Goal: Task Accomplishment & Management: Complete application form

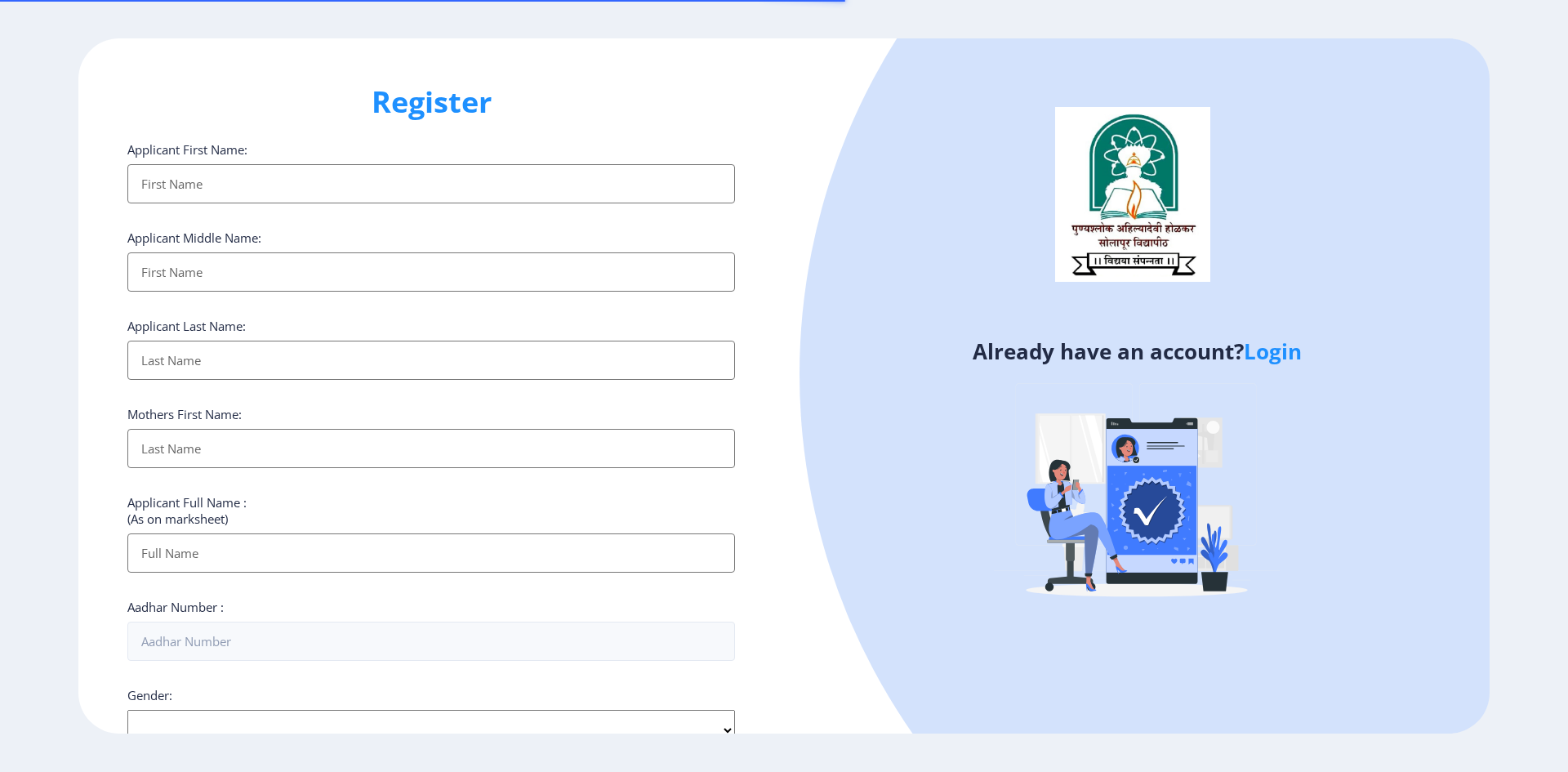
select select
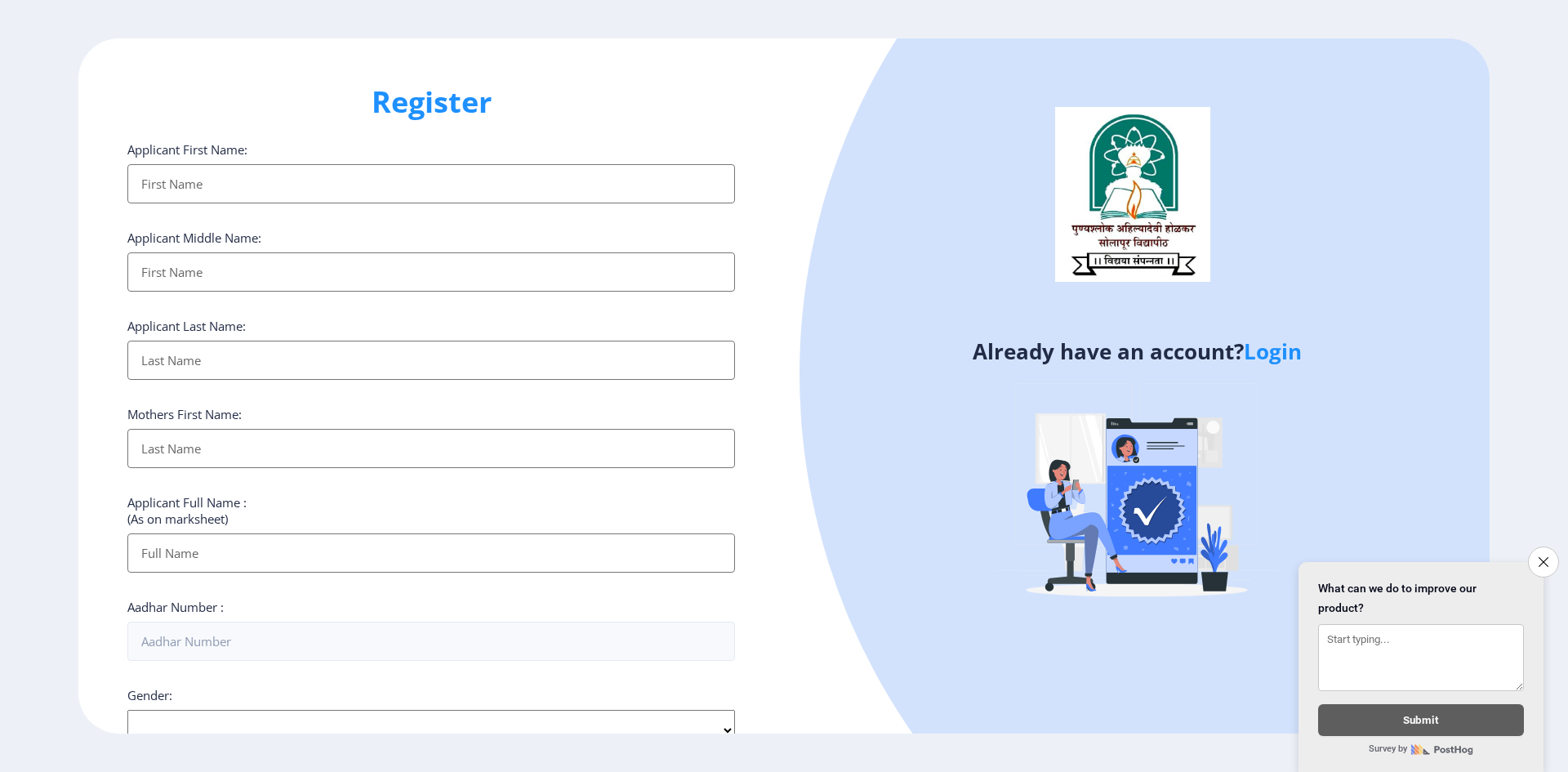
click at [184, 177] on input "Applicant First Name:" at bounding box center [431, 183] width 608 height 39
type input "[PERSON_NAME]"
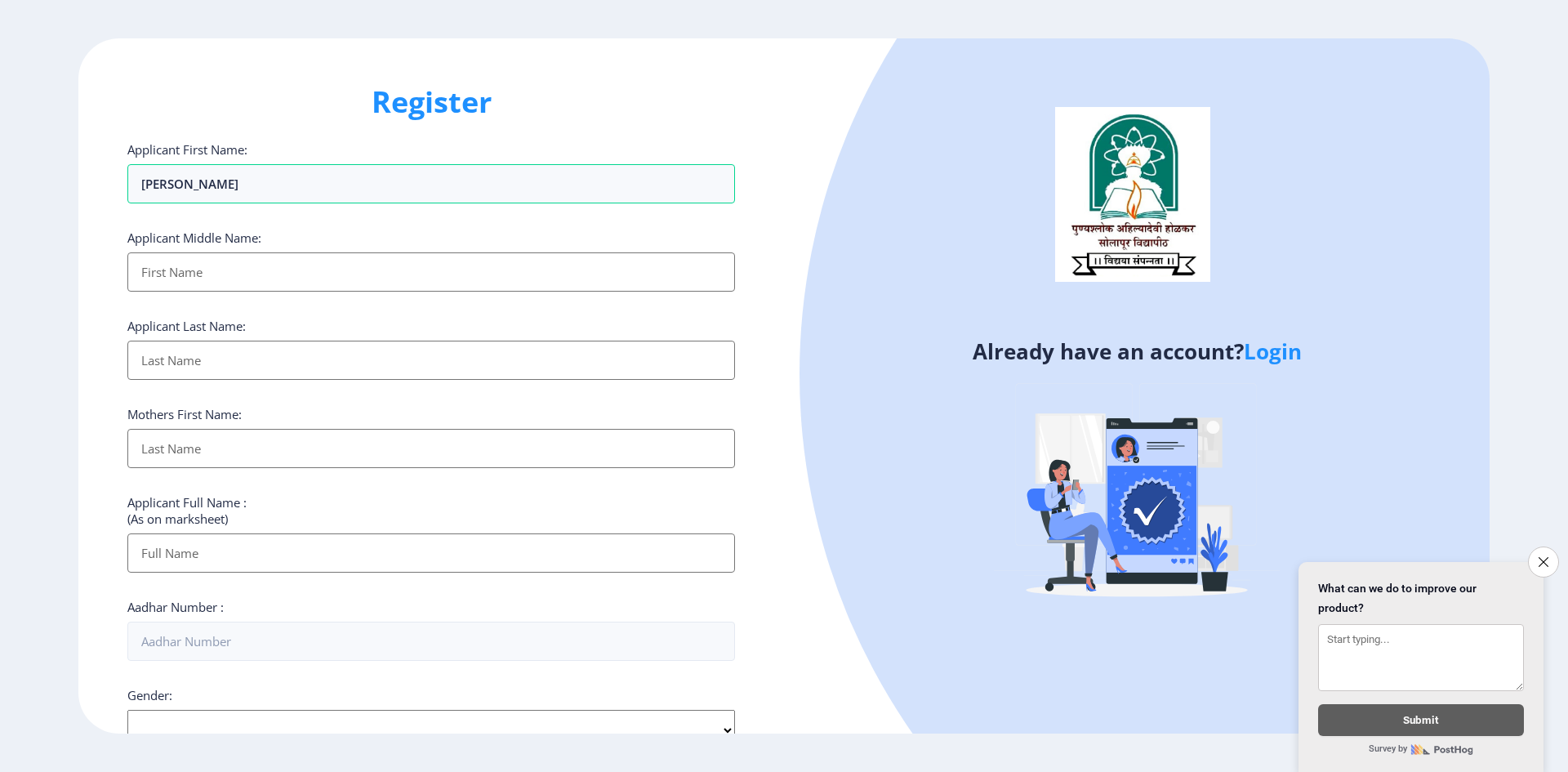
click at [234, 270] on input "Applicant First Name:" at bounding box center [431, 272] width 608 height 39
type input "[PERSON_NAME]"
click at [219, 361] on input "Applicant First Name:" at bounding box center [431, 360] width 608 height 39
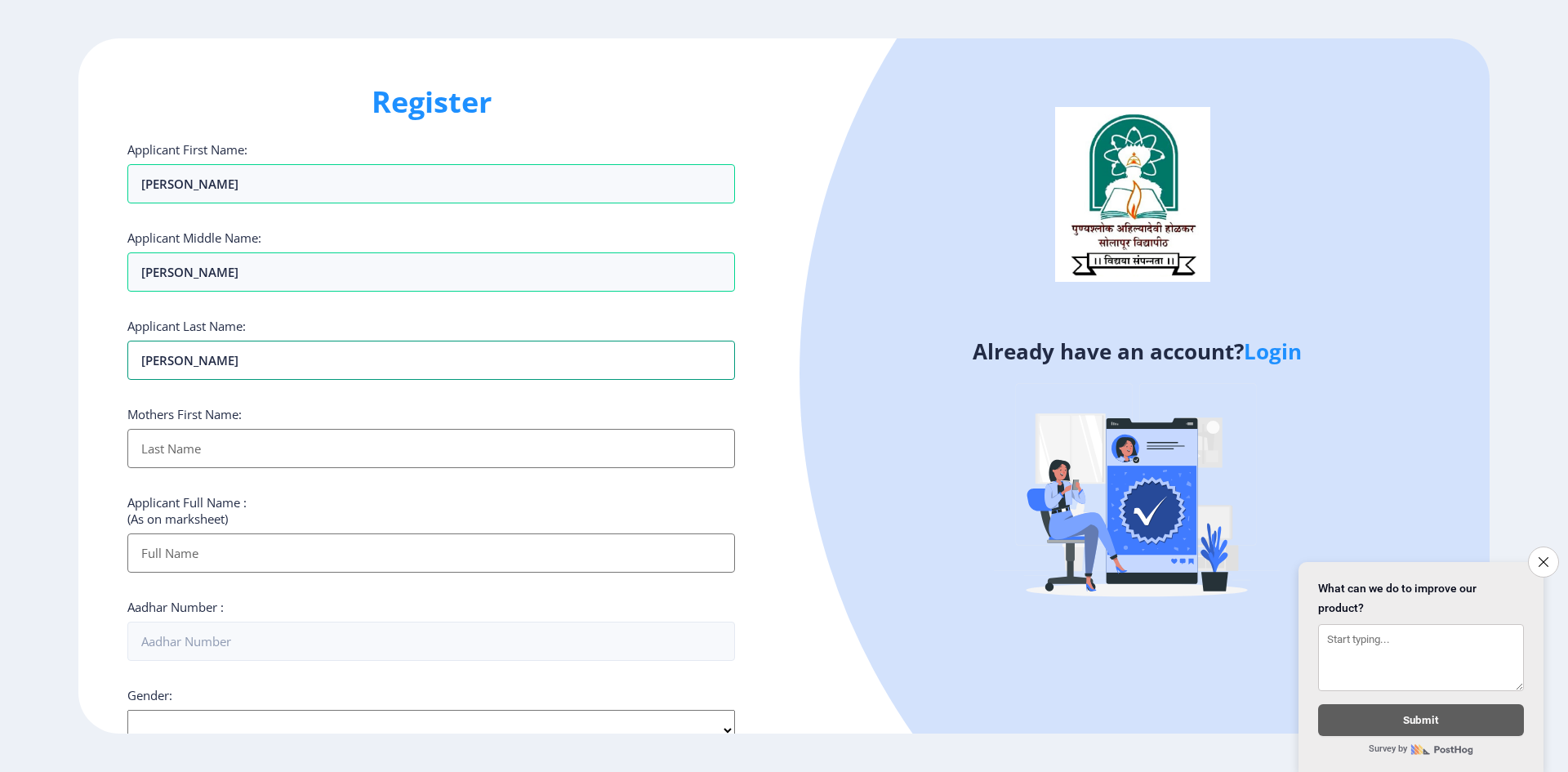
type input "[PERSON_NAME]"
click at [220, 451] on input "Applicant First Name:" at bounding box center [431, 448] width 608 height 39
type input "urmila"
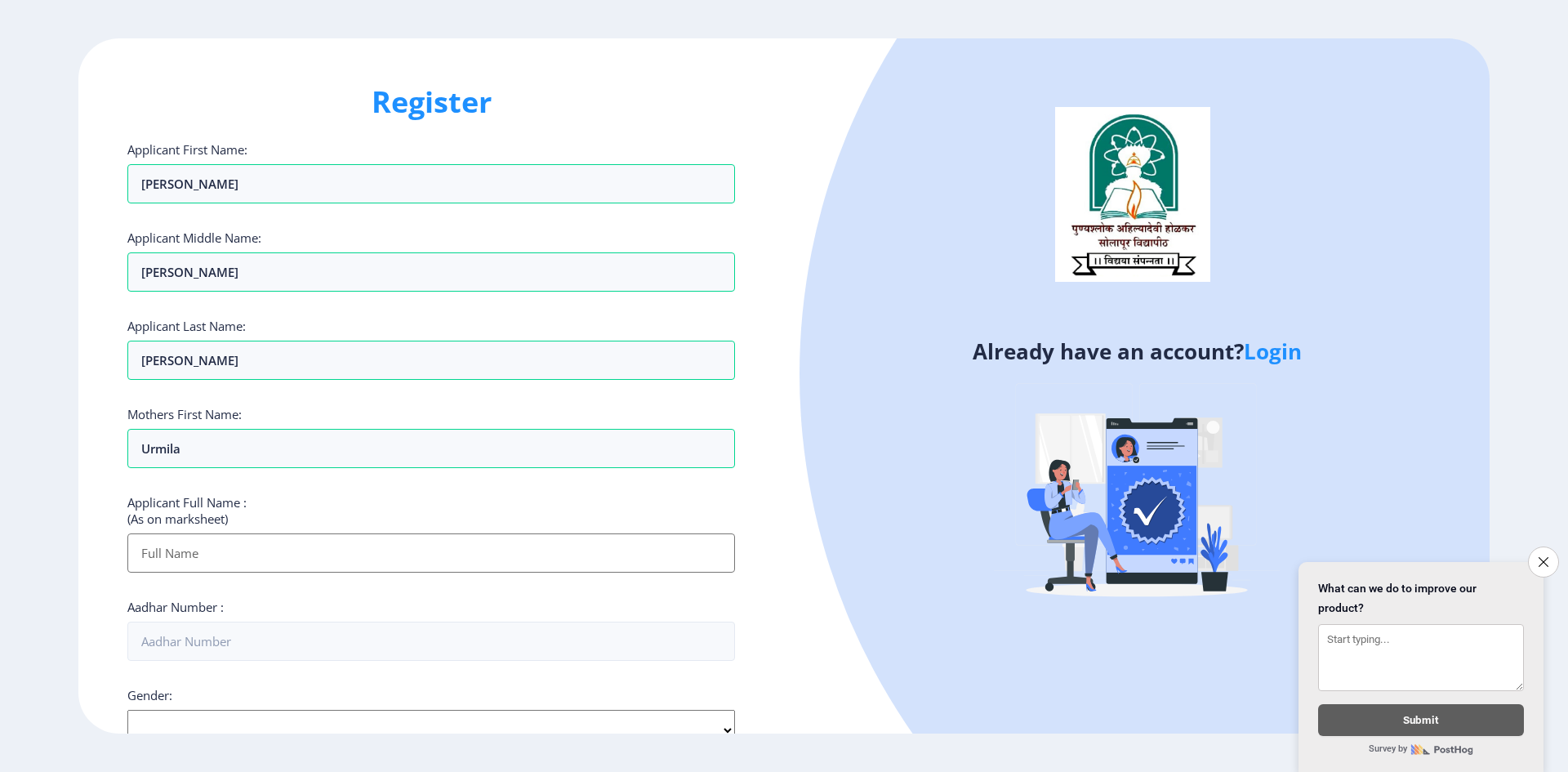
click at [222, 550] on input "Applicant First Name:" at bounding box center [431, 553] width 608 height 39
type input "v"
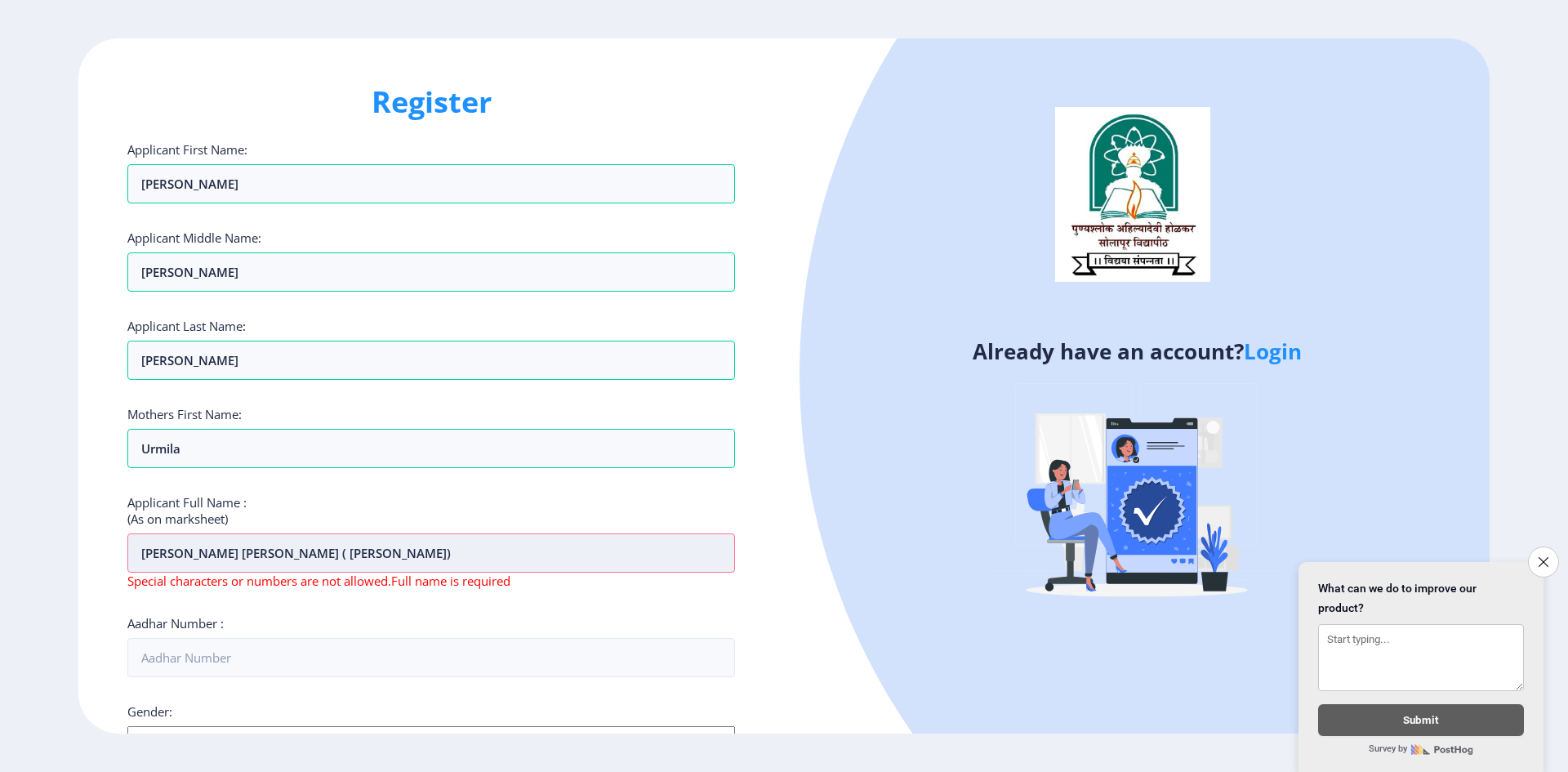
click at [360, 550] on input "[PERSON_NAME] [PERSON_NAME] ( [PERSON_NAME])" at bounding box center [431, 553] width 608 height 39
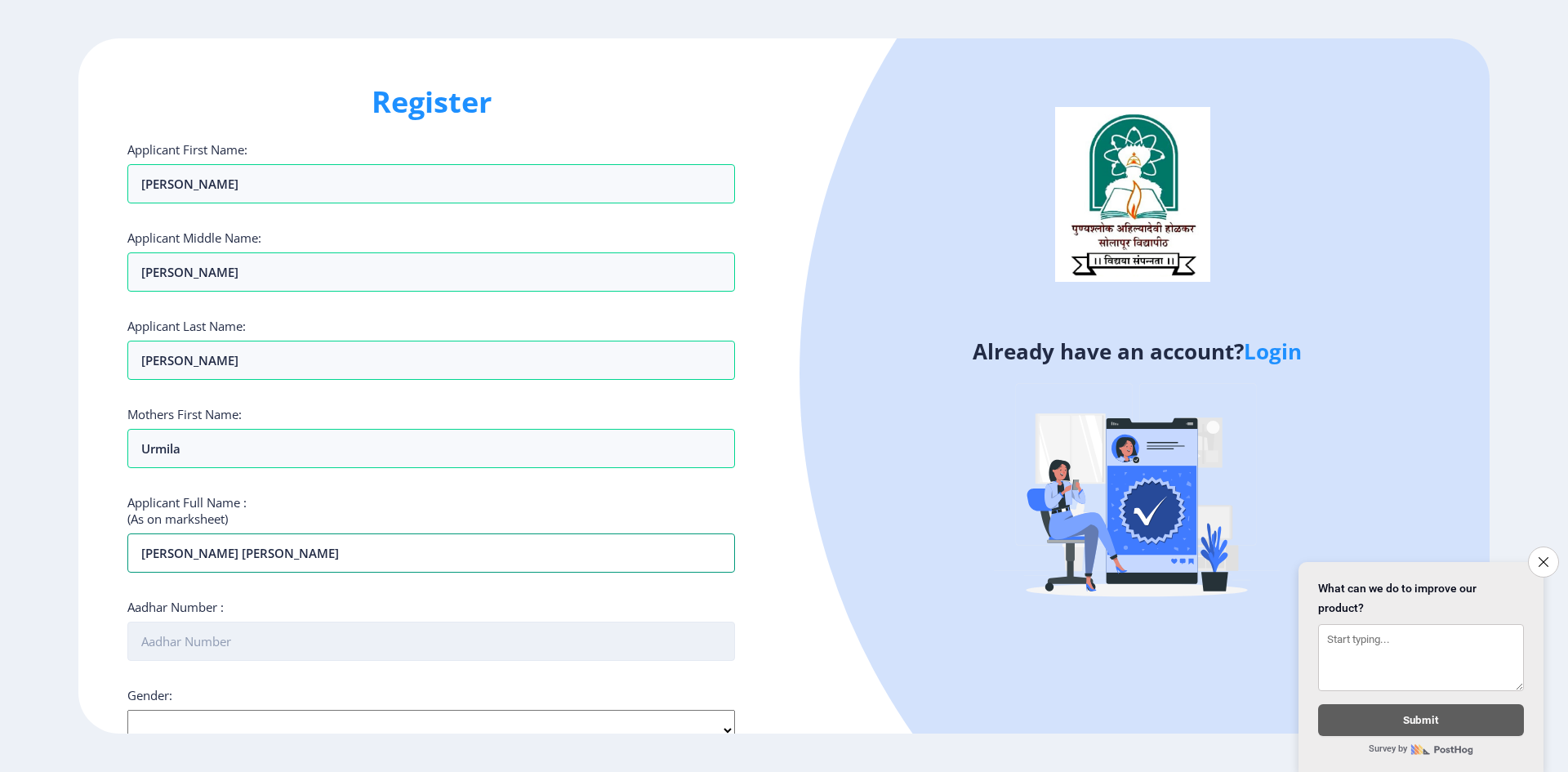
type input "[PERSON_NAME] [PERSON_NAME]"
click at [290, 656] on input "Aadhar Number :" at bounding box center [431, 641] width 608 height 39
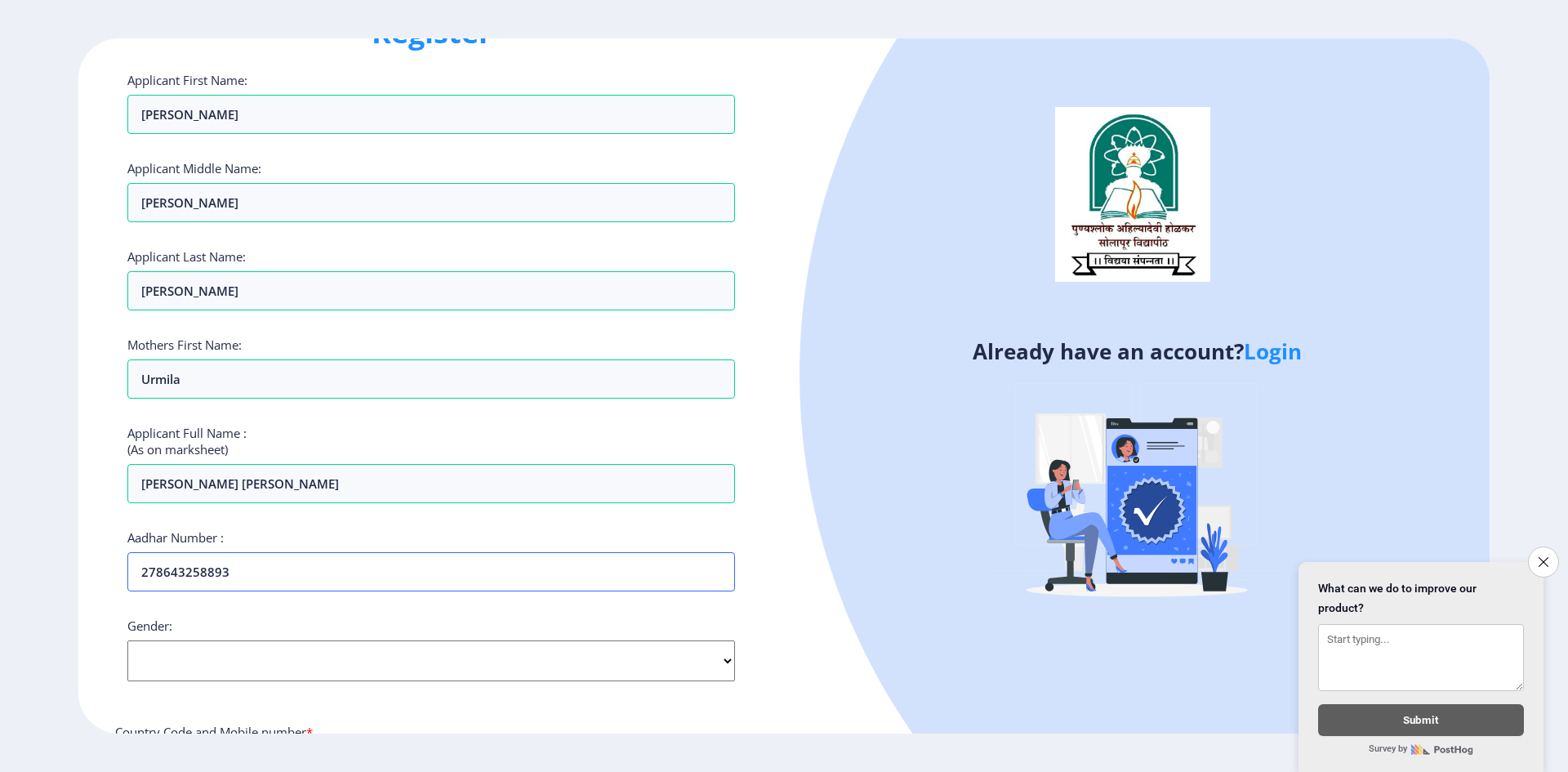
scroll to position [163, 0]
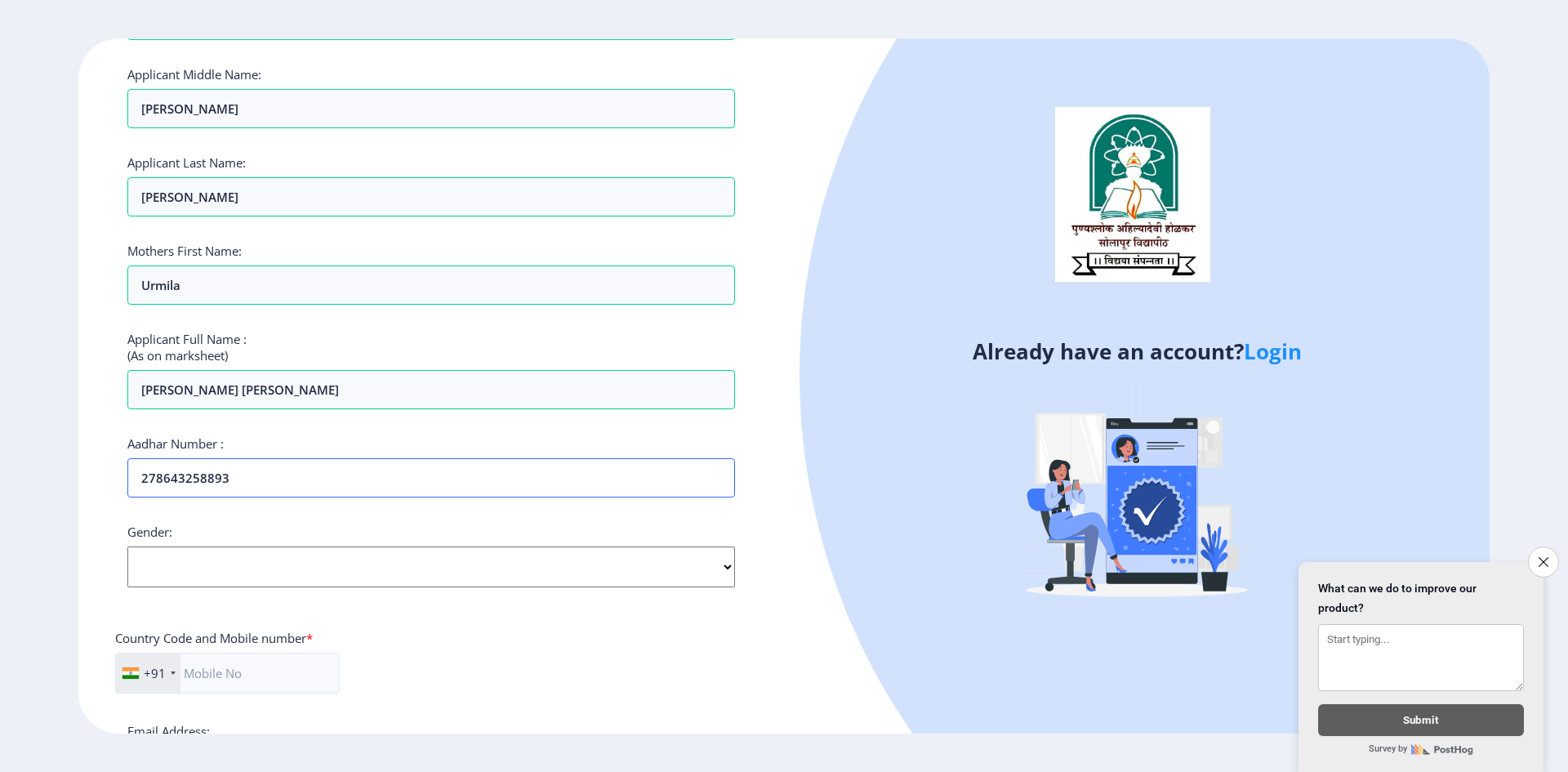
type input "278643258893"
click at [236, 567] on select "Select Gender [DEMOGRAPHIC_DATA] [DEMOGRAPHIC_DATA] Other" at bounding box center [431, 567] width 608 height 41
select select "[DEMOGRAPHIC_DATA]"
click at [127, 547] on select "Select Gender [DEMOGRAPHIC_DATA] [DEMOGRAPHIC_DATA] Other" at bounding box center [431, 567] width 608 height 41
click at [216, 673] on input "text" at bounding box center [228, 673] width 225 height 41
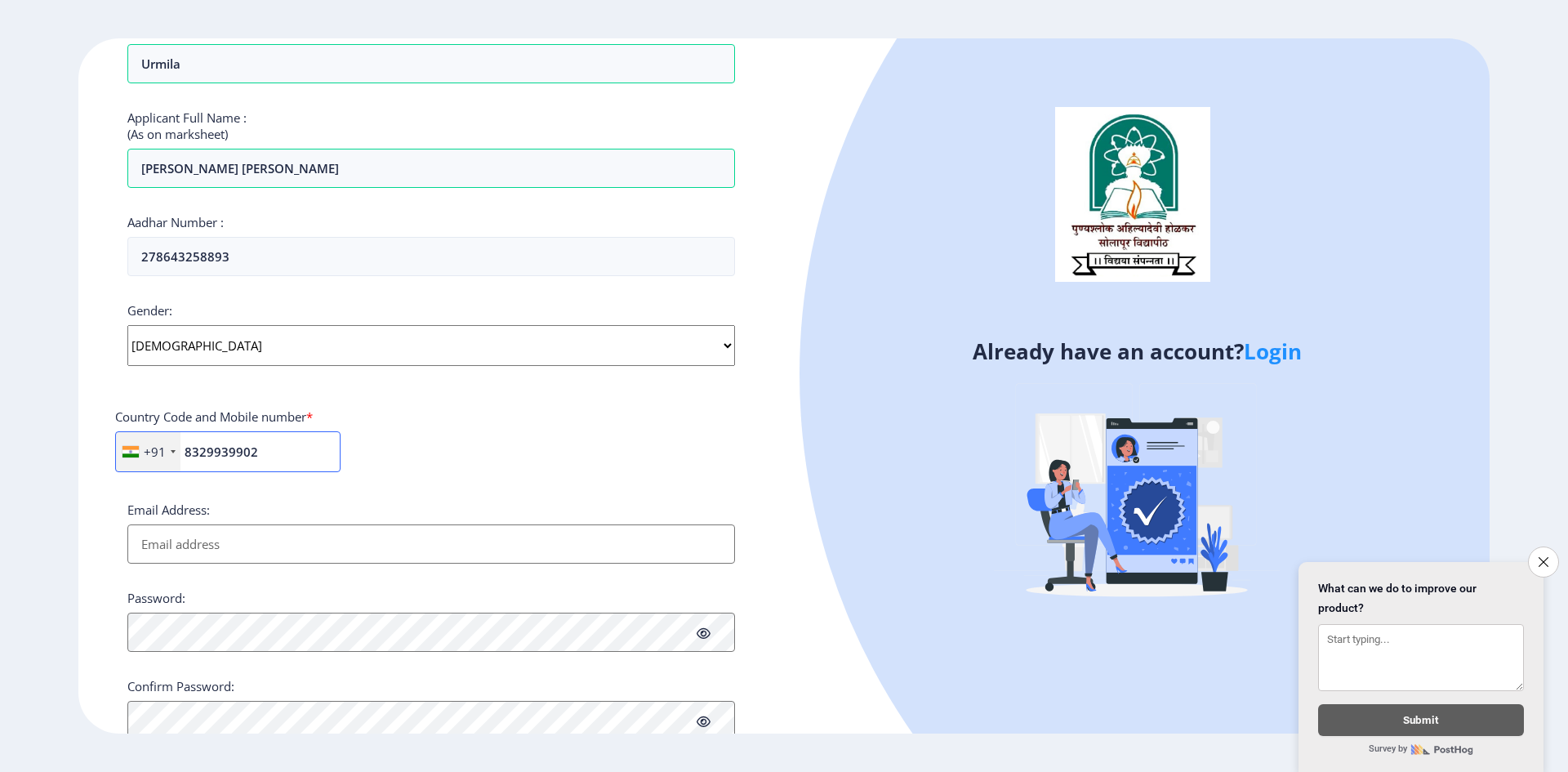
scroll to position [442, 0]
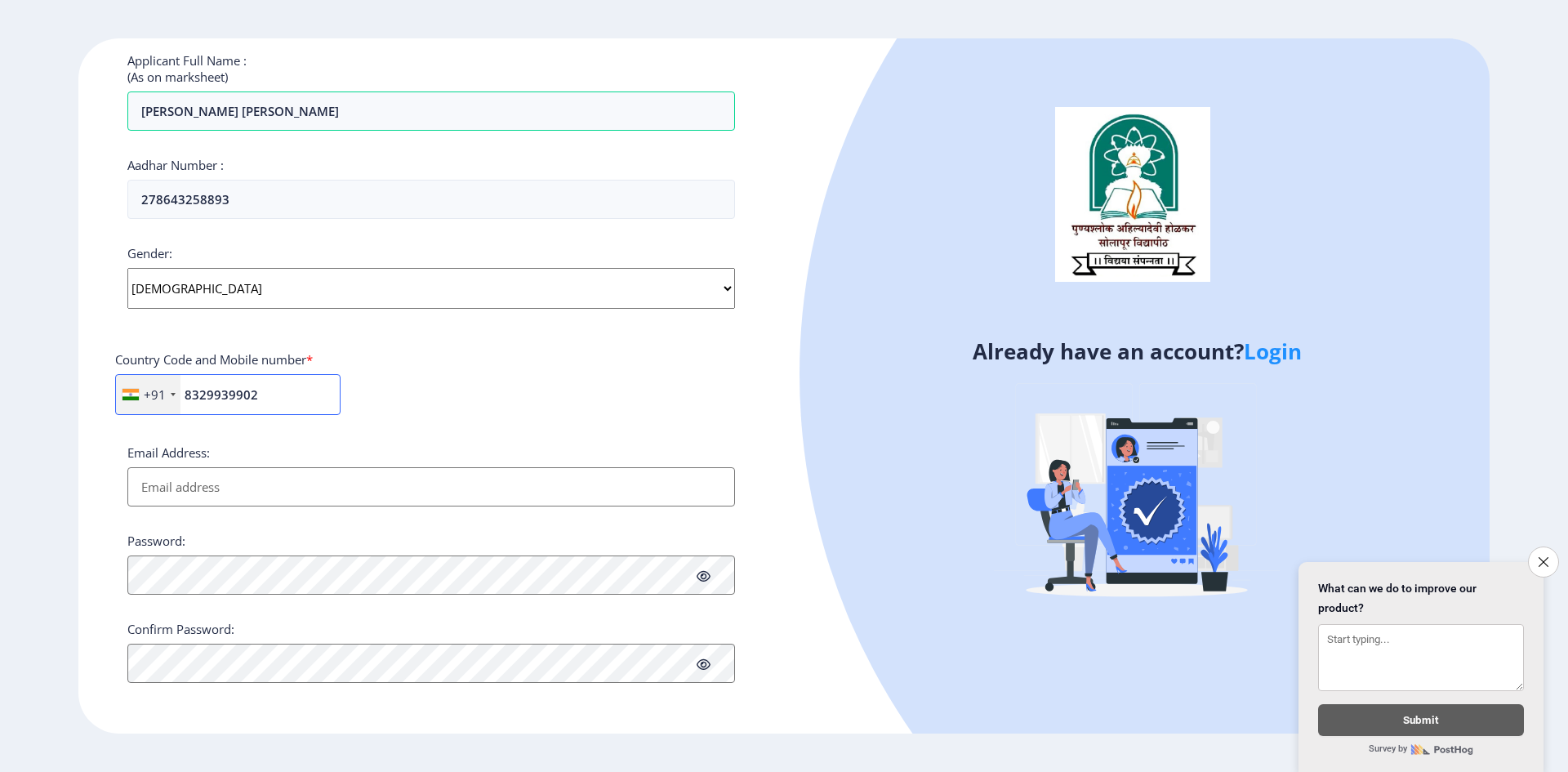
type input "8329939902"
click at [217, 494] on input "Email Address:" at bounding box center [431, 487] width 608 height 39
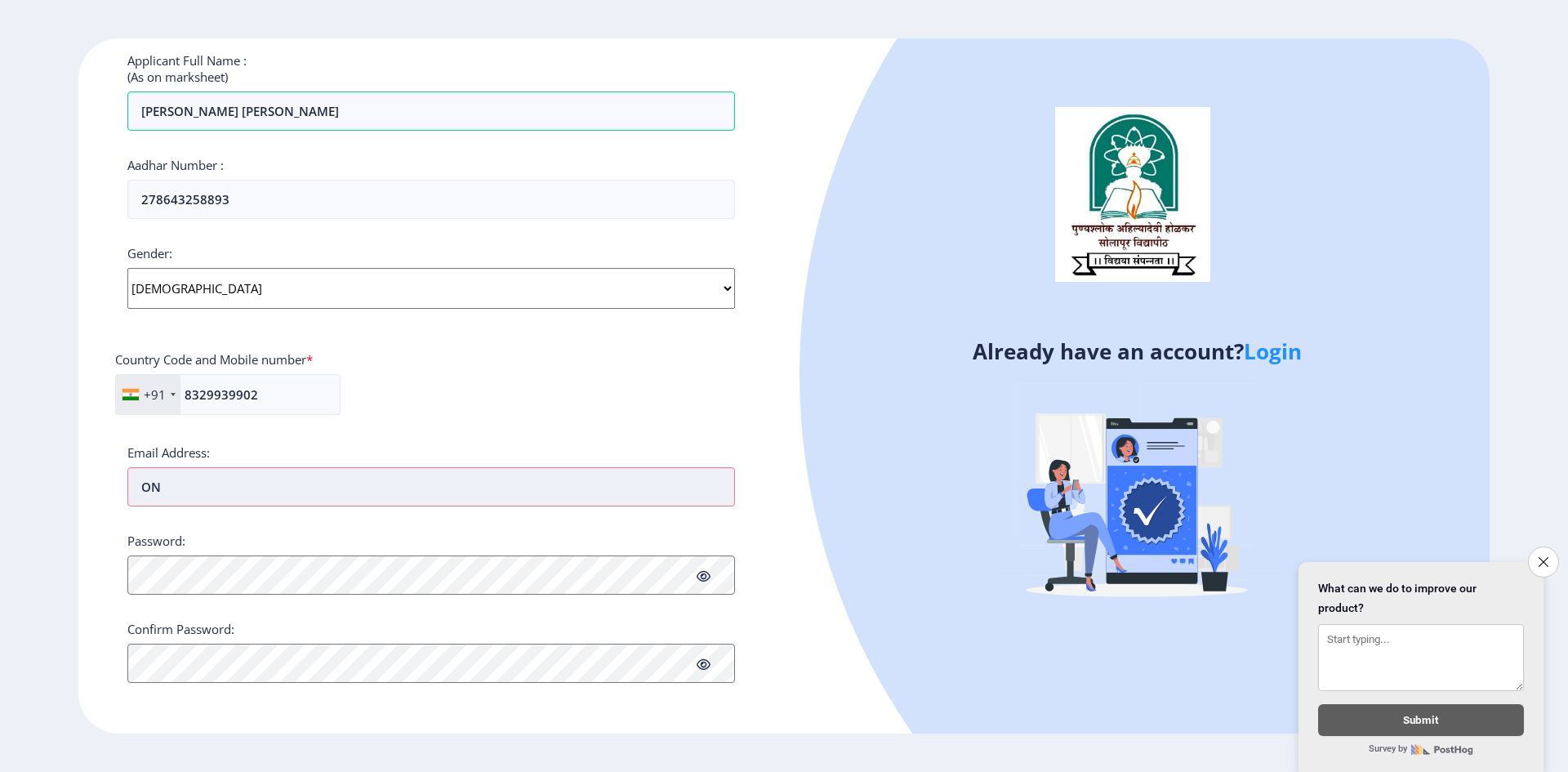
type input "O"
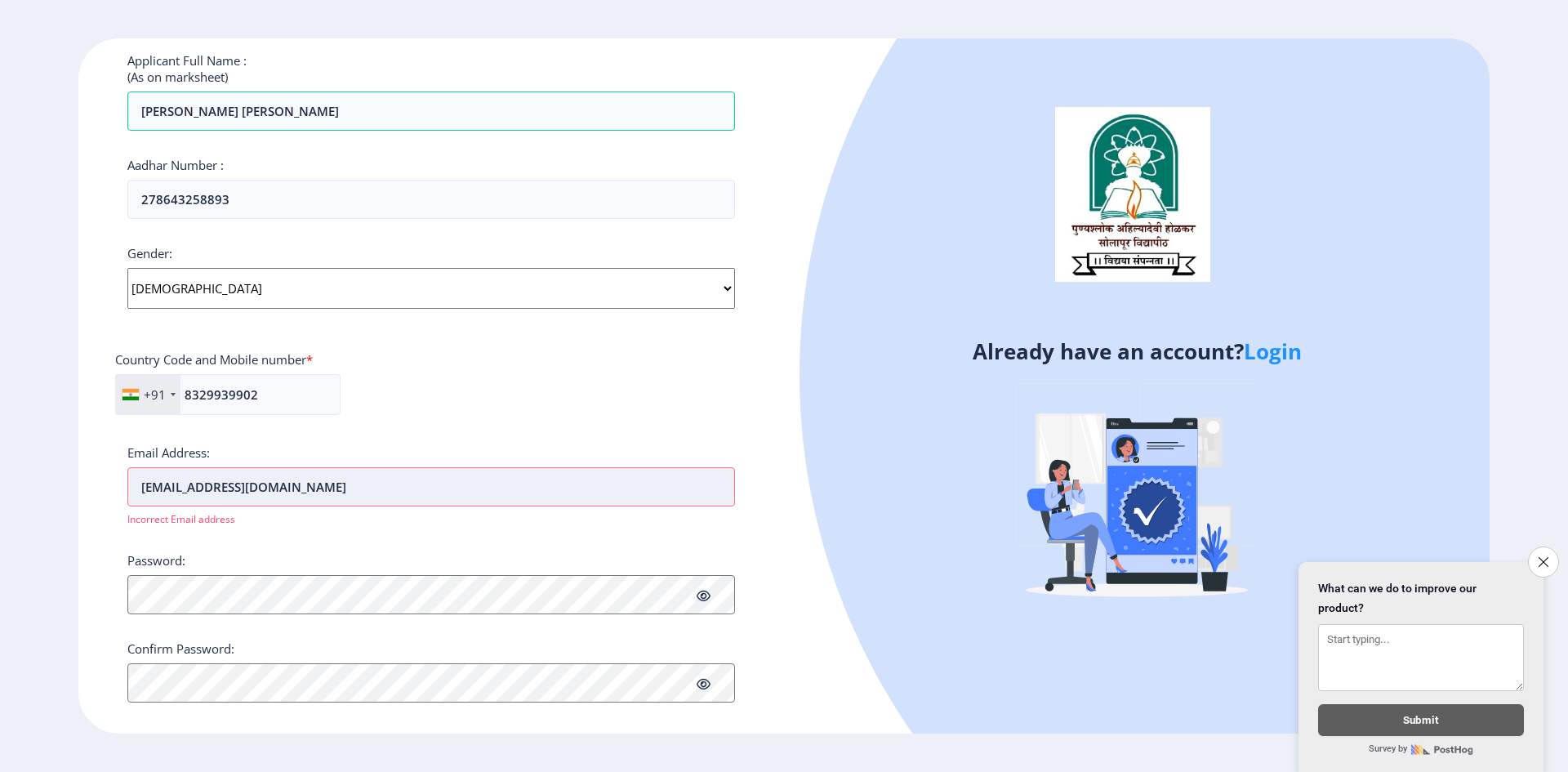
click at [250, 486] on input "[EMAIL_ADDRESS][DOMAIN_NAME]" at bounding box center [431, 487] width 608 height 39
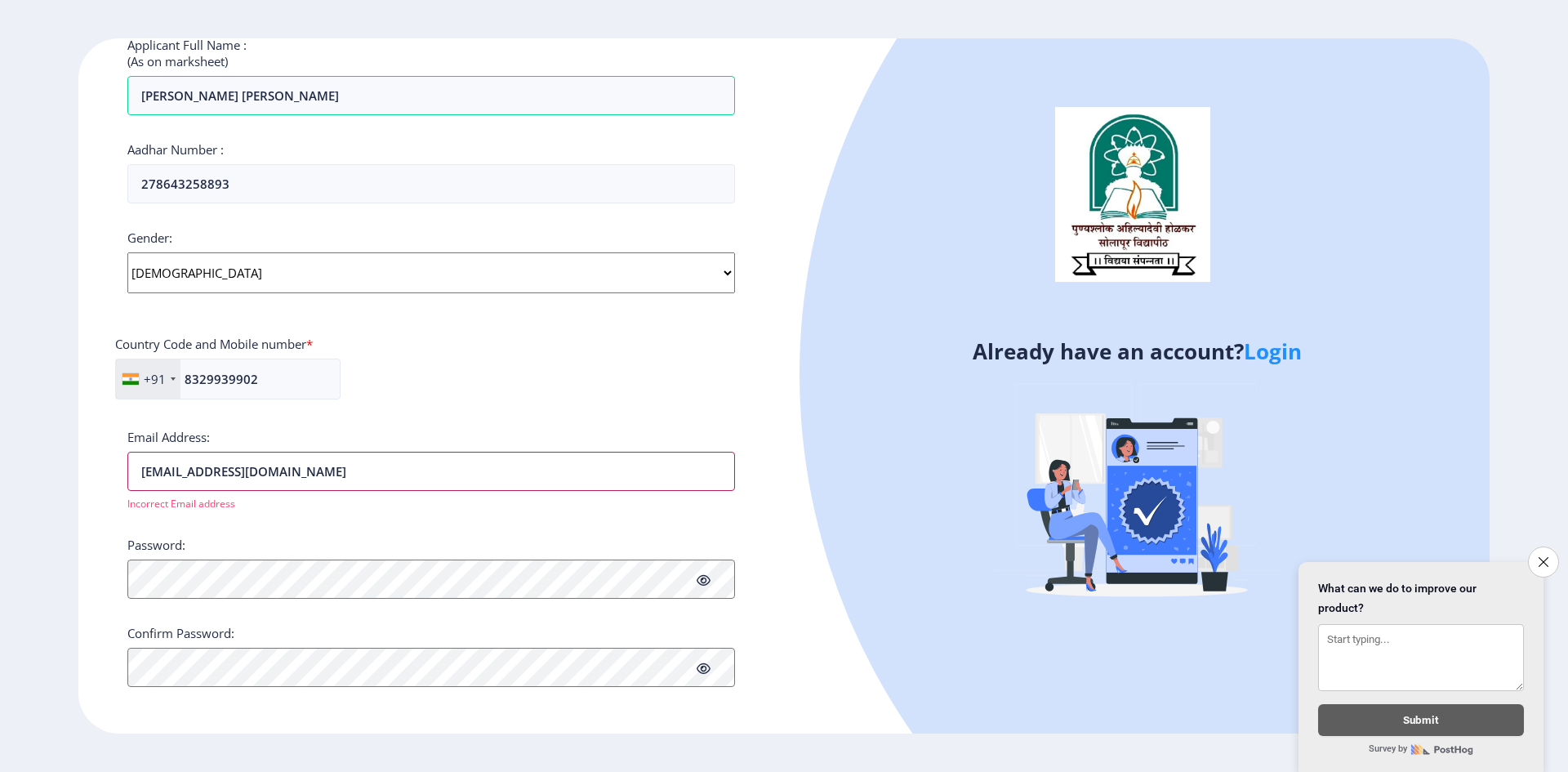
scroll to position [462, 0]
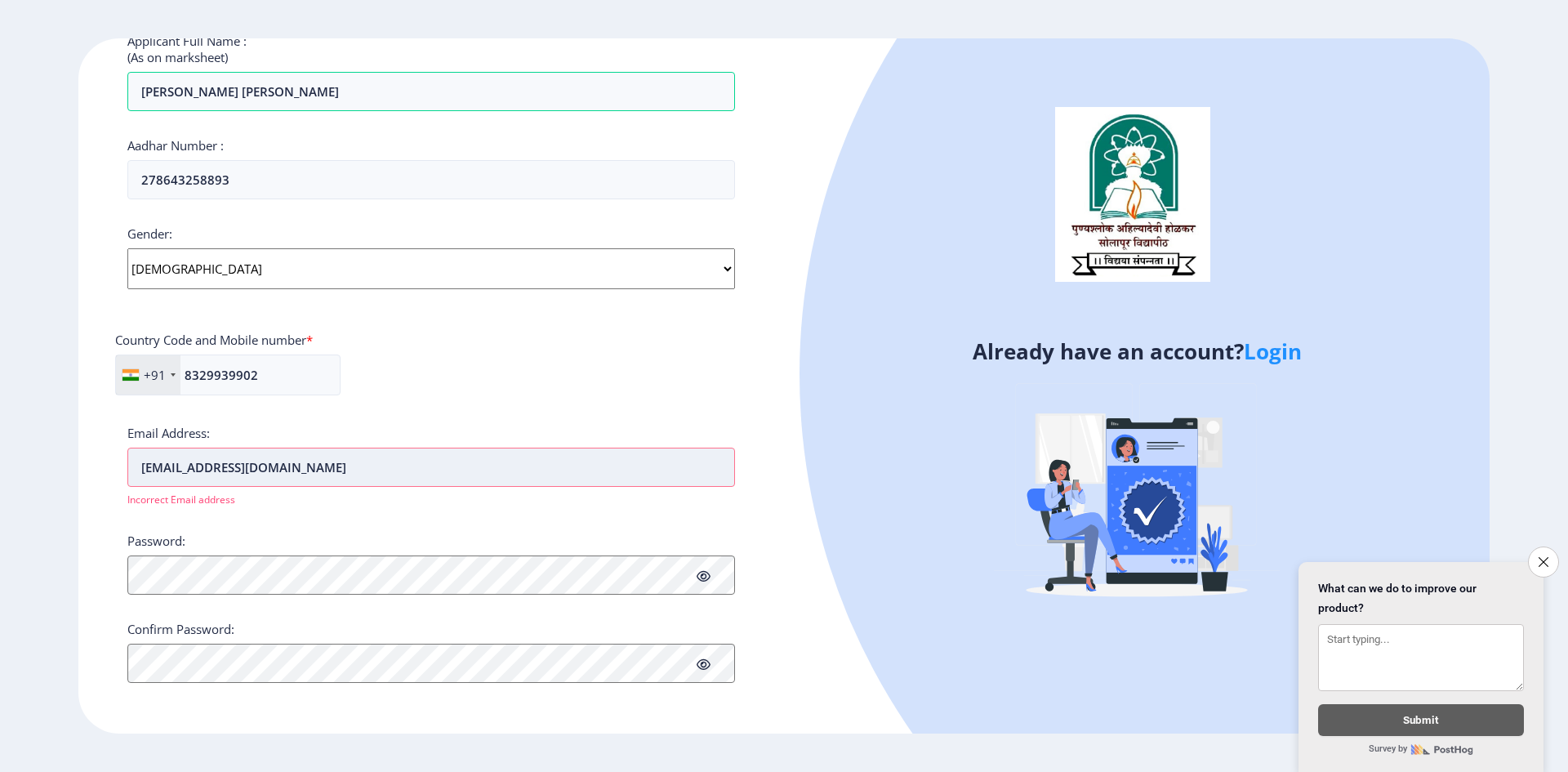
click at [143, 465] on input "[EMAIL_ADDRESS][DOMAIN_NAME]" at bounding box center [431, 467] width 608 height 39
click at [354, 469] on input "[EMAIL_ADDRESS][DOMAIN_NAME]" at bounding box center [431, 467] width 608 height 39
click at [335, 505] on div "Incorrect Email address" at bounding box center [431, 498] width 608 height 16
click at [249, 468] on input "[EMAIL_ADDRESS][DOMAIN_NAME]" at bounding box center [431, 467] width 608 height 39
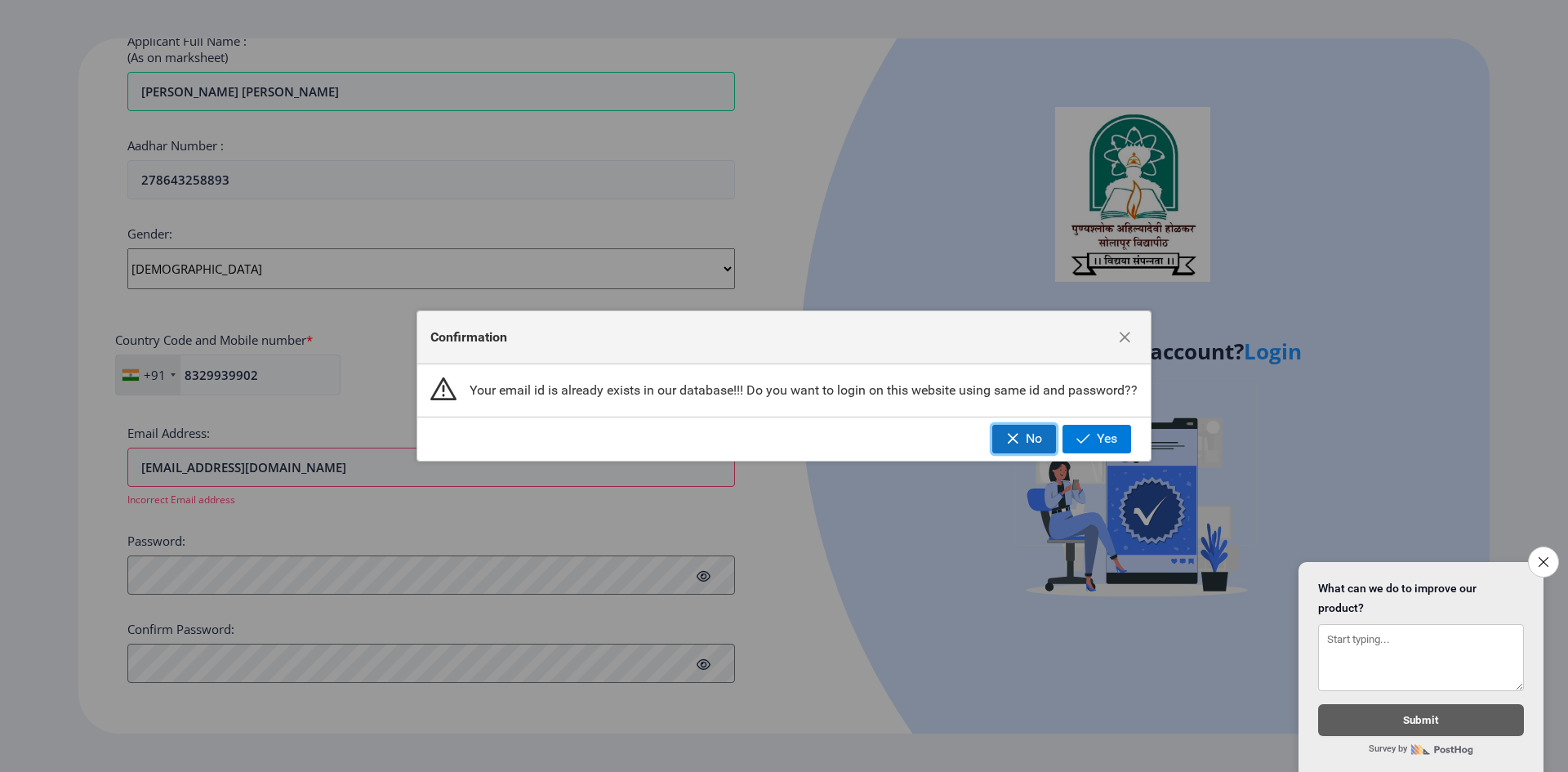
click at [1031, 436] on span "No" at bounding box center [1034, 438] width 16 height 14
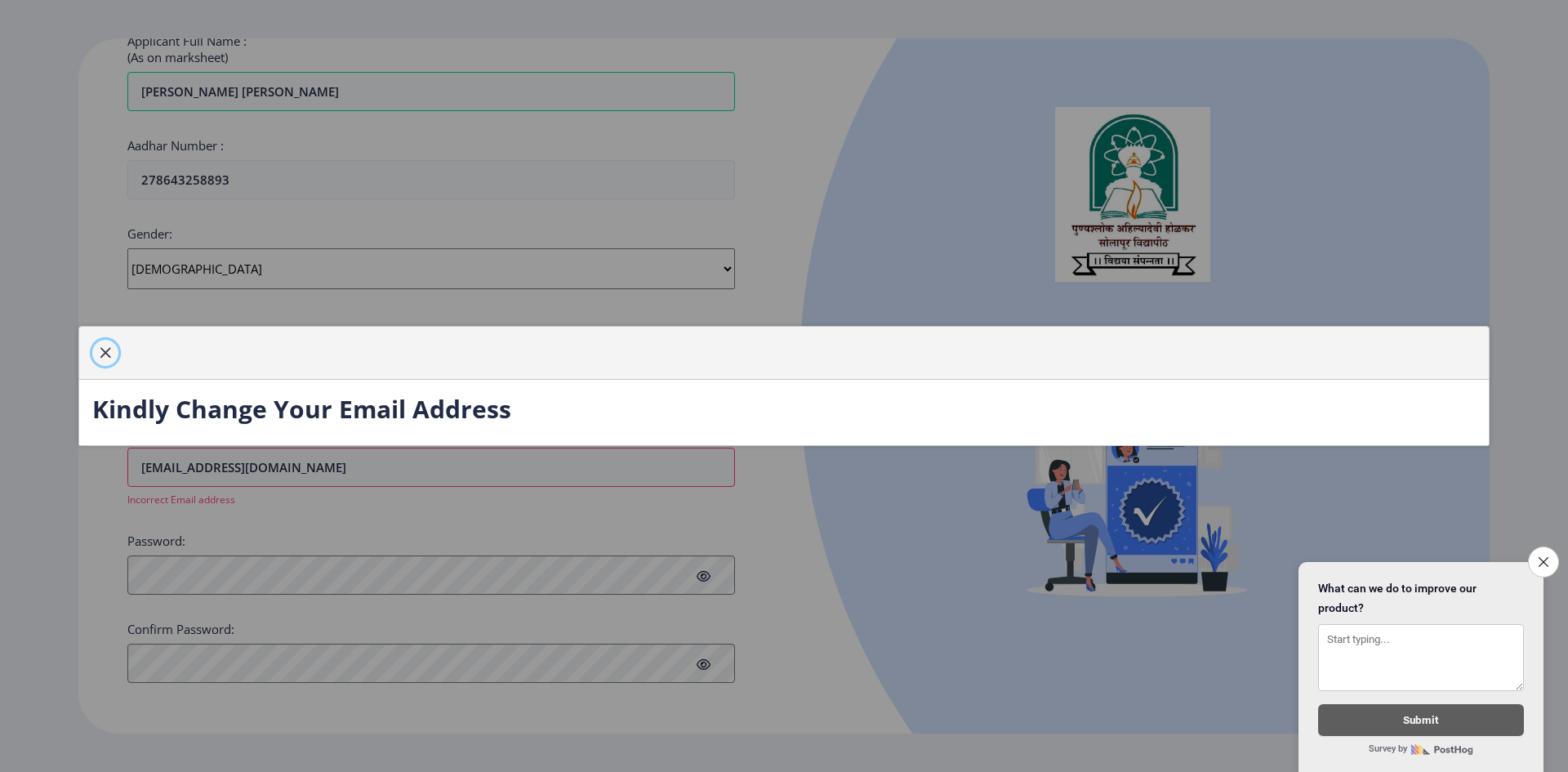
click at [106, 357] on span "button" at bounding box center [104, 352] width 13 height 13
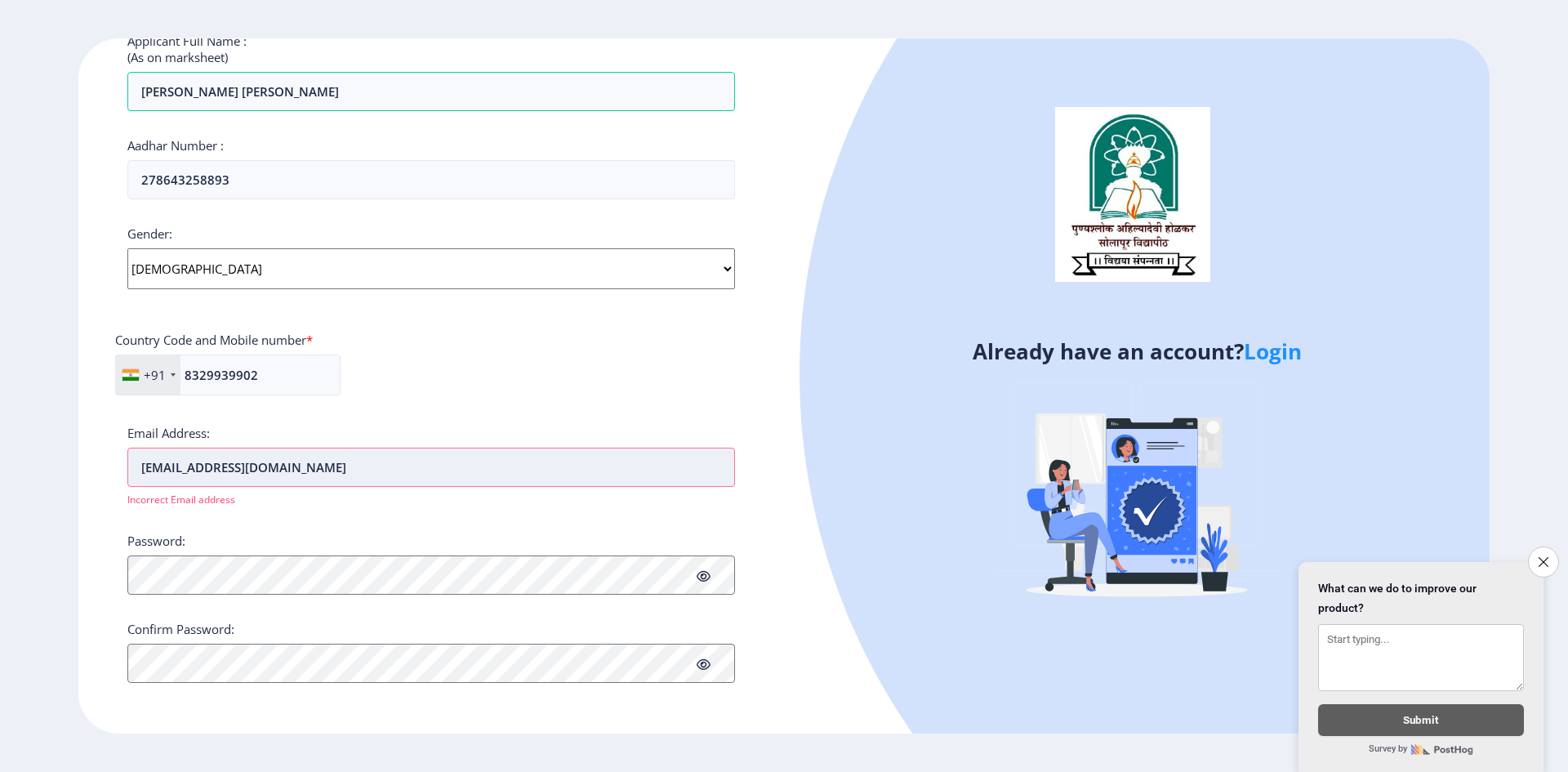
click at [246, 467] on input "[EMAIL_ADDRESS][DOMAIN_NAME]" at bounding box center [431, 467] width 608 height 39
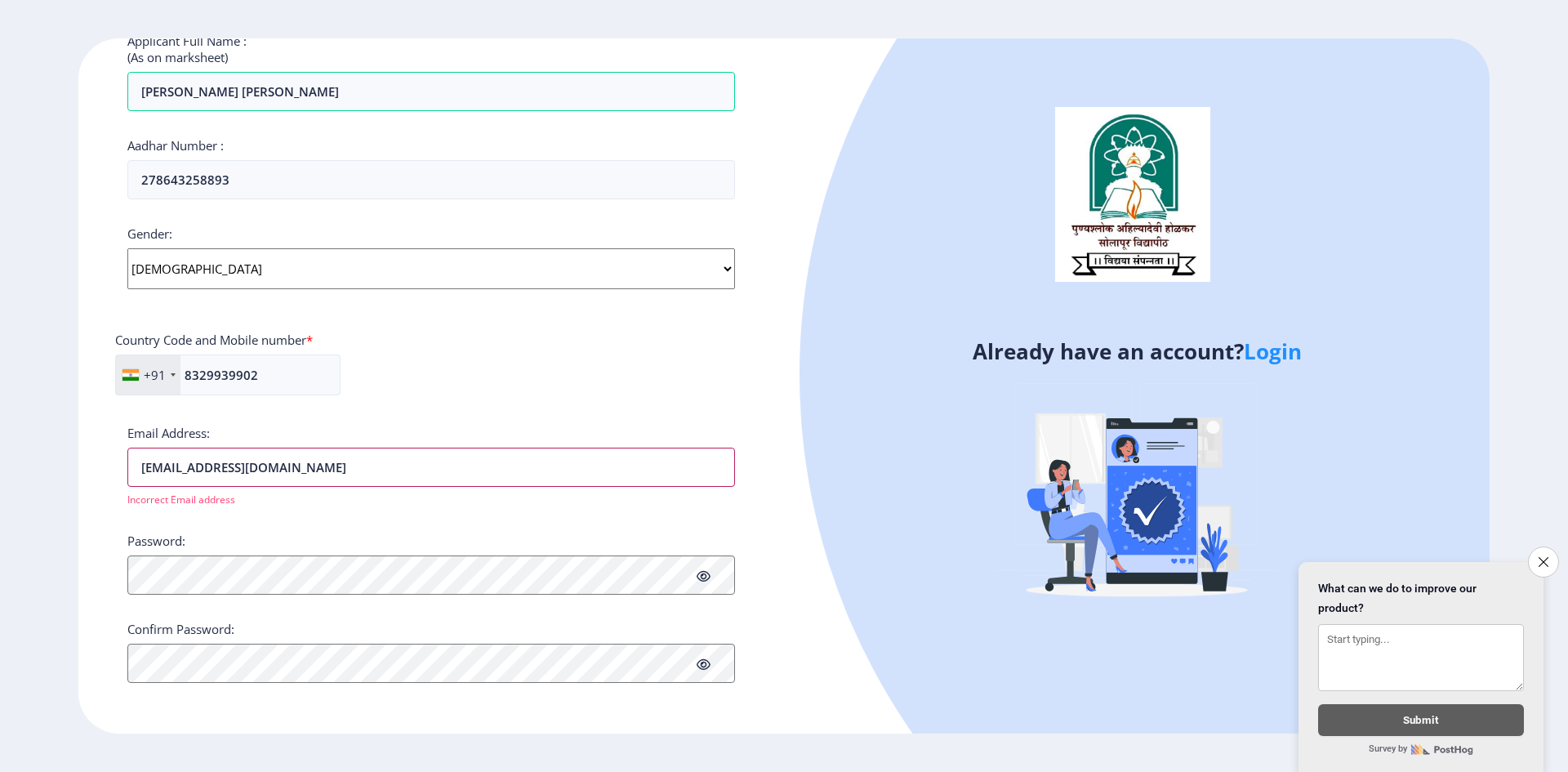
type input "[EMAIL_ADDRESS][DOMAIN_NAME]"
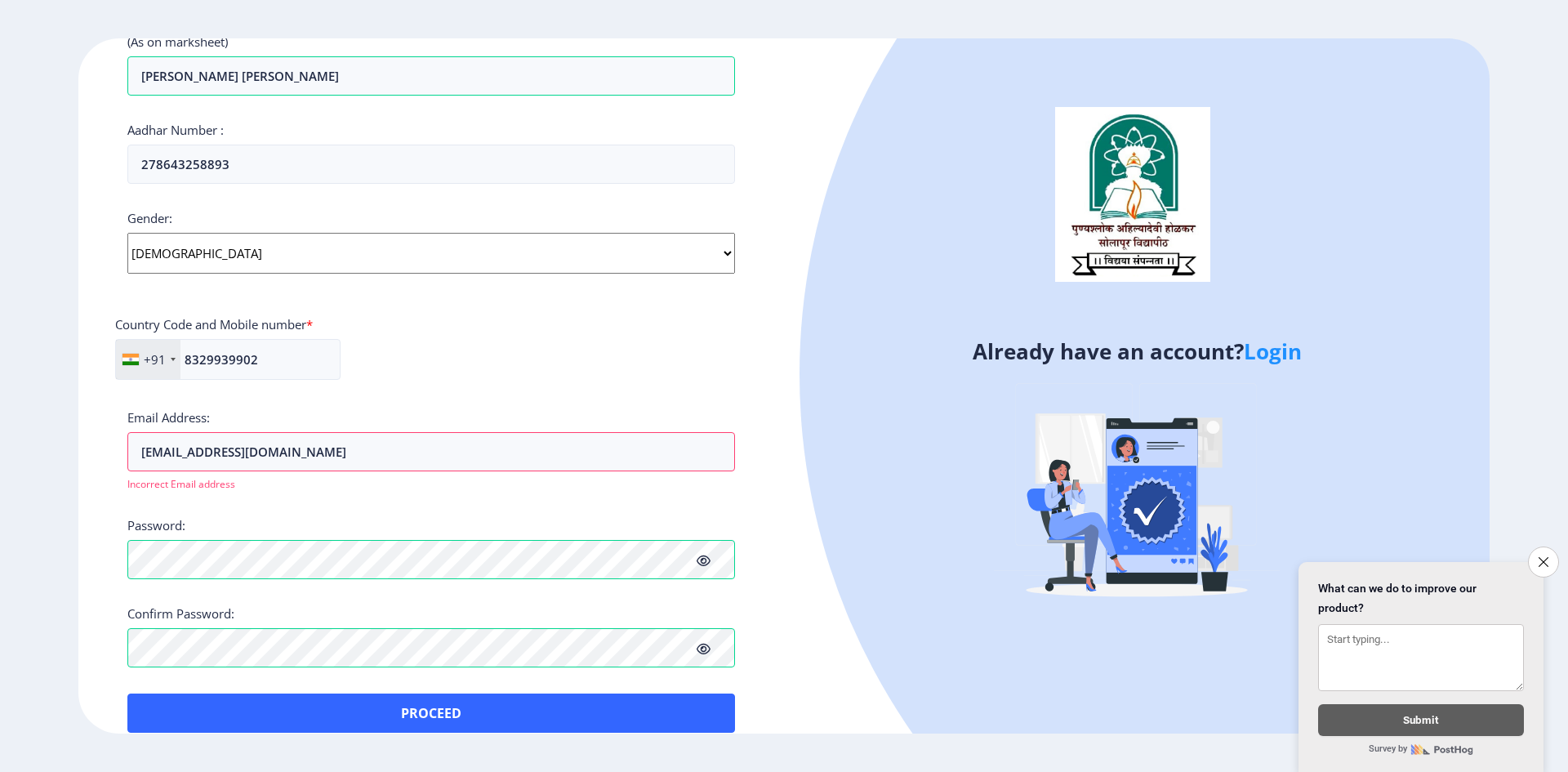
click at [701, 563] on icon at bounding box center [704, 561] width 14 height 12
click at [702, 656] on span at bounding box center [704, 648] width 14 height 16
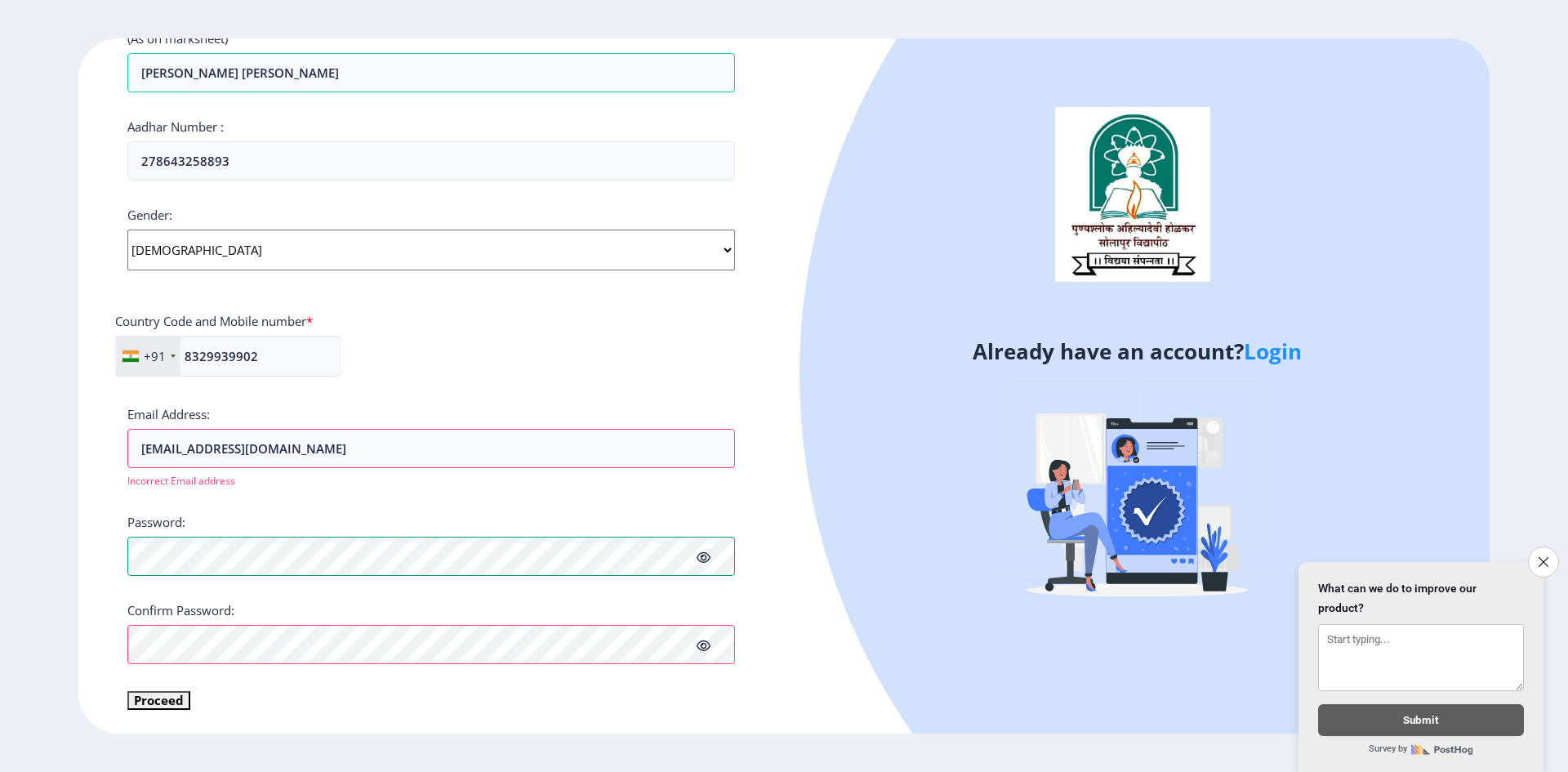
scroll to position [482, 0]
click at [166, 700] on button "Proceed" at bounding box center [159, 700] width 63 height 19
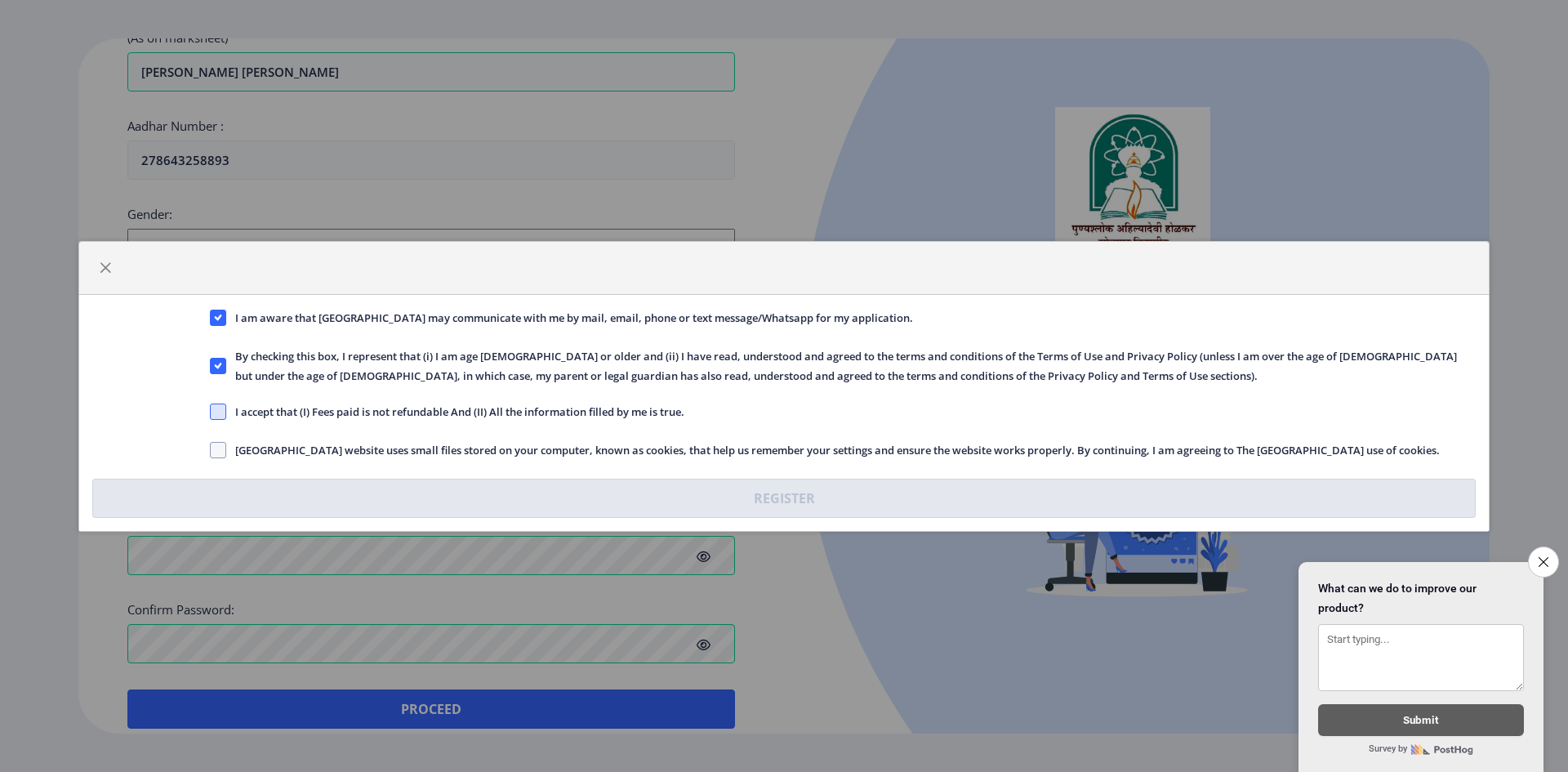
click at [218, 407] on span at bounding box center [217, 411] width 16 height 16
click at [211, 411] on input "I accept that (I) Fees paid is not refundable And (II) All the information fill…" at bounding box center [210, 411] width 1 height 1
checkbox input "true"
click at [220, 448] on span at bounding box center [217, 450] width 16 height 16
click at [211, 449] on input "[GEOGRAPHIC_DATA] website uses small files stored on your computer, known as co…" at bounding box center [210, 449] width 1 height 1
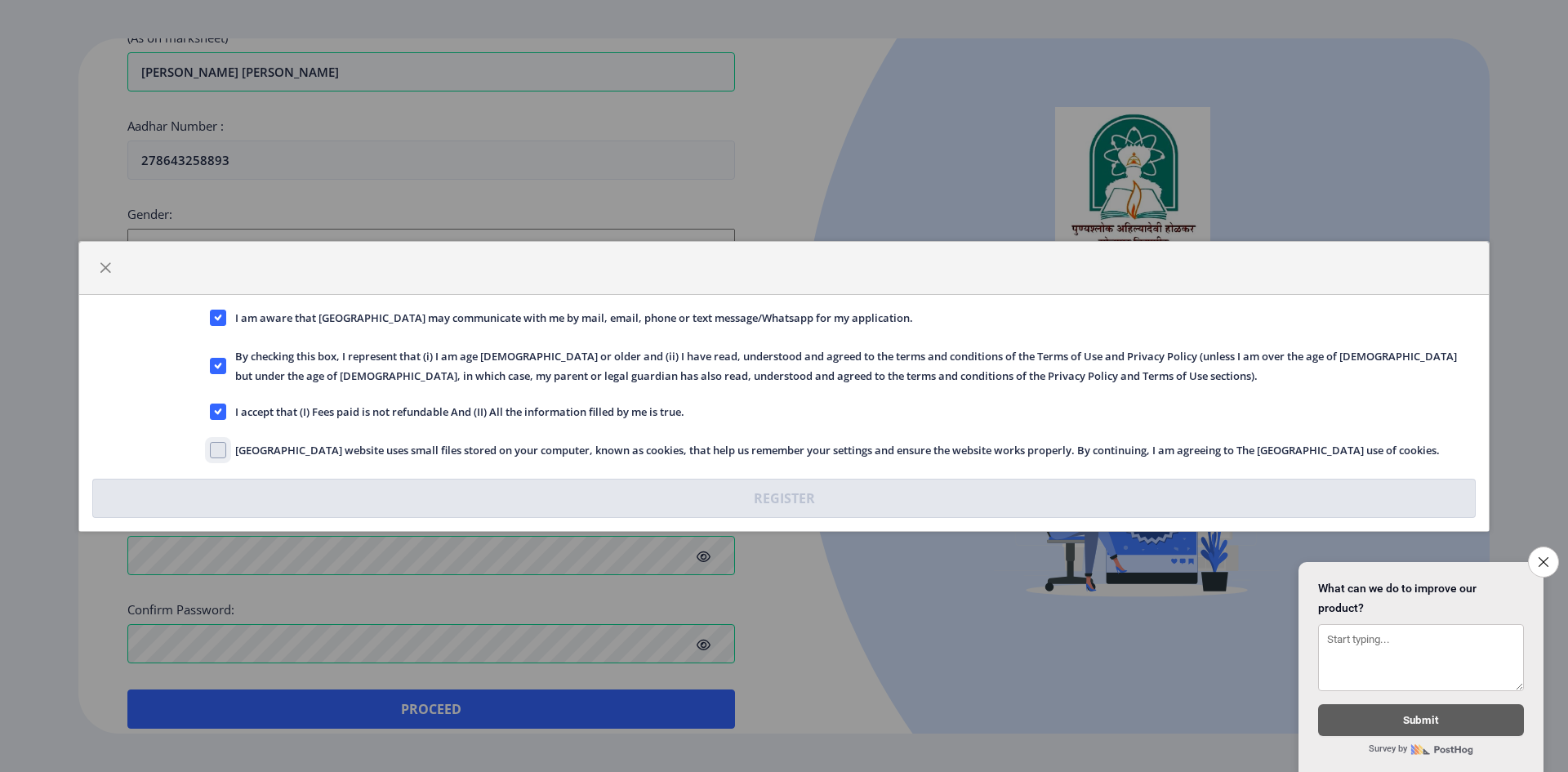
checkbox input "true"
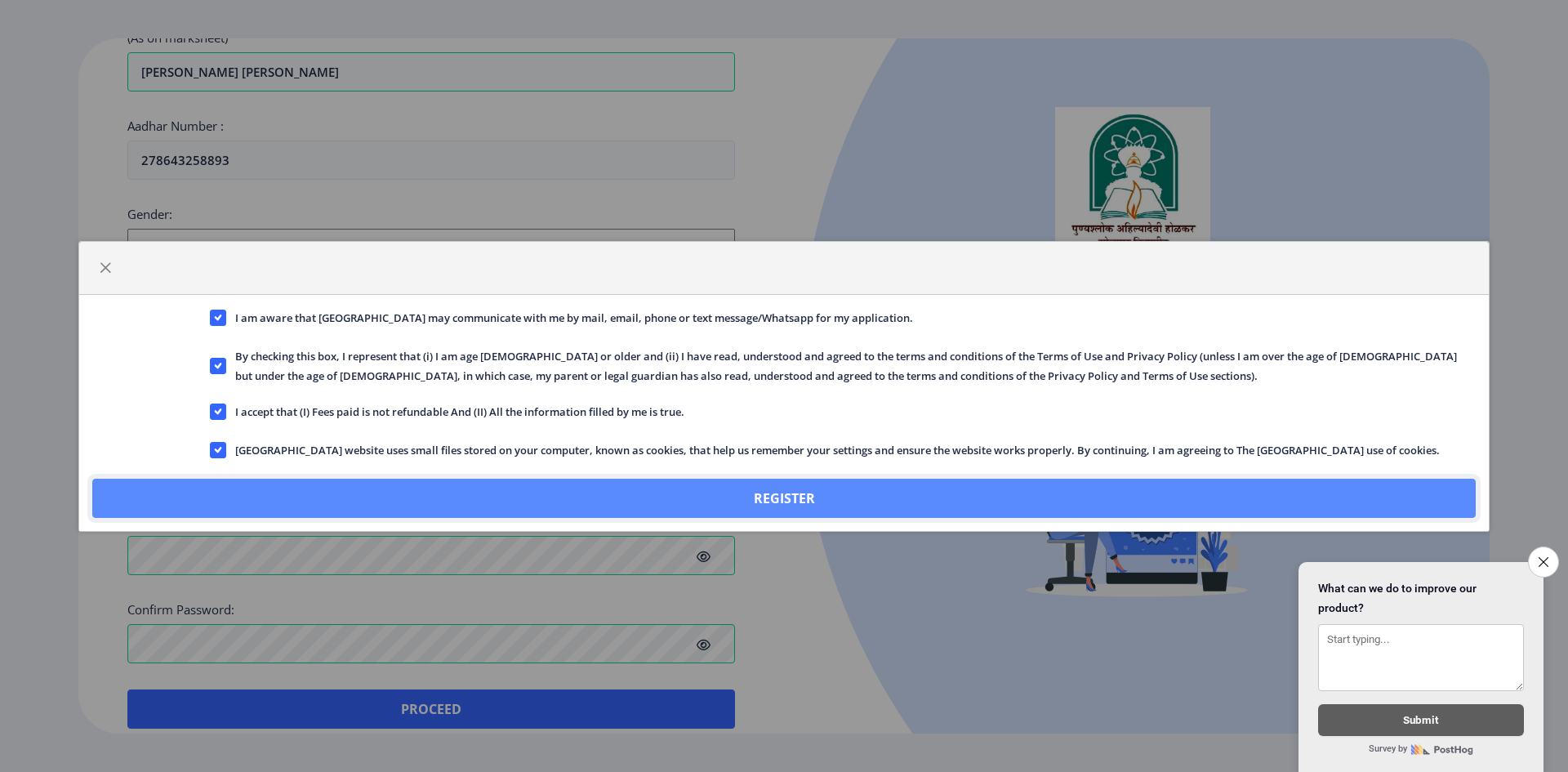
click at [919, 498] on button "Register" at bounding box center [784, 499] width 1384 height 39
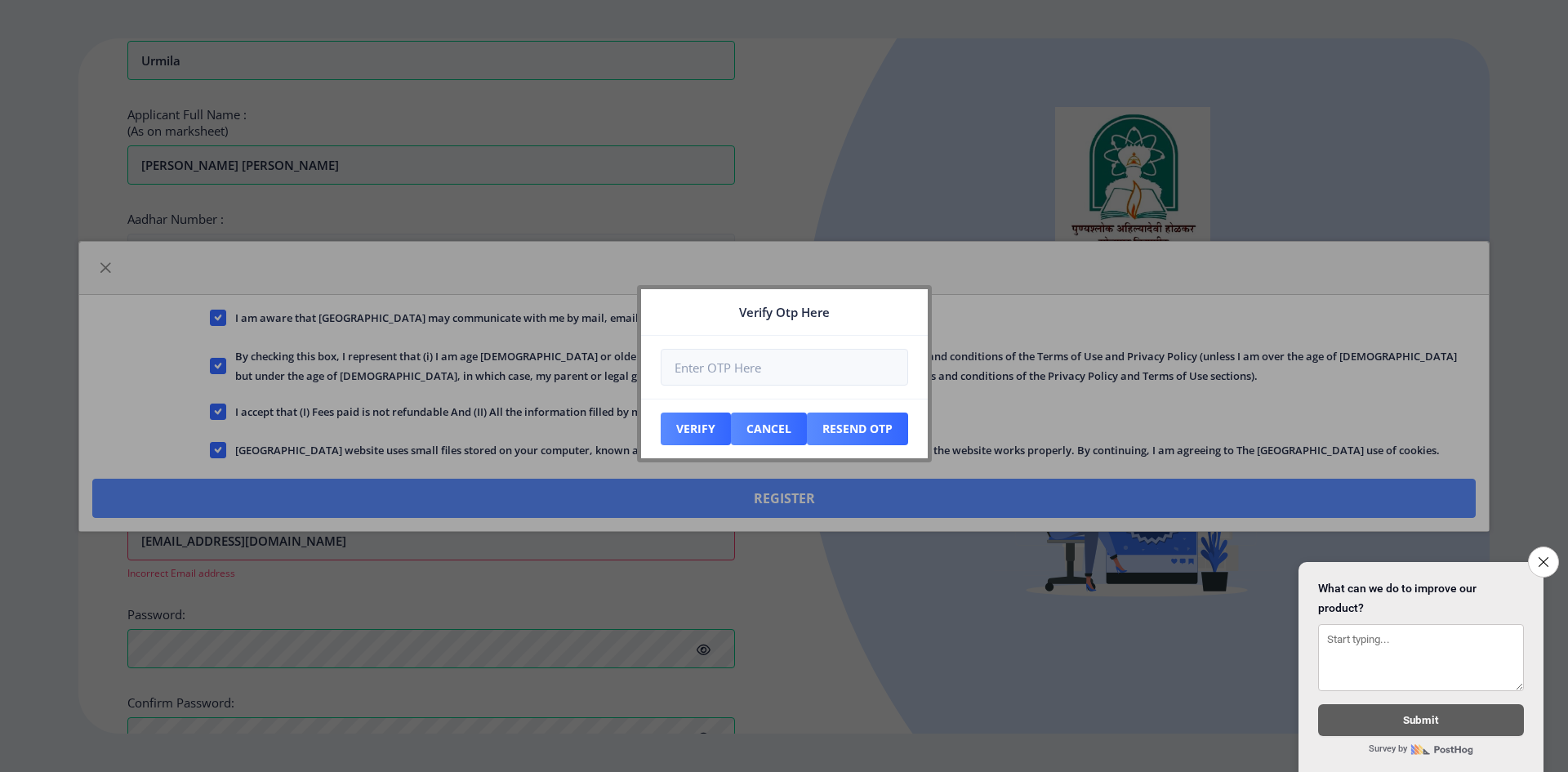
scroll to position [574, 0]
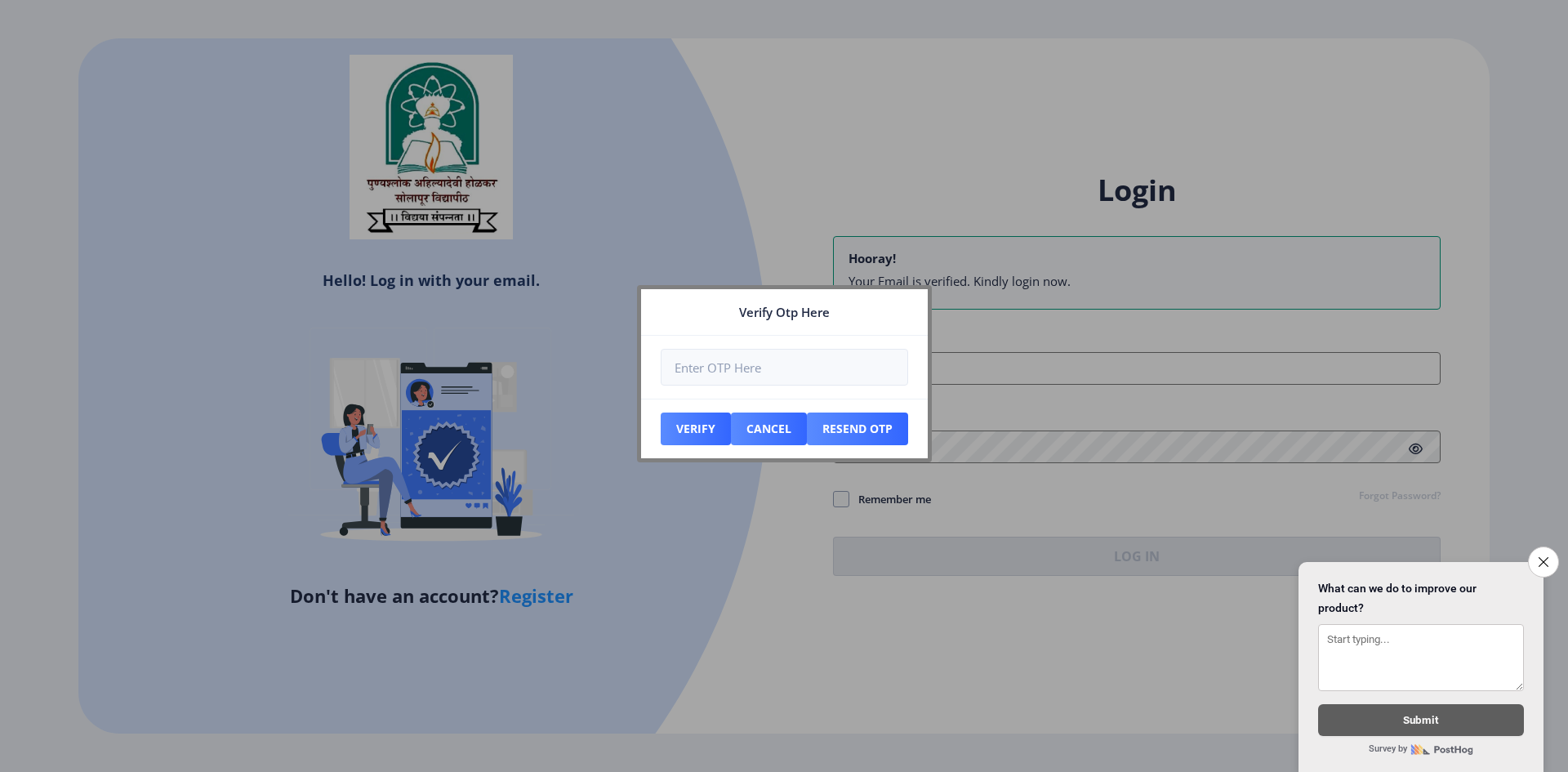
type input "[EMAIL_ADDRESS][DOMAIN_NAME]"
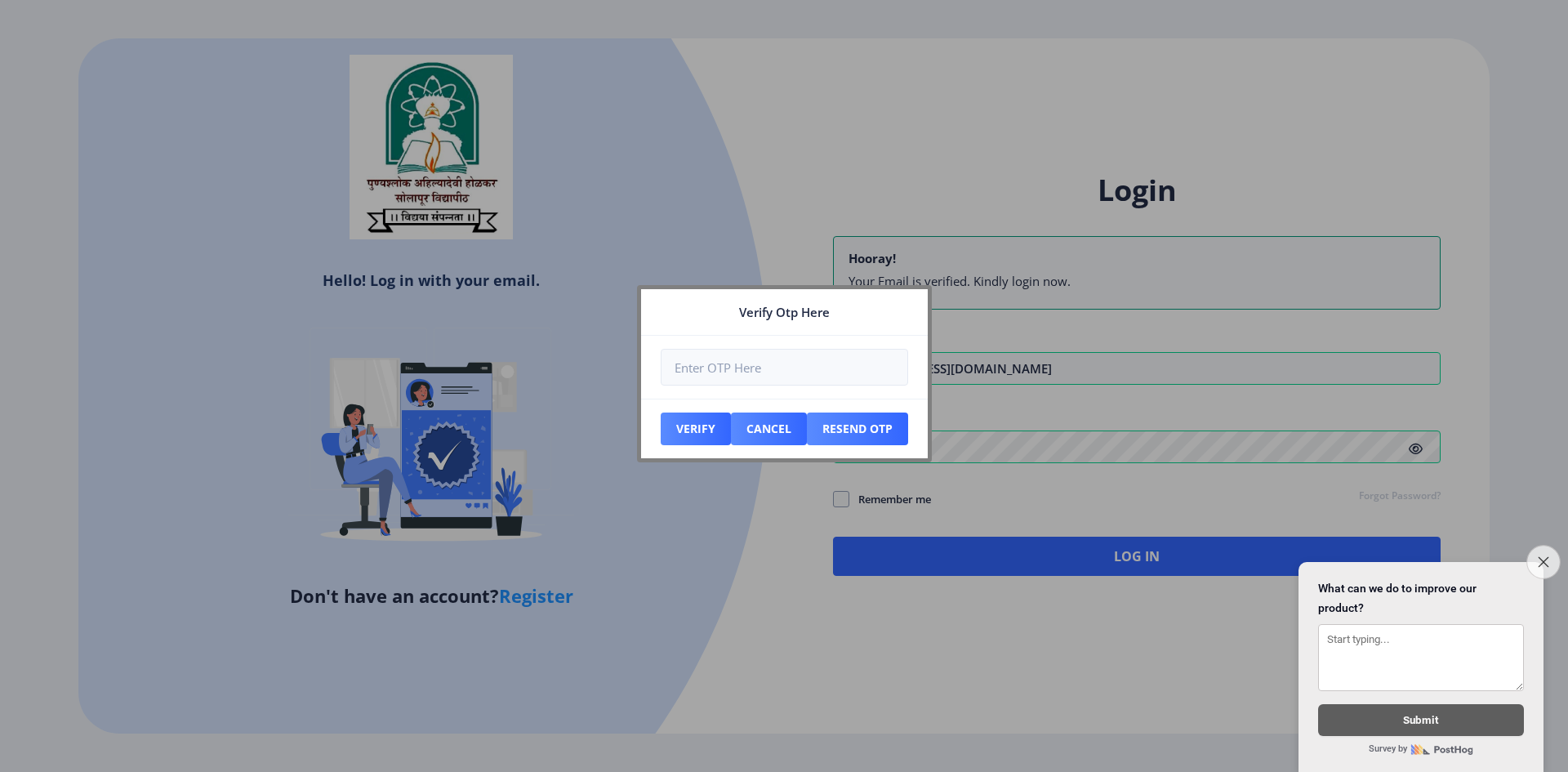
click at [1537, 563] on button "Close survey" at bounding box center [1543, 562] width 34 height 34
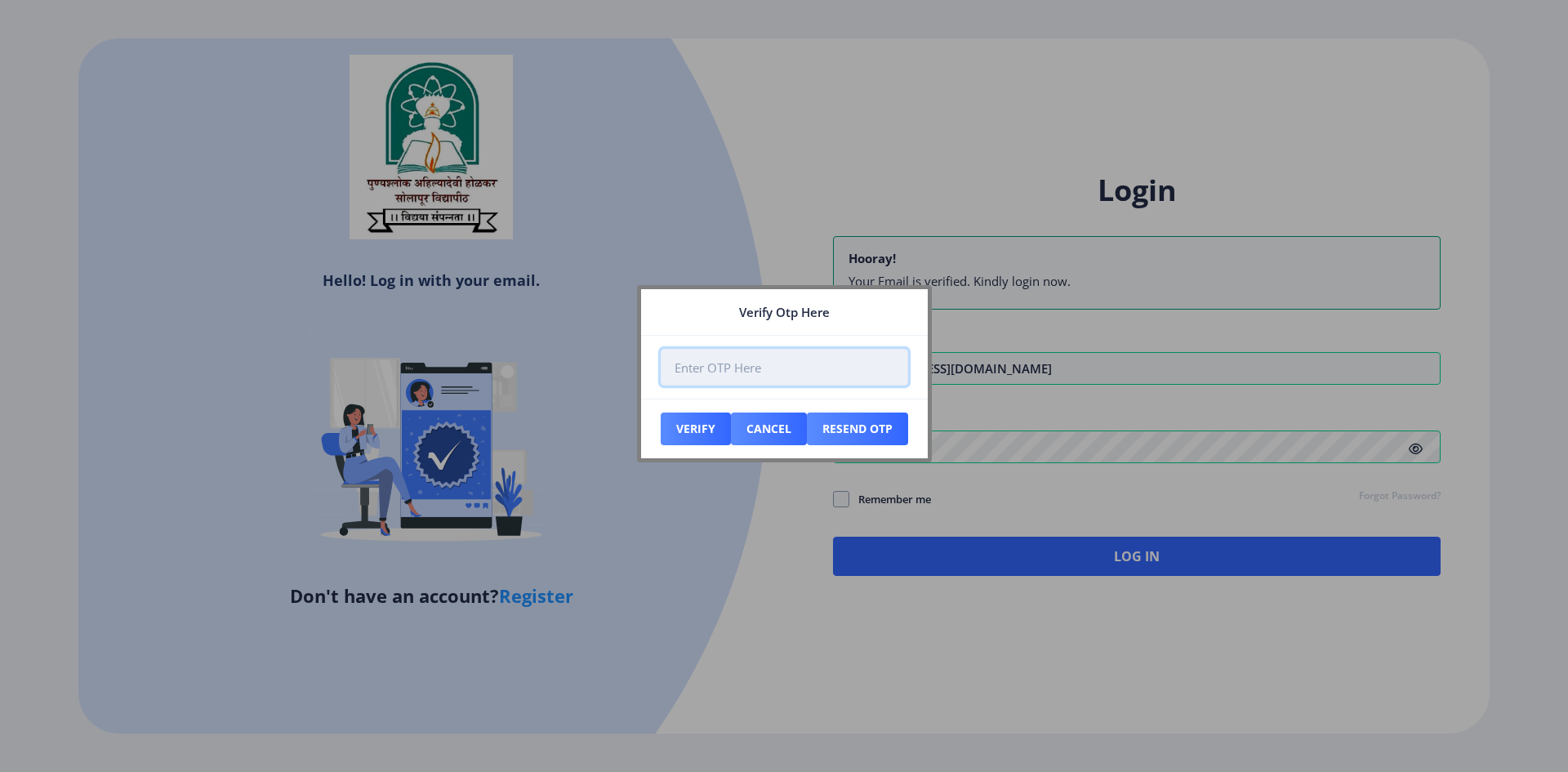
click at [739, 362] on input "number" at bounding box center [784, 367] width 248 height 37
click at [717, 369] on input "number" at bounding box center [784, 367] width 248 height 37
drag, startPoint x: 822, startPoint y: 295, endPoint x: 778, endPoint y: 339, distance: 62.2
click at [778, 339] on nb-card "Verify Otp Here Verify Cancel Resend Otp" at bounding box center [784, 374] width 295 height 178
click at [731, 417] on button "Cancel" at bounding box center [695, 429] width 70 height 32
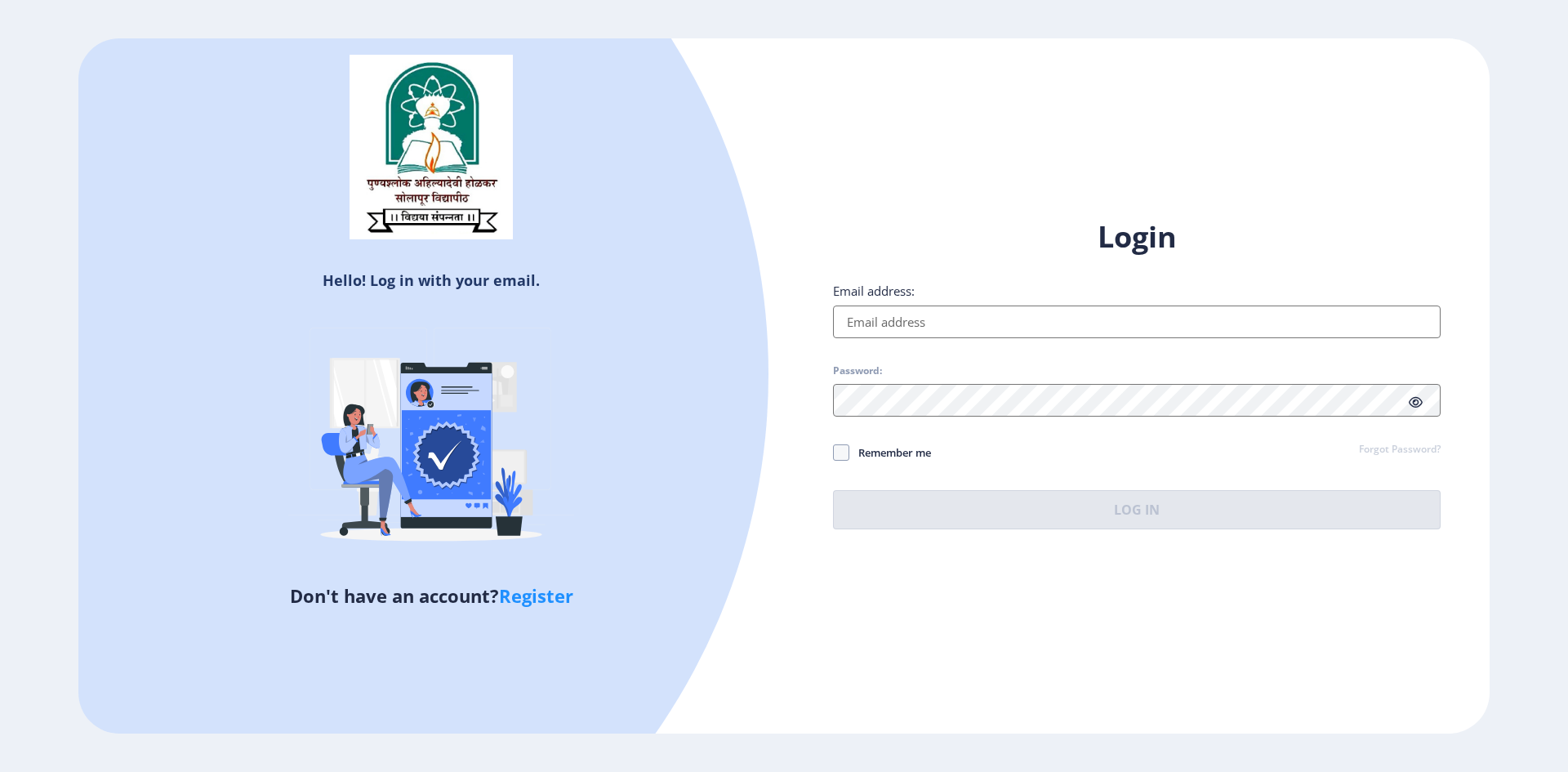
click at [926, 326] on input "Email address:" at bounding box center [1137, 322] width 608 height 32
type input "[EMAIL_ADDRESS][DOMAIN_NAME]"
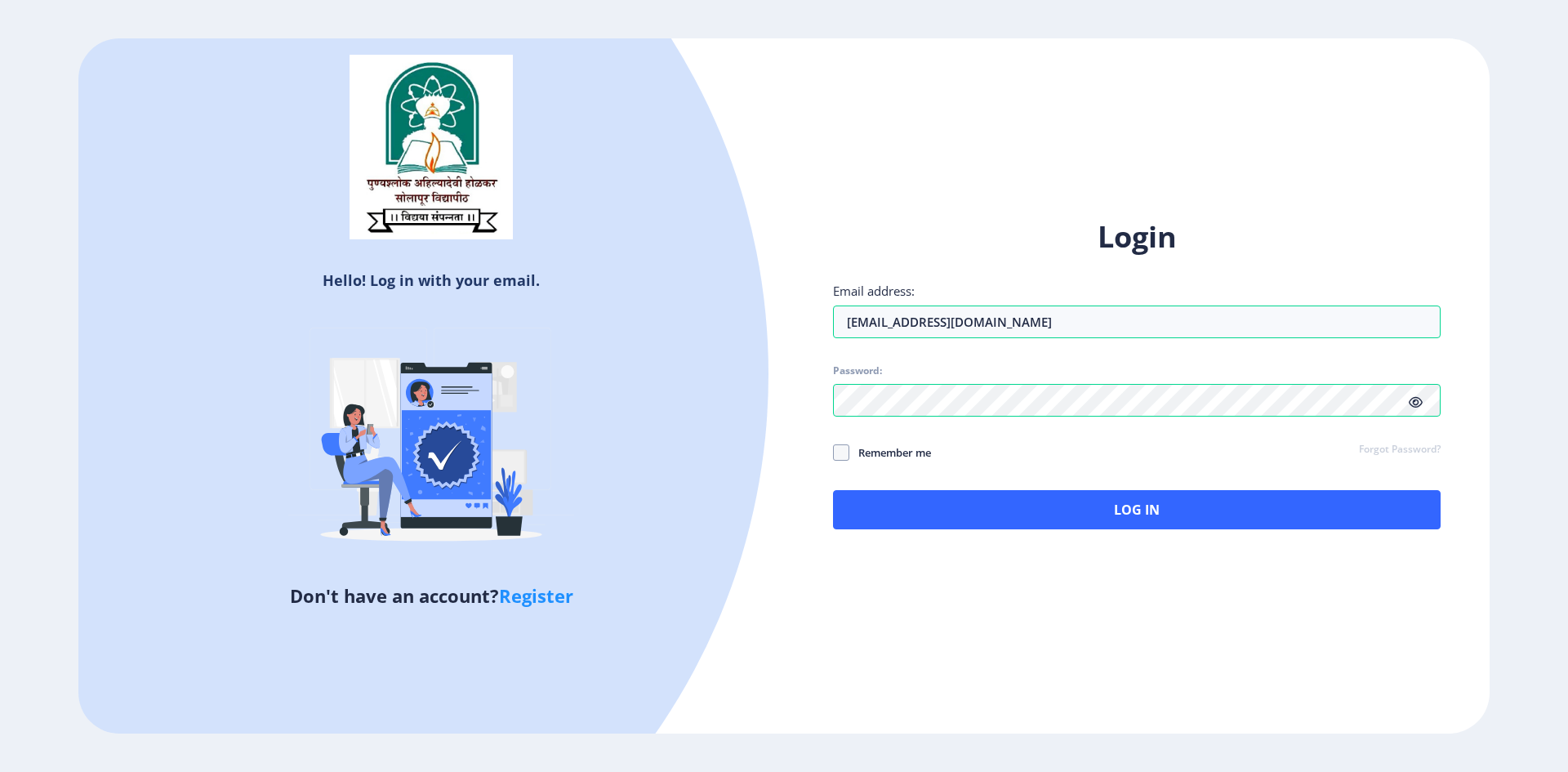
click at [1416, 405] on icon at bounding box center [1416, 403] width 14 height 12
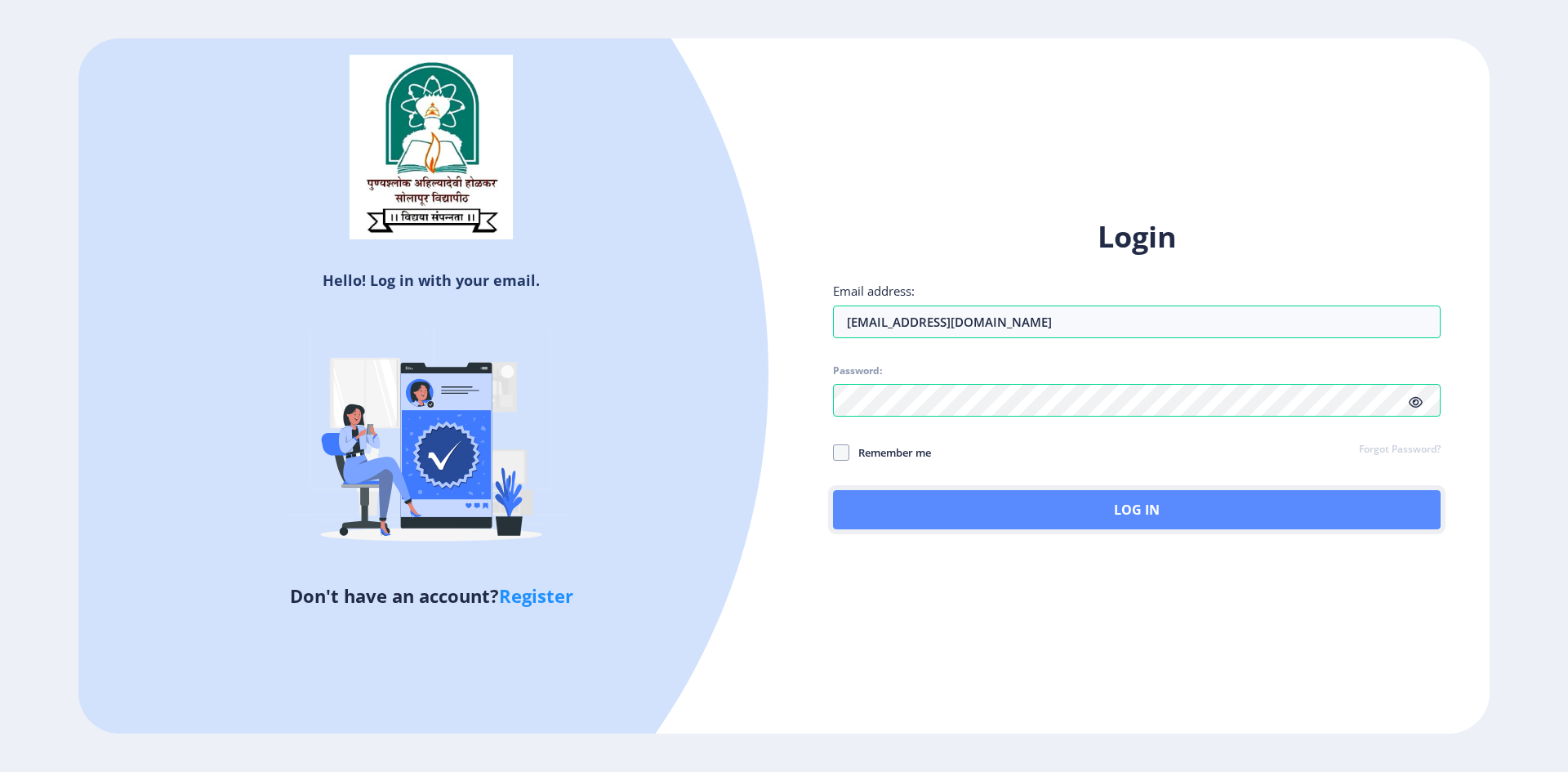
click at [1038, 503] on button "Log In" at bounding box center [1137, 510] width 608 height 39
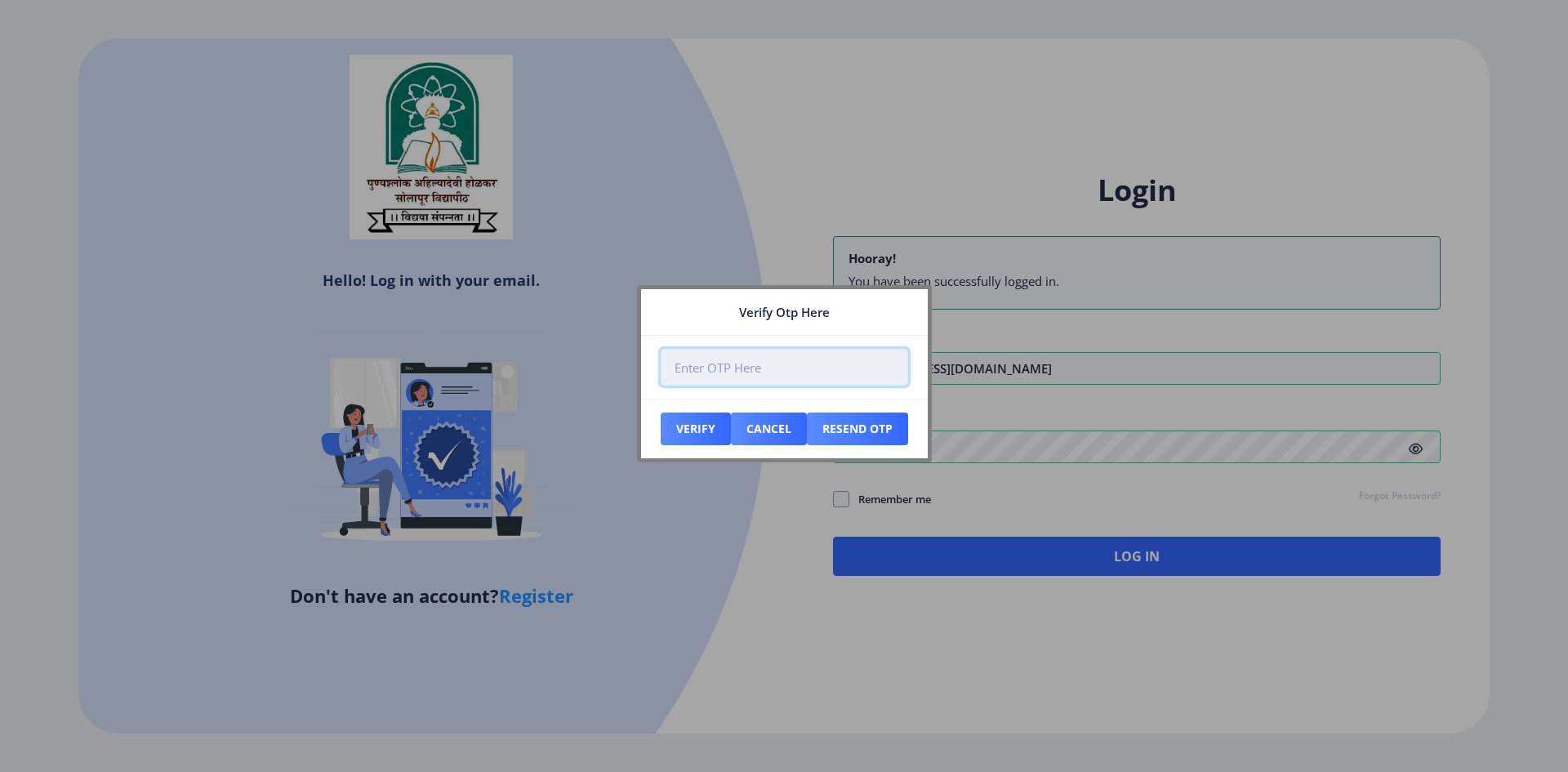
click at [750, 375] on input "number" at bounding box center [784, 367] width 248 height 37
click at [886, 374] on input "-1" at bounding box center [784, 367] width 248 height 37
type input "0"
click at [889, 363] on input "0" at bounding box center [784, 367] width 248 height 37
click at [766, 357] on input "0" at bounding box center [784, 367] width 248 height 37
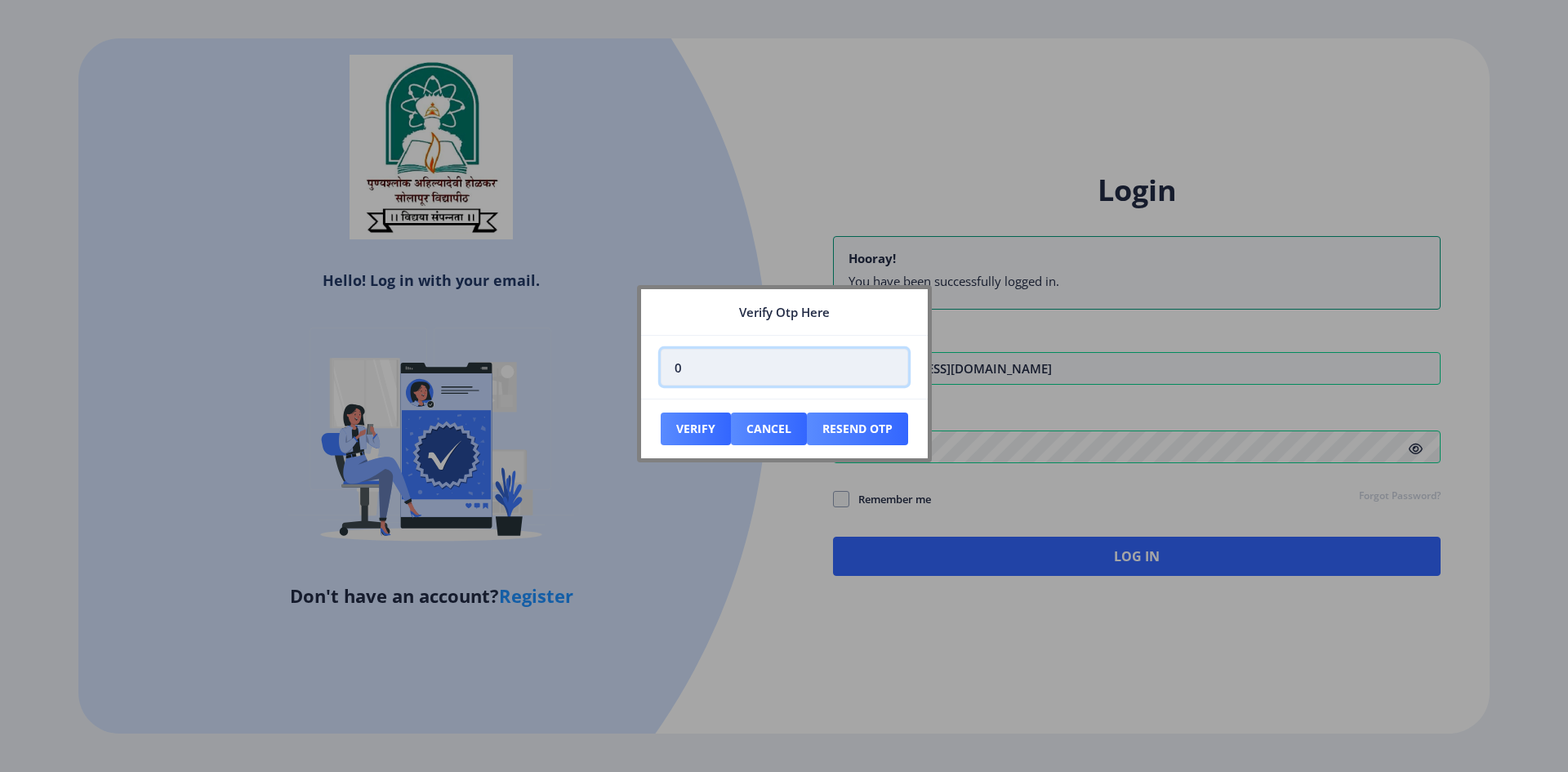
click at [765, 364] on input "0" at bounding box center [784, 367] width 248 height 37
click at [784, 639] on div at bounding box center [784, 386] width 1568 height 772
click at [731, 437] on button "Cancel" at bounding box center [695, 429] width 70 height 32
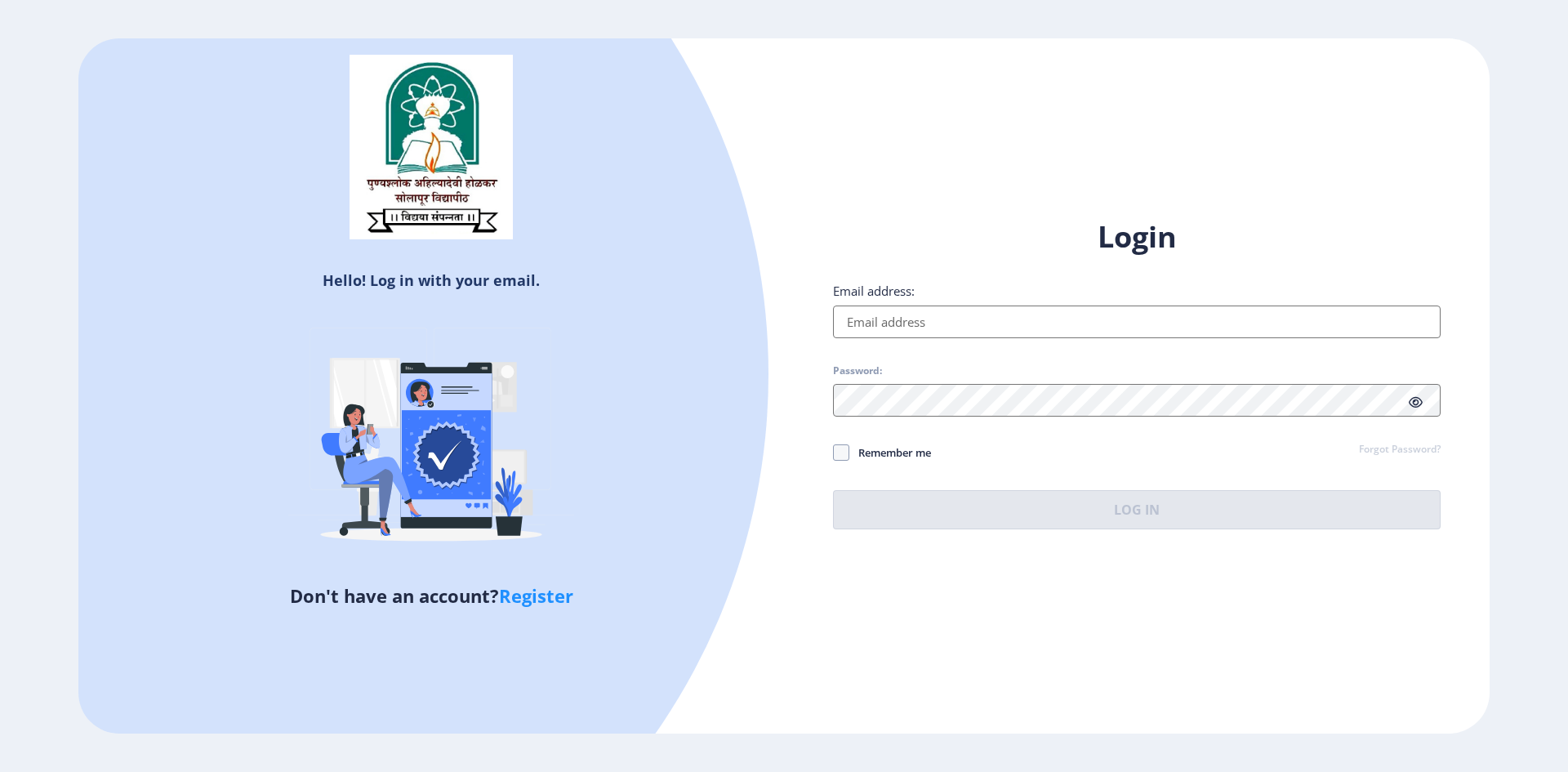
click at [512, 600] on link "Register" at bounding box center [537, 595] width 75 height 25
select select
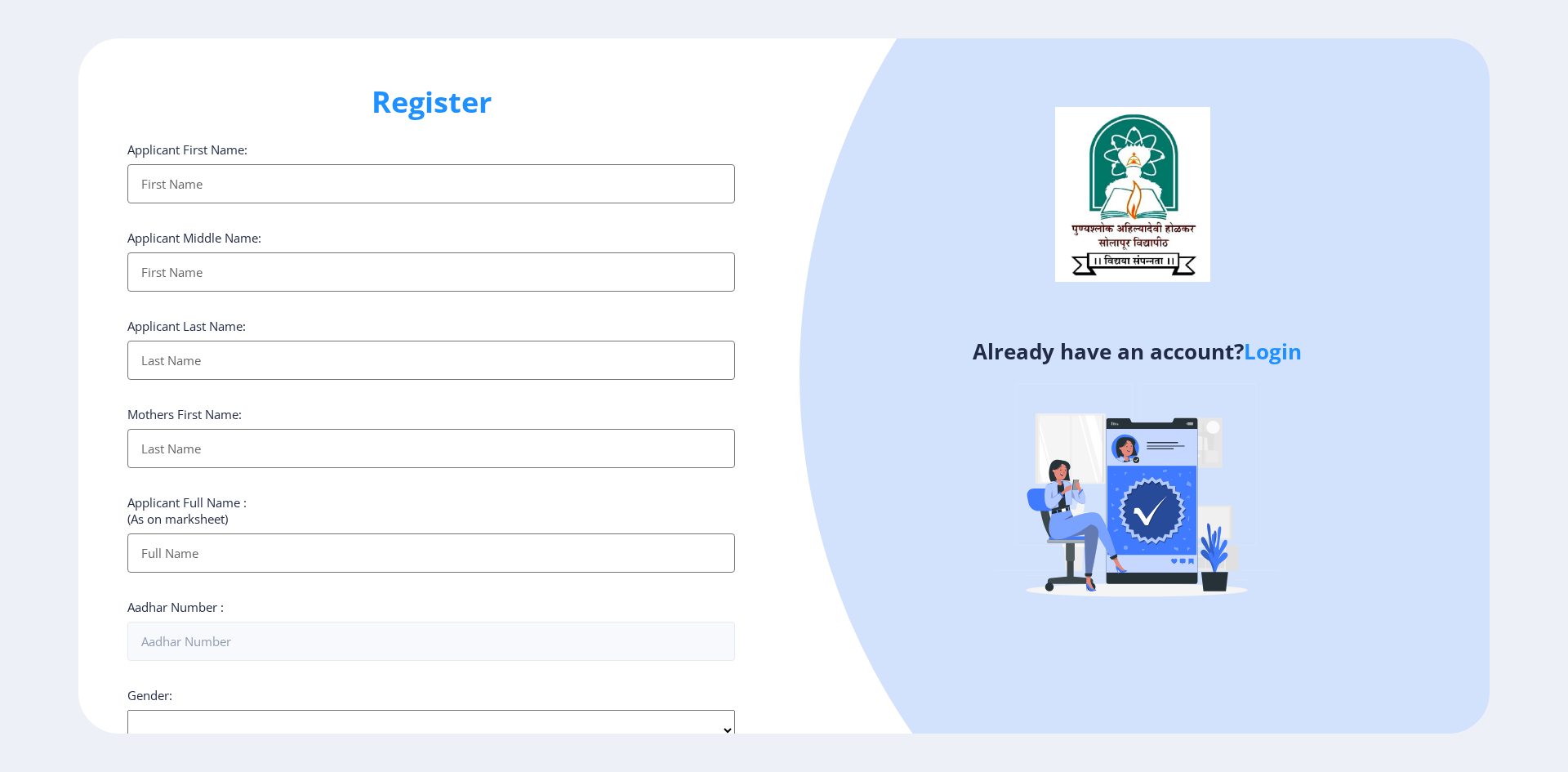
click at [205, 172] on input "Applicant First Name:" at bounding box center [431, 183] width 608 height 39
type input "[PERSON_NAME]"
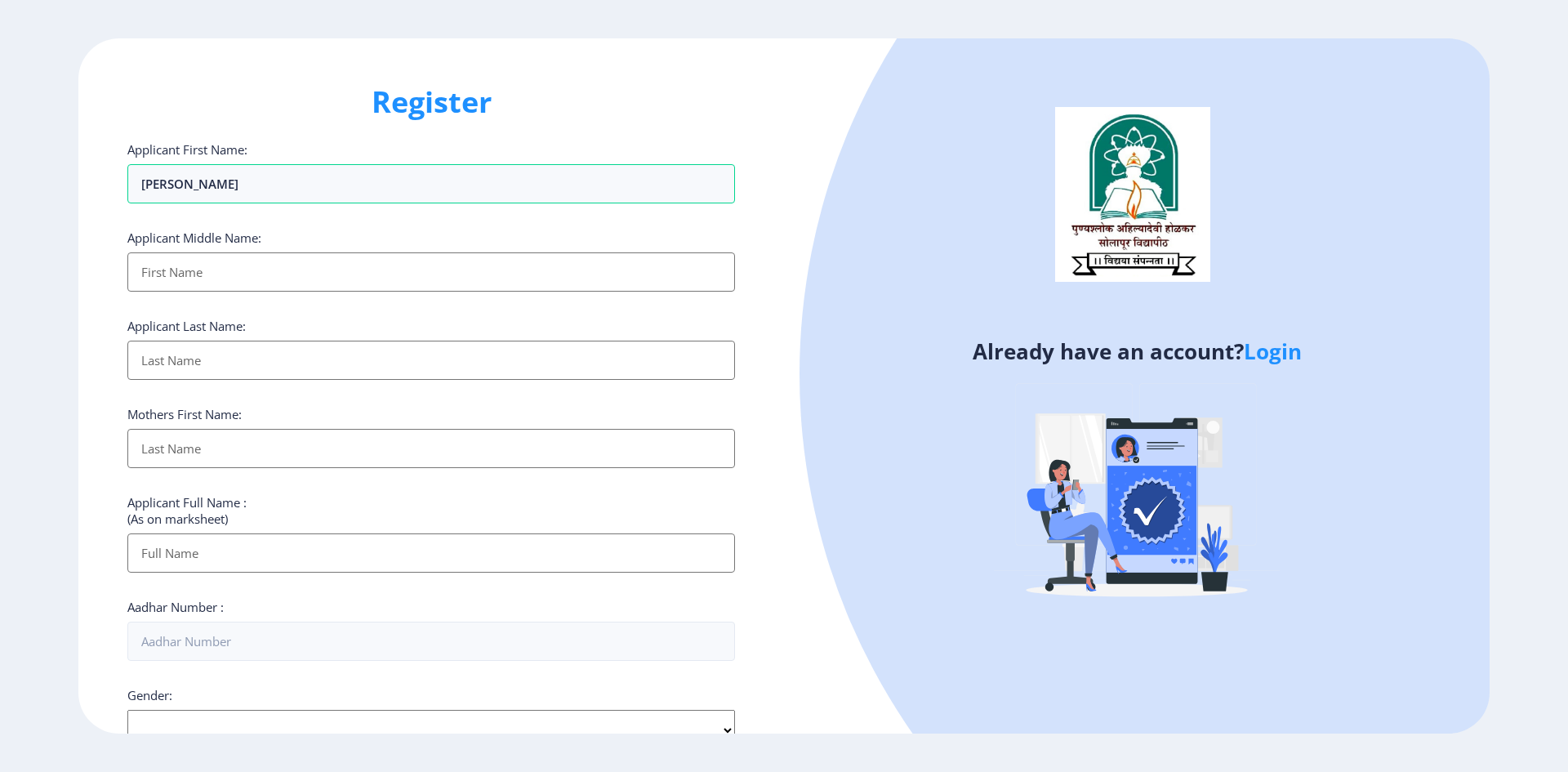
click at [203, 279] on input "Applicant First Name:" at bounding box center [431, 272] width 608 height 39
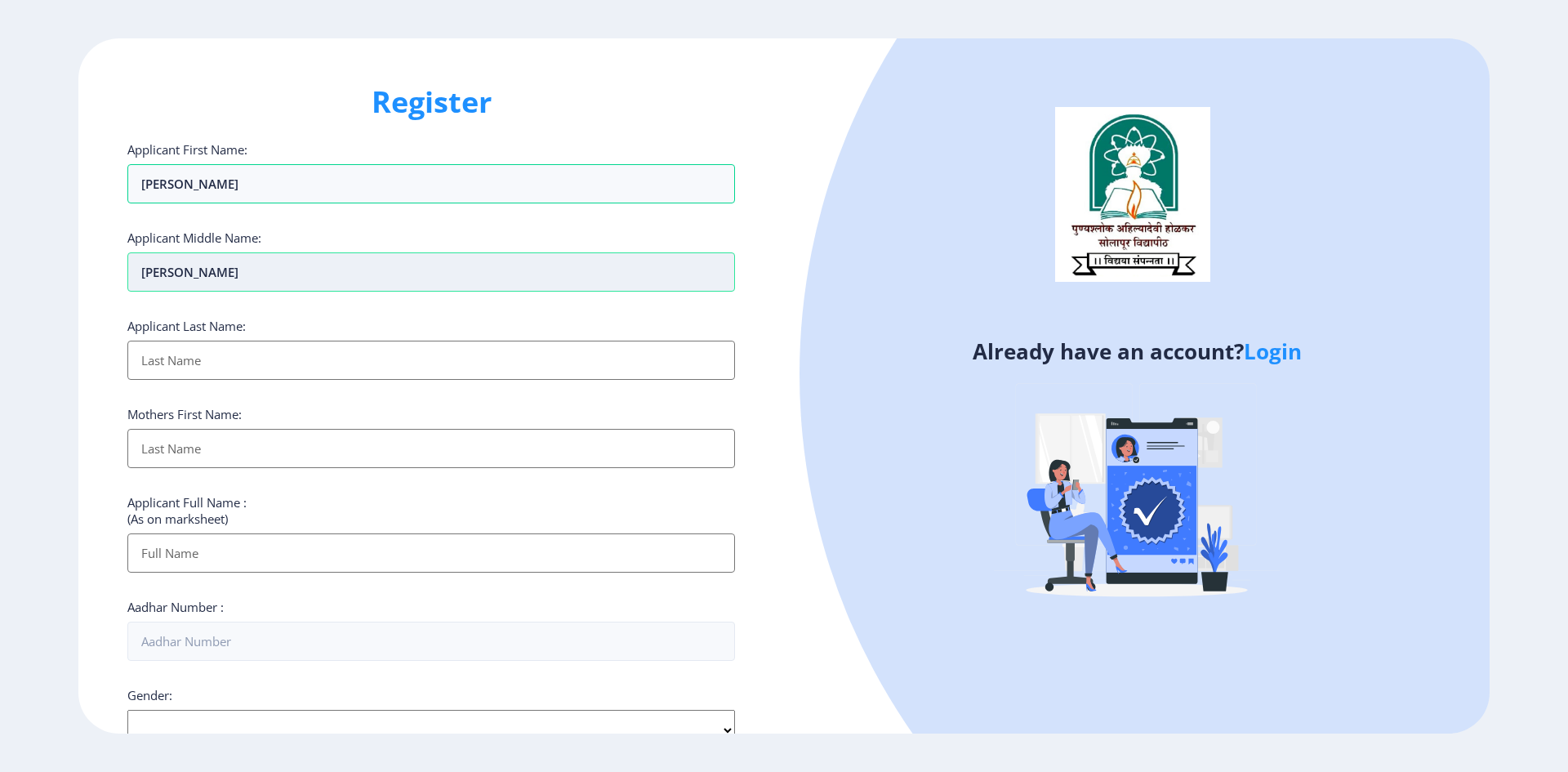
click at [207, 270] on input "[PERSON_NAME]" at bounding box center [431, 272] width 608 height 39
type input "o"
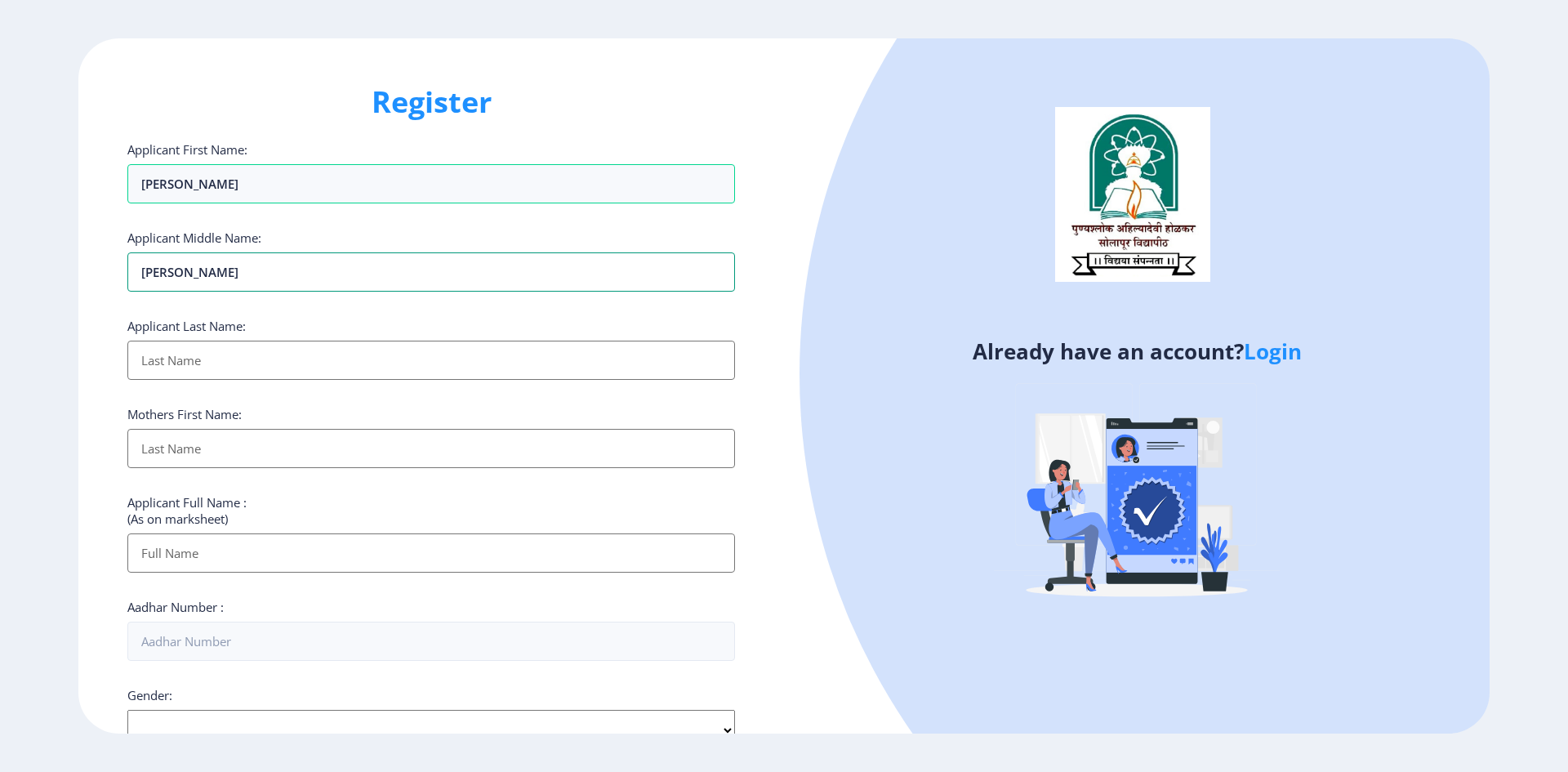
type input "[PERSON_NAME]"
click at [160, 360] on input "Applicant First Name:" at bounding box center [431, 360] width 608 height 39
type input "[PERSON_NAME]"
click at [255, 457] on input "Applicant First Name:" at bounding box center [431, 448] width 608 height 39
type input "urmila"
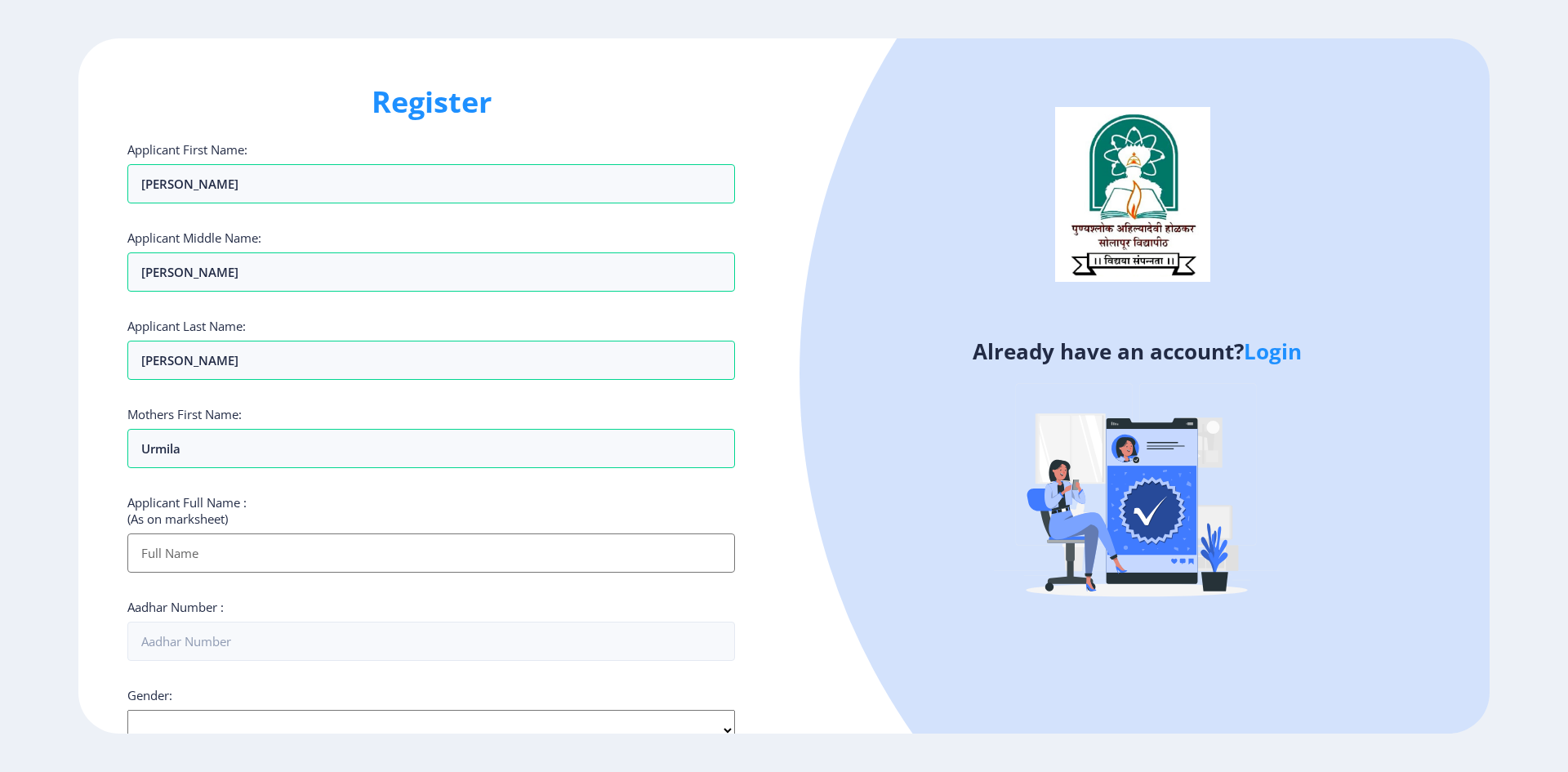
click at [186, 552] on input "Applicant First Name:" at bounding box center [431, 553] width 608 height 39
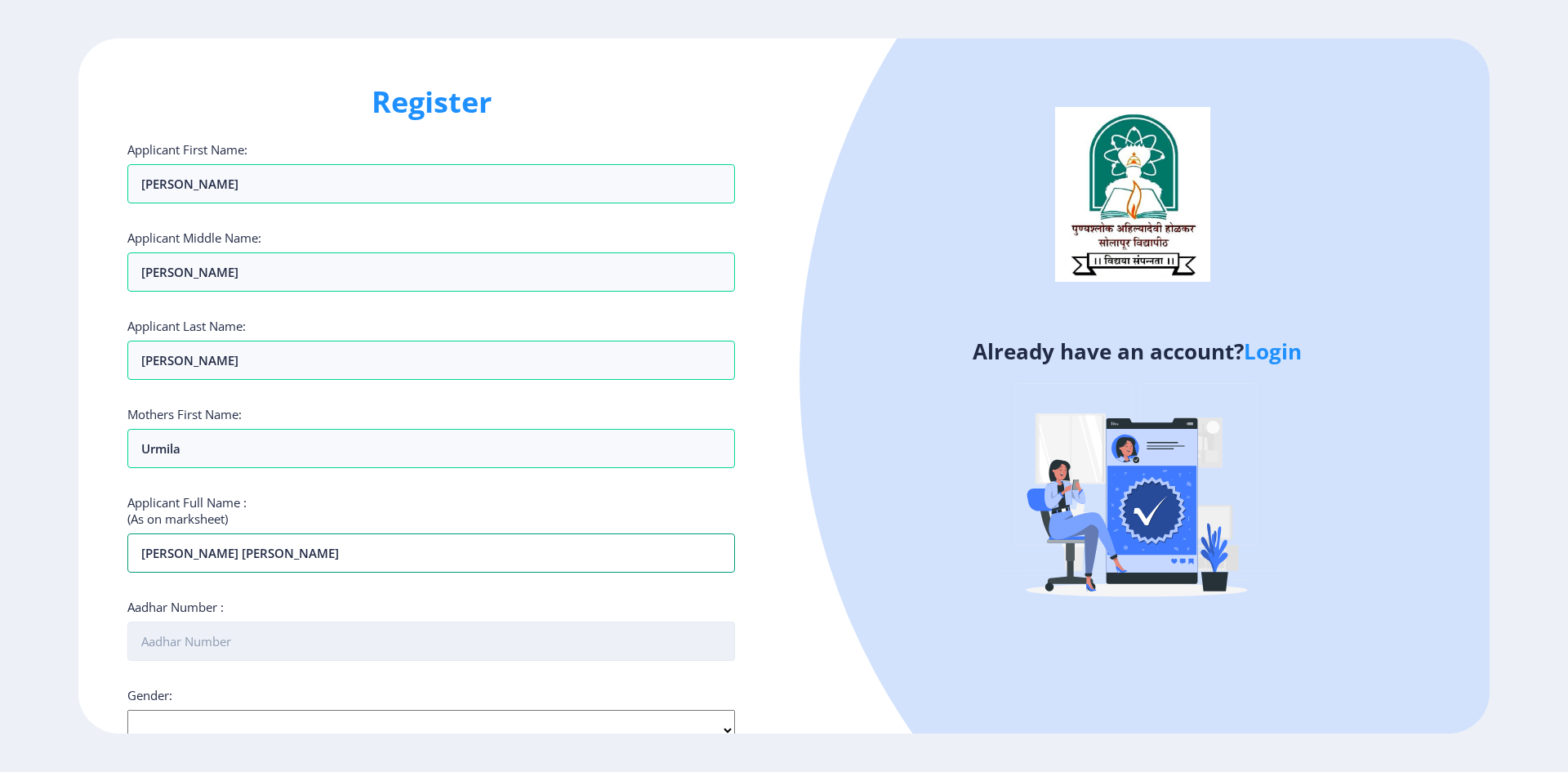
type input "[PERSON_NAME] [PERSON_NAME]"
click at [184, 651] on input "Aadhar Number :" at bounding box center [431, 641] width 608 height 39
type input "278643258893"
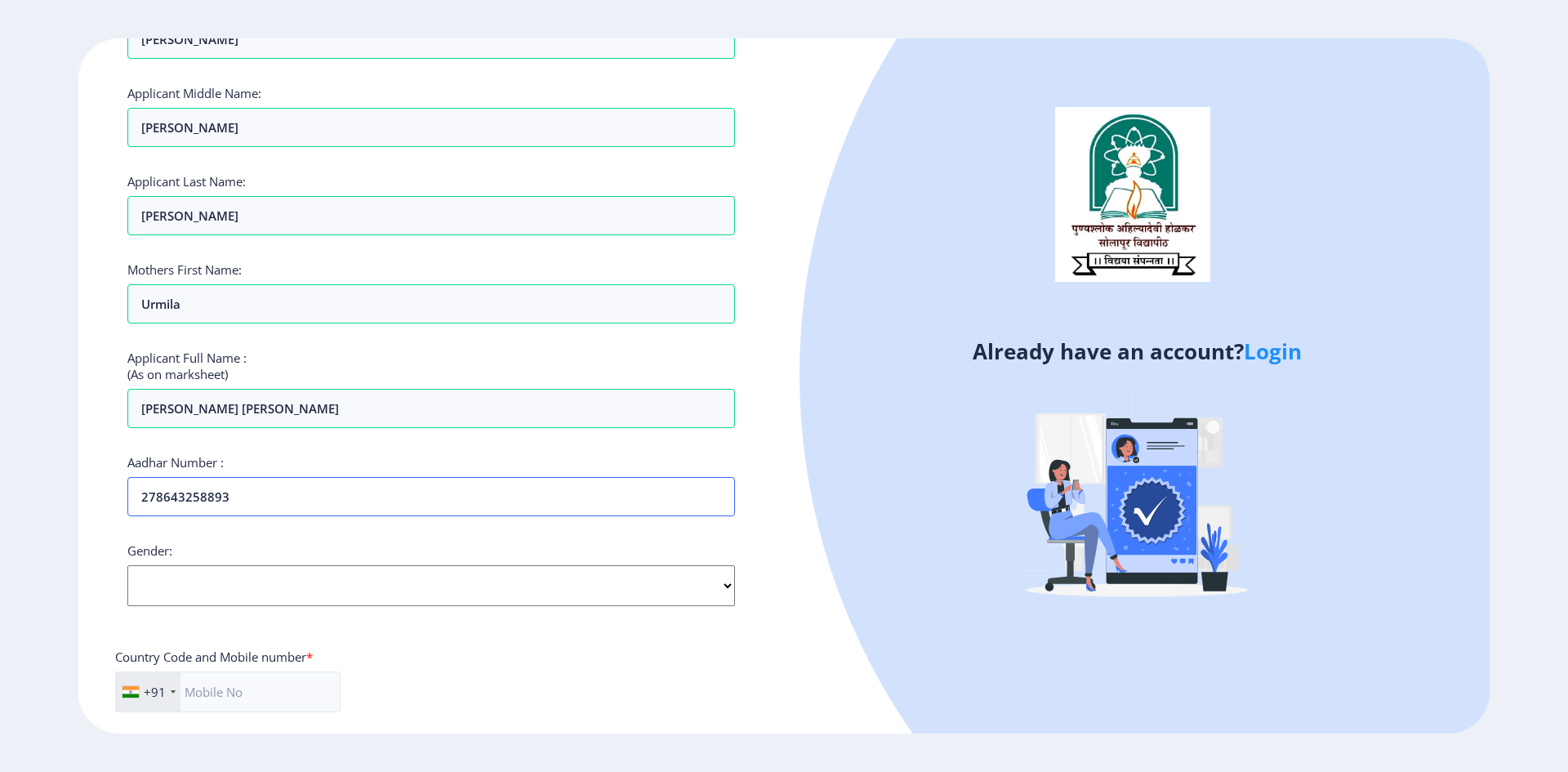
scroll to position [327, 0]
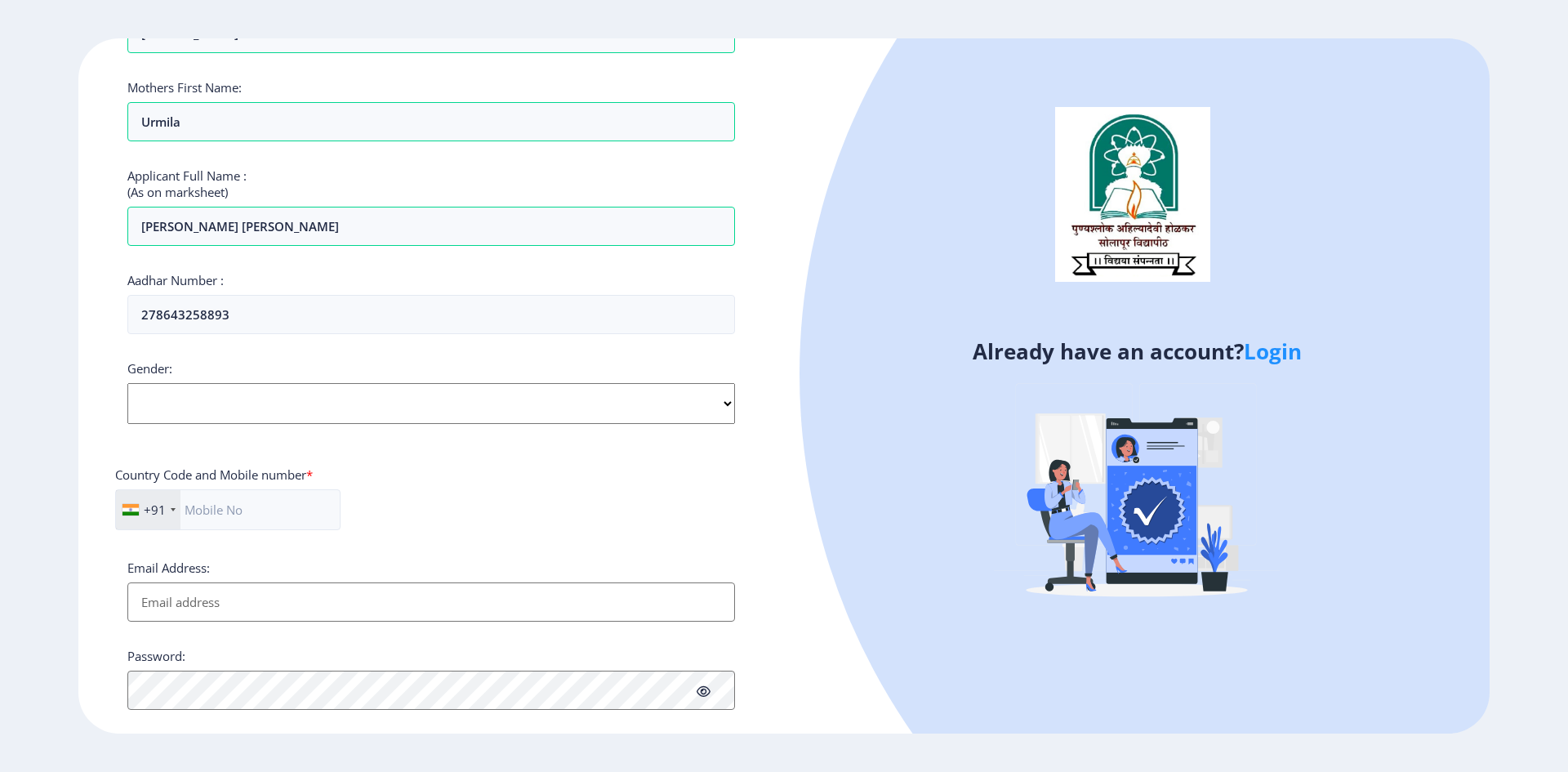
click at [215, 385] on select "Select Gender [DEMOGRAPHIC_DATA] [DEMOGRAPHIC_DATA] Other" at bounding box center [431, 403] width 608 height 41
select select "[DEMOGRAPHIC_DATA]"
click at [127, 383] on select "Select Gender [DEMOGRAPHIC_DATA] [DEMOGRAPHIC_DATA] Other" at bounding box center [431, 403] width 608 height 41
click at [205, 508] on input "text" at bounding box center [228, 510] width 226 height 41
type input "8329939902"
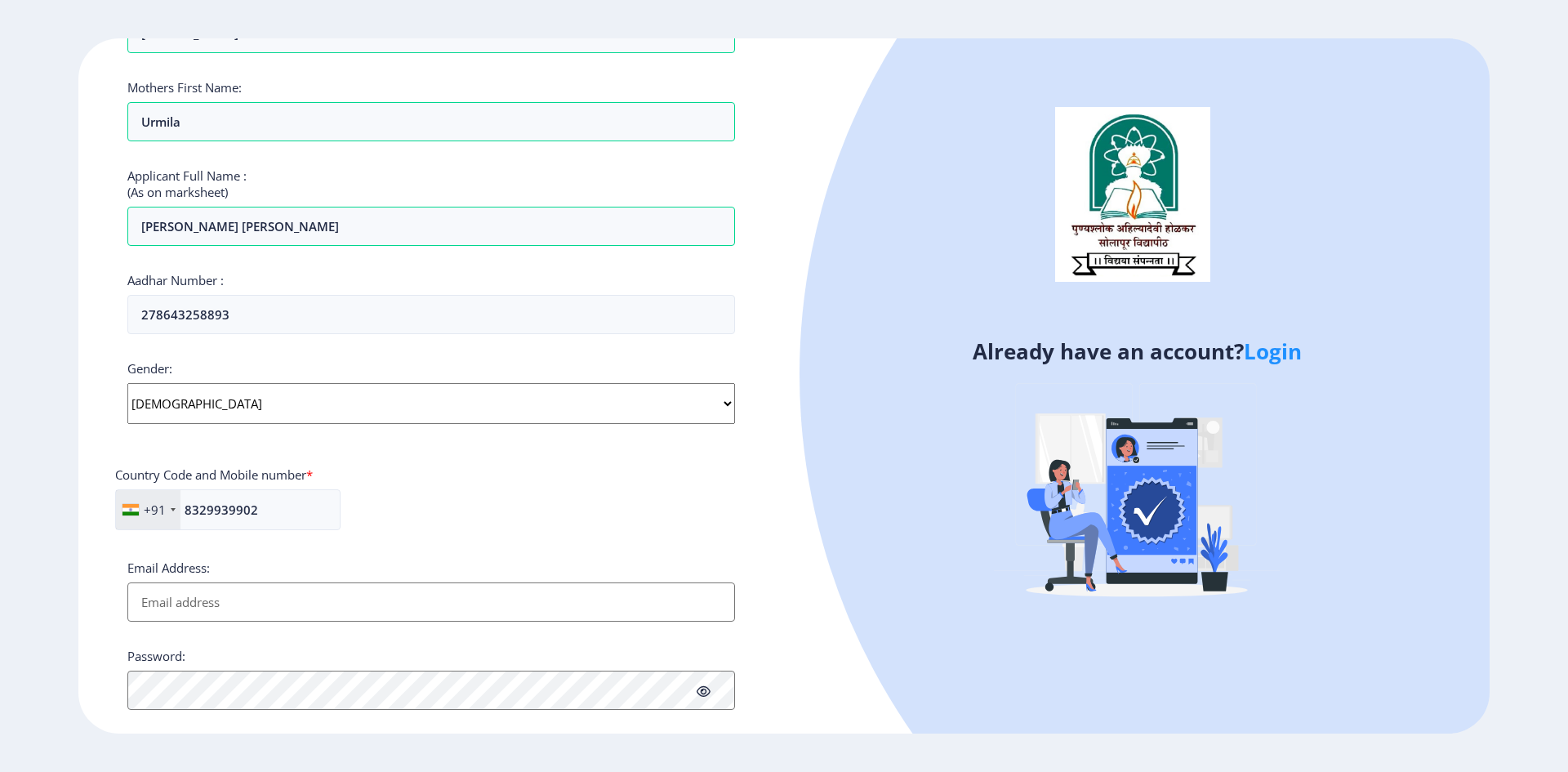
drag, startPoint x: 227, startPoint y: 586, endPoint x: 224, endPoint y: 594, distance: 8.5
click at [226, 586] on input "Email Address:" at bounding box center [431, 602] width 608 height 39
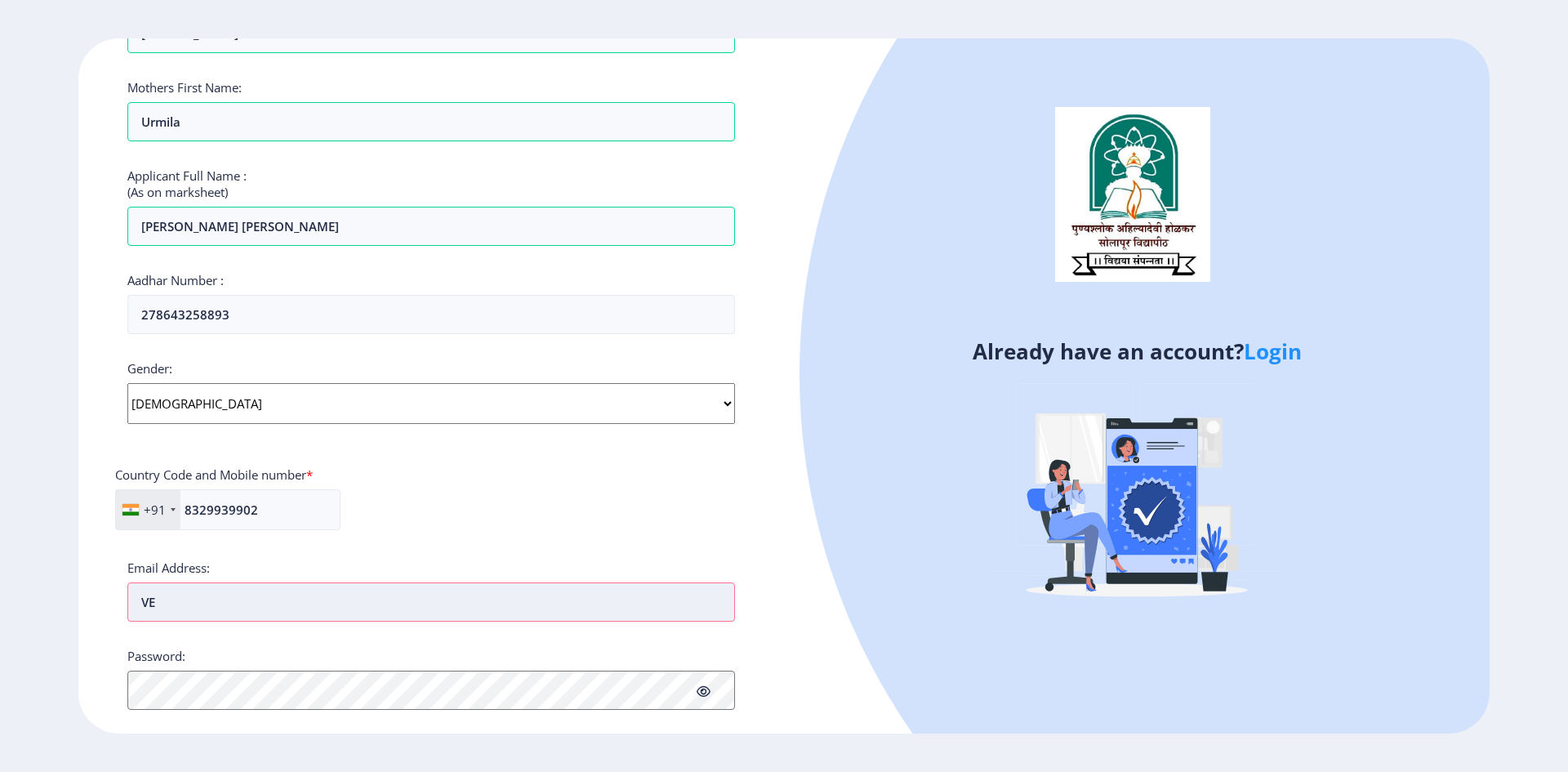
type input "V"
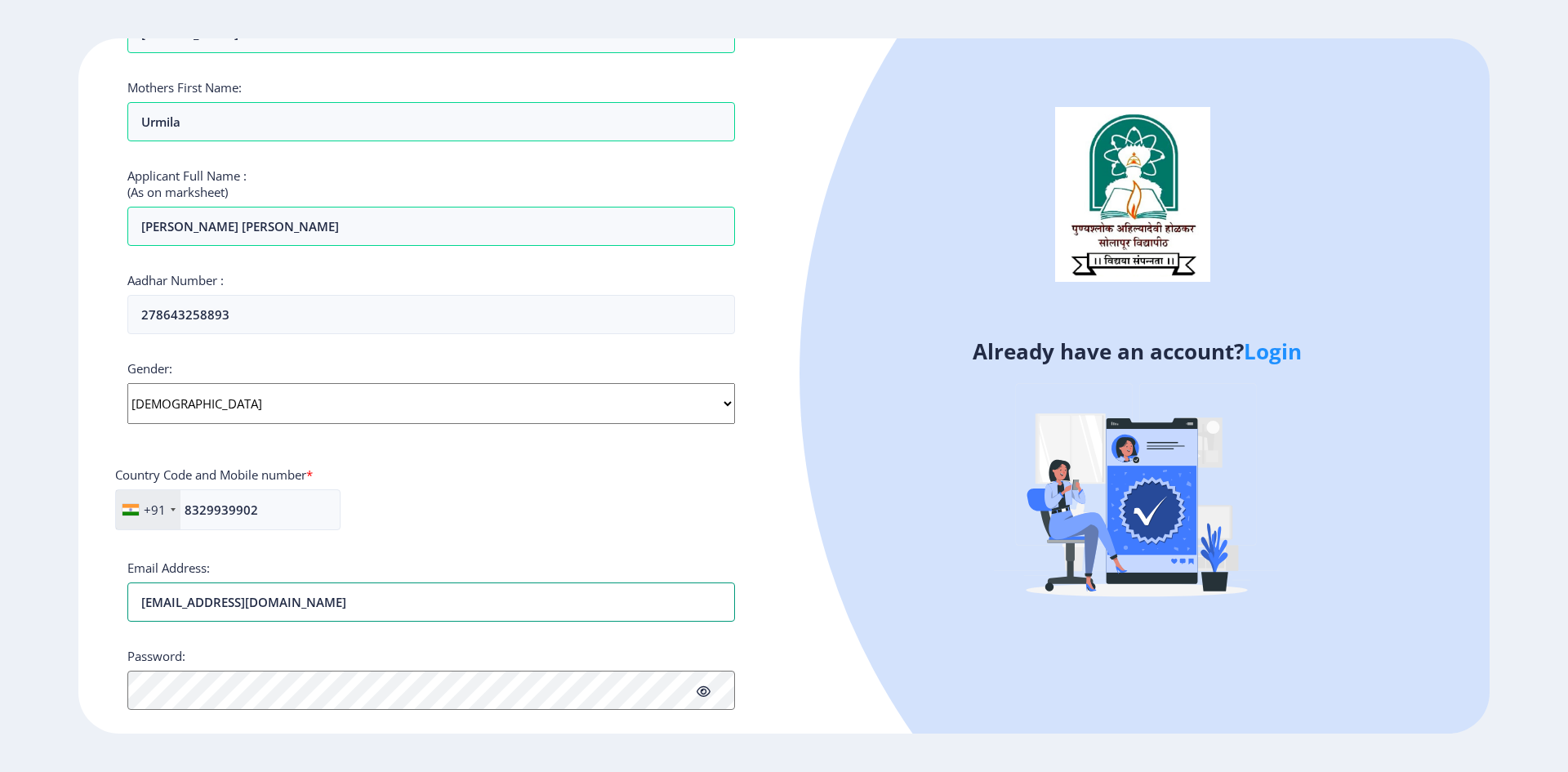
type input "[EMAIL_ADDRESS][DOMAIN_NAME]"
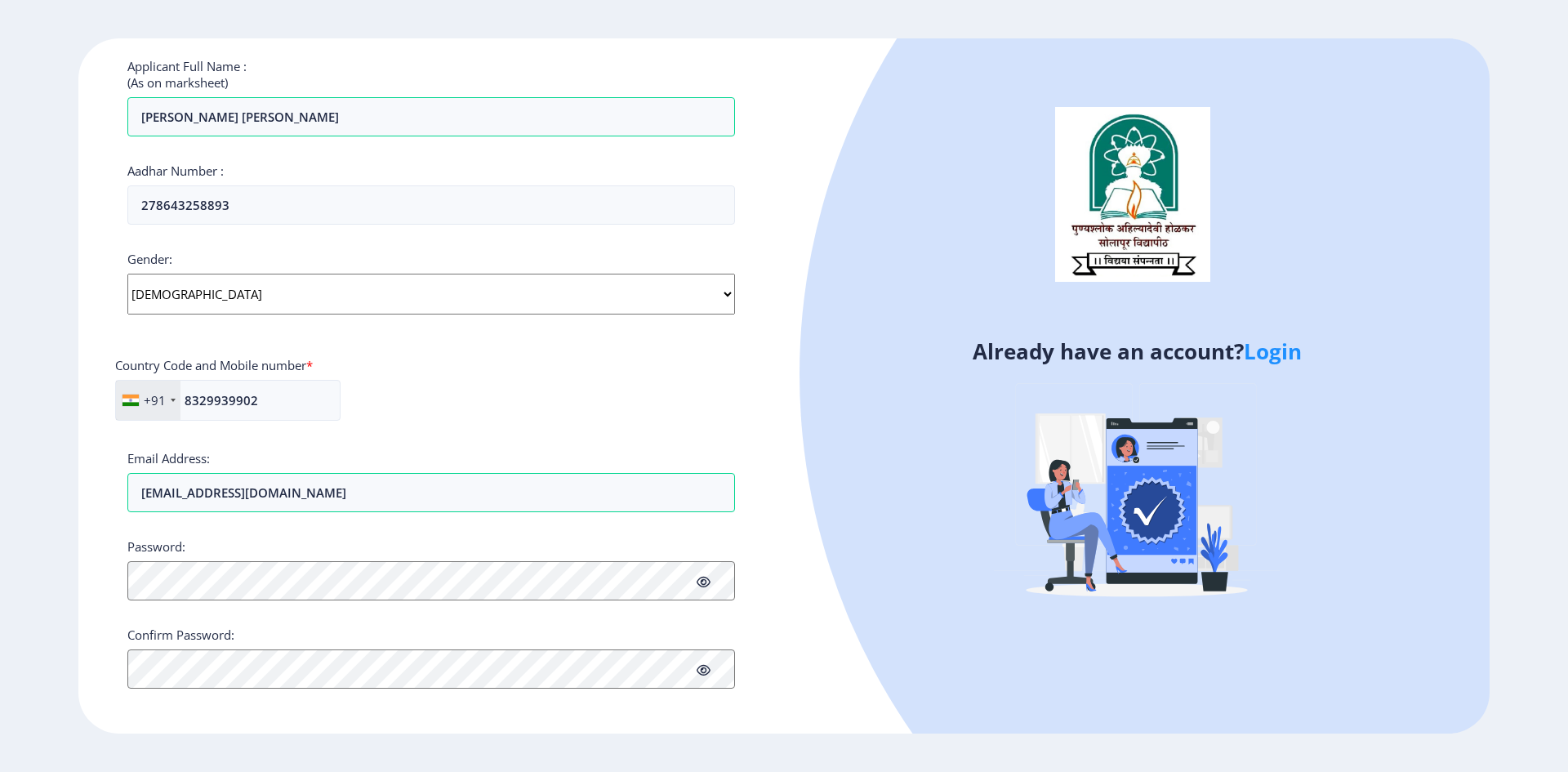
scroll to position [442, 0]
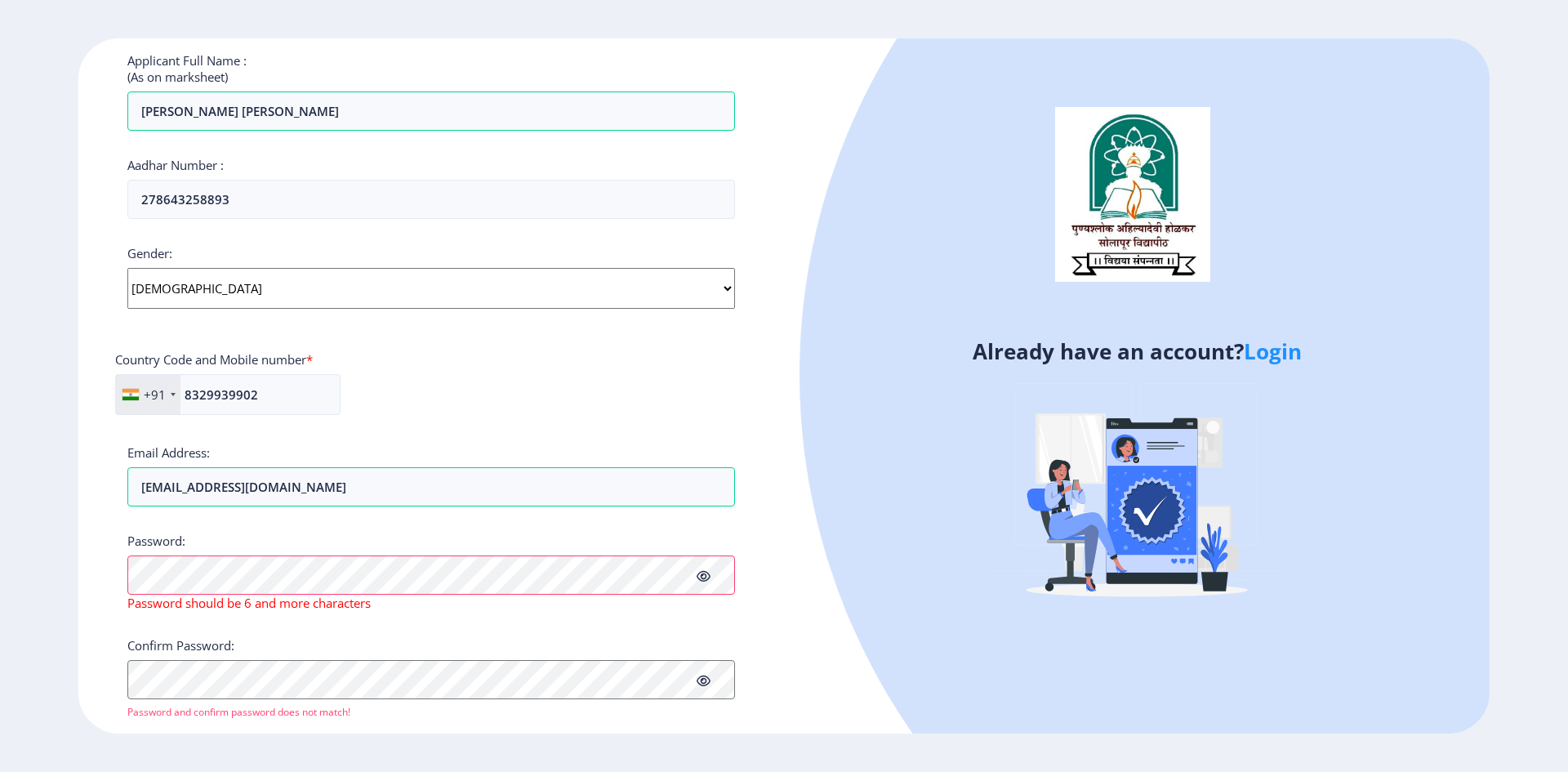
drag, startPoint x: 711, startPoint y: 567, endPoint x: 711, endPoint y: 577, distance: 10.0
click at [711, 570] on span at bounding box center [704, 576] width 14 height 16
click at [705, 577] on icon at bounding box center [704, 577] width 14 height 12
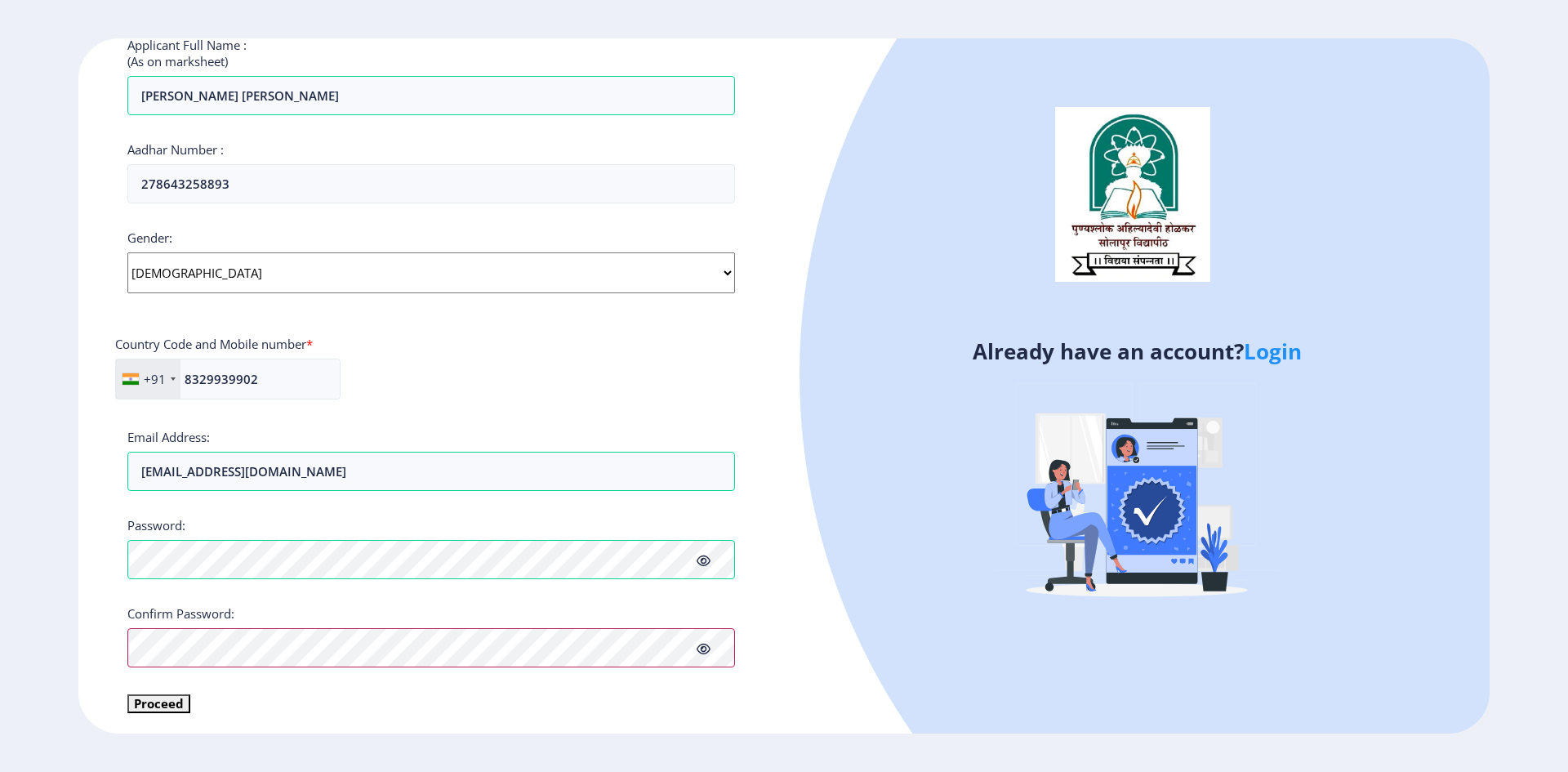
scroll to position [462, 0]
click at [866, 608] on div at bounding box center [1427, 375] width 1255 height 1255
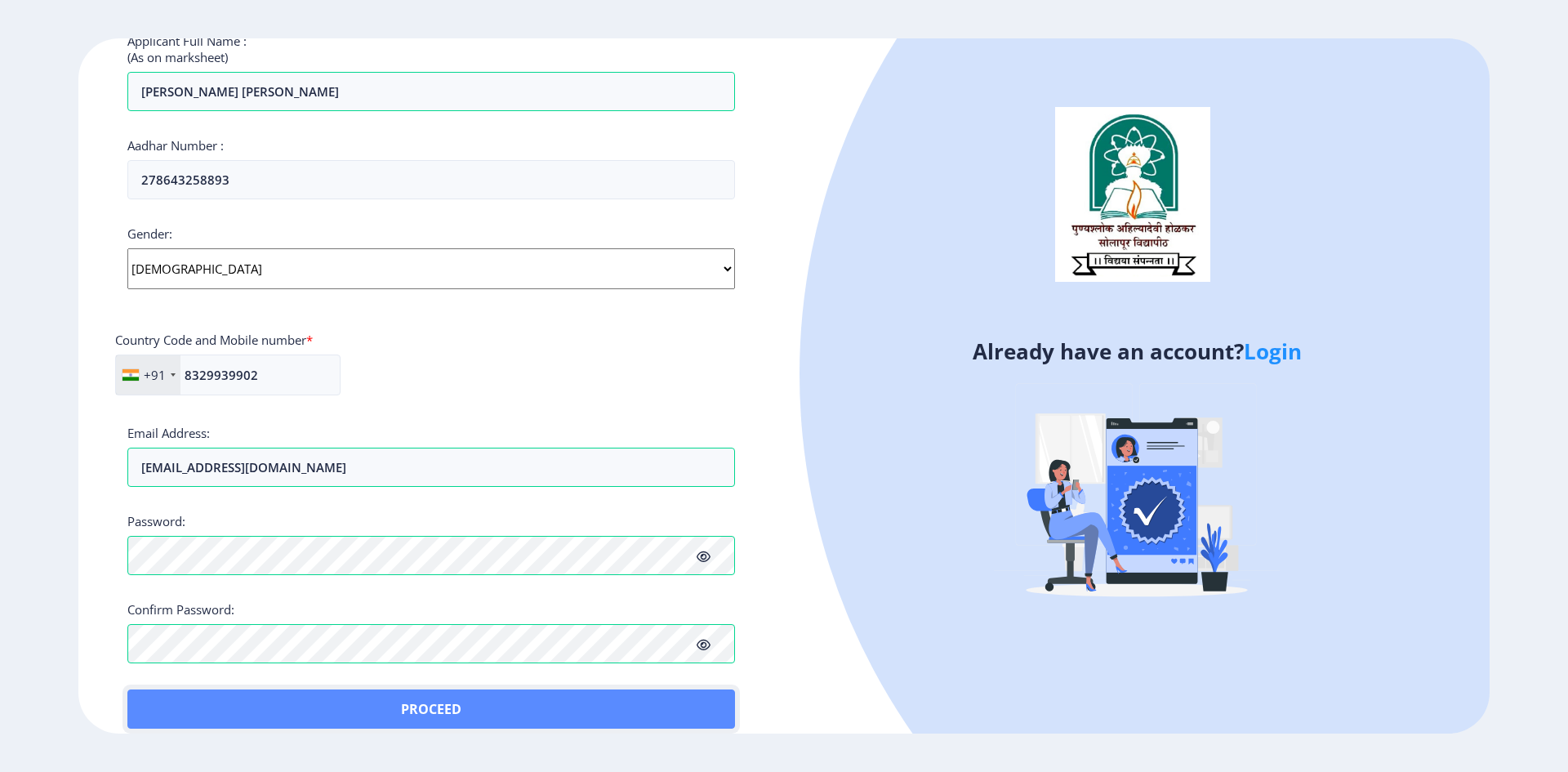
click at [660, 716] on button "Proceed" at bounding box center [431, 709] width 608 height 39
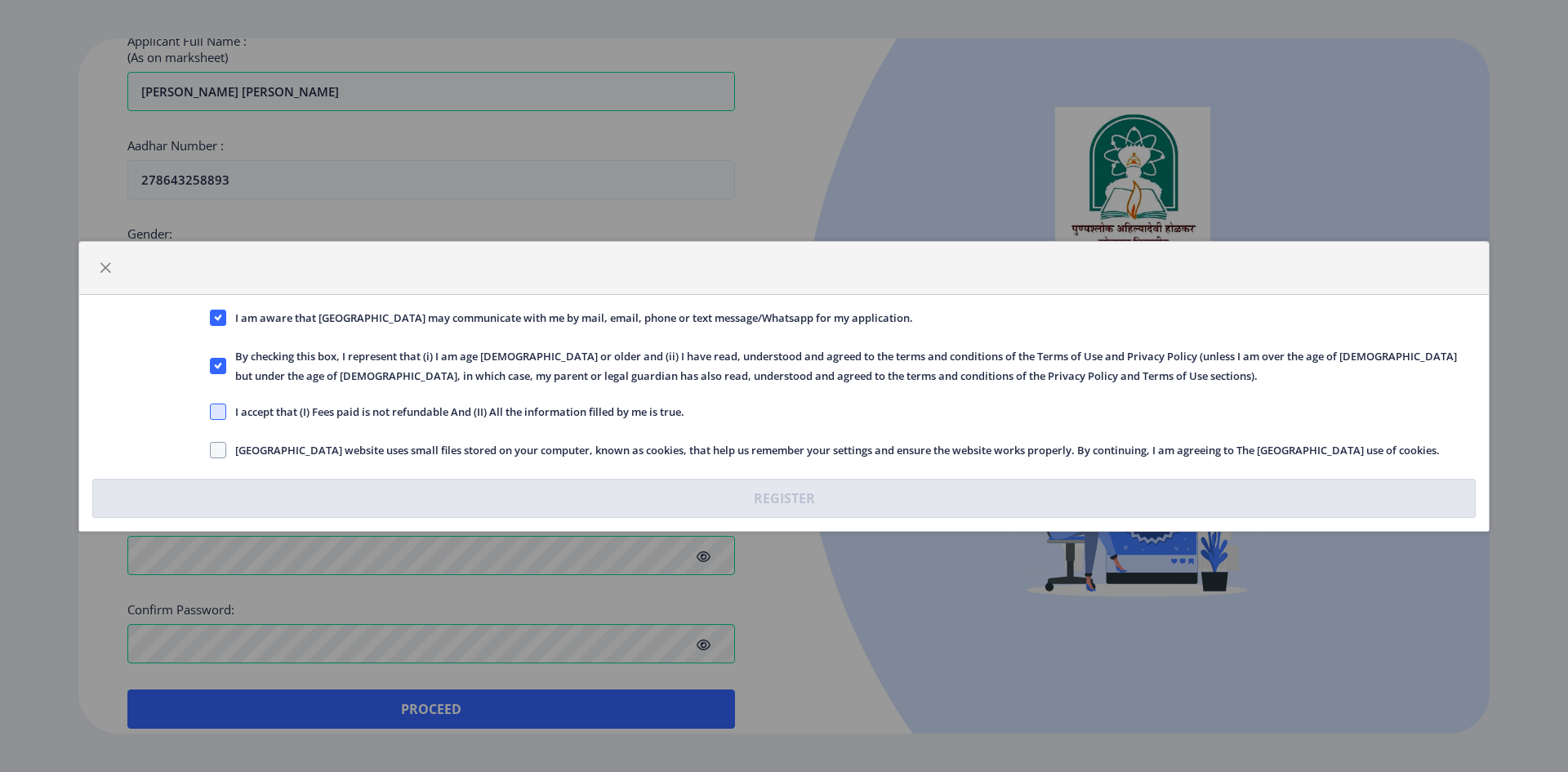
click at [213, 414] on span at bounding box center [217, 411] width 16 height 16
click at [211, 412] on input "I accept that (I) Fees paid is not refundable And (II) All the information fill…" at bounding box center [210, 411] width 1 height 1
checkbox input "true"
click at [215, 452] on span at bounding box center [217, 450] width 16 height 16
click at [211, 450] on input "[GEOGRAPHIC_DATA] website uses small files stored on your computer, known as co…" at bounding box center [210, 449] width 1 height 1
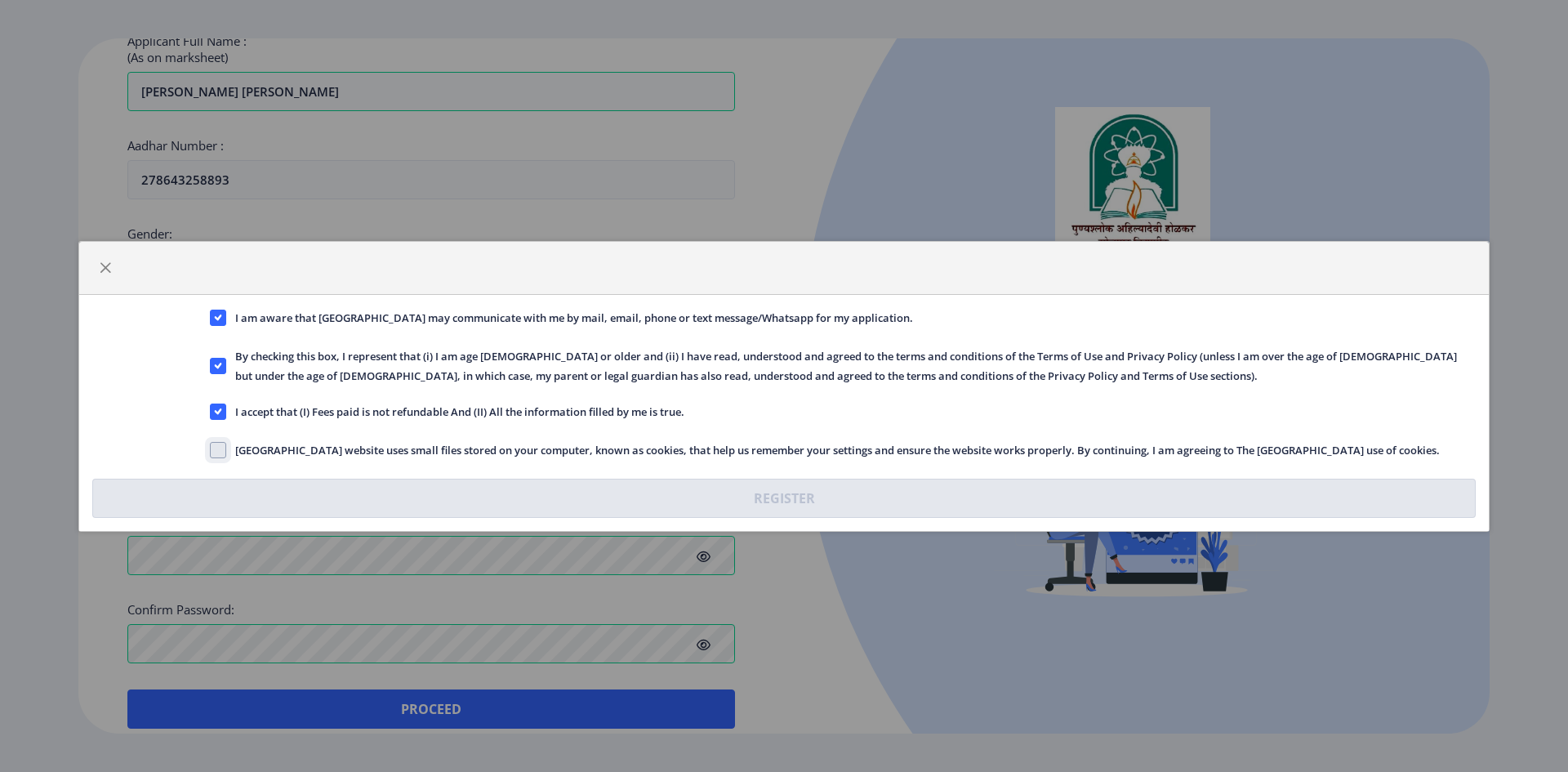
checkbox input "true"
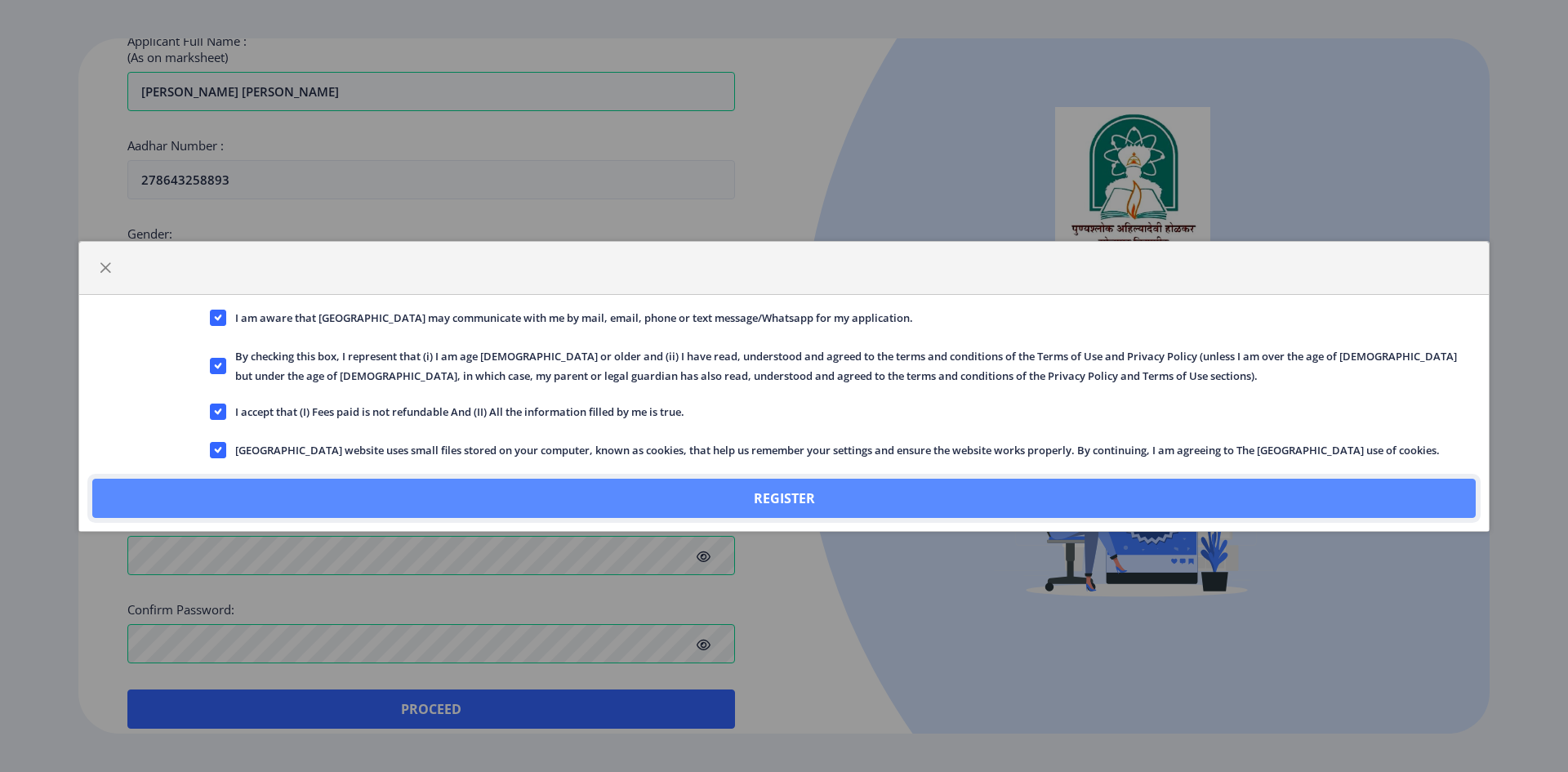
click at [700, 492] on button "Register" at bounding box center [784, 499] width 1384 height 39
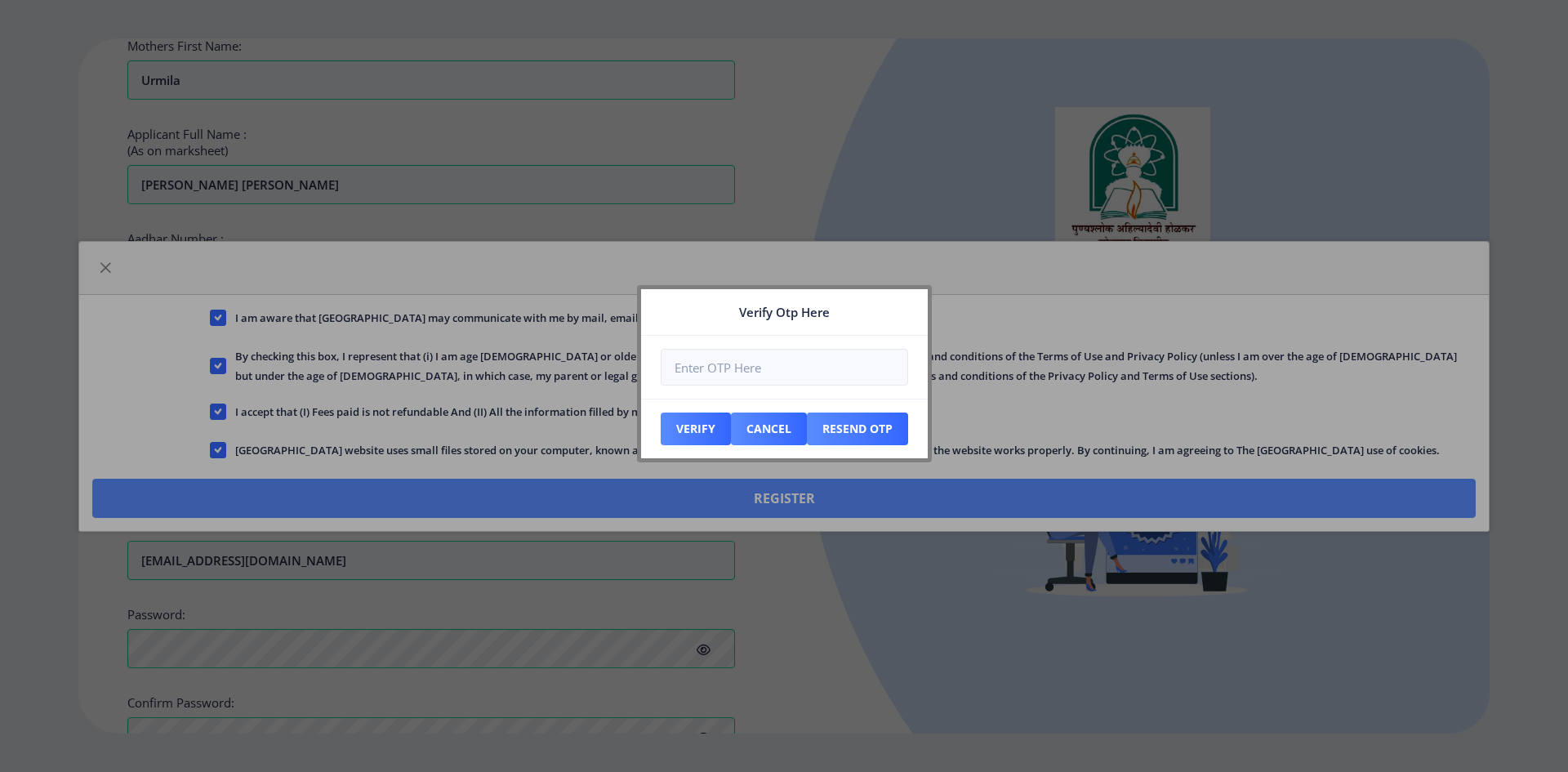
scroll to position [555, 0]
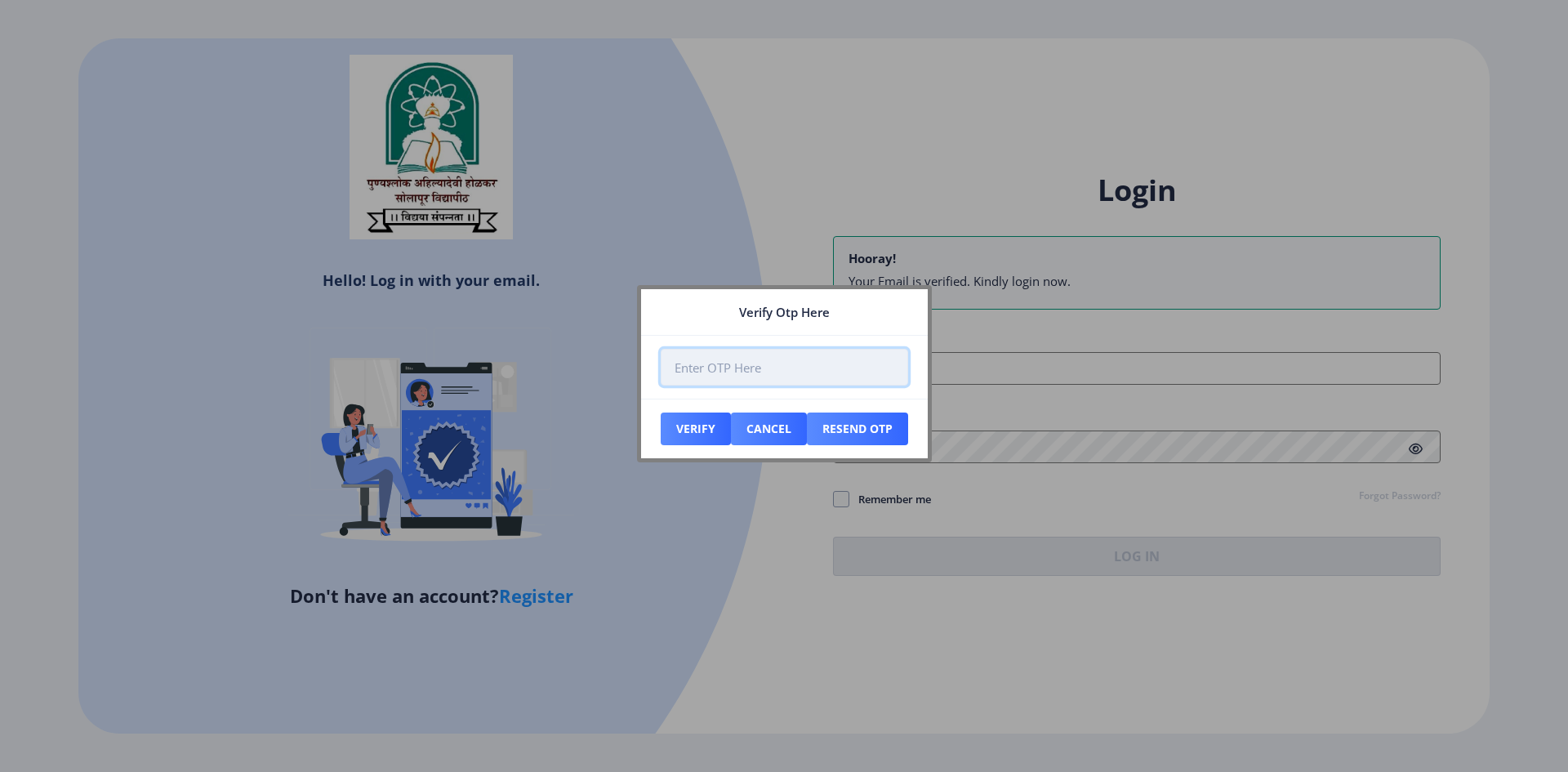
click at [713, 371] on input "number" at bounding box center [784, 367] width 248 height 37
click at [731, 437] on button "Cancel" at bounding box center [695, 429] width 70 height 32
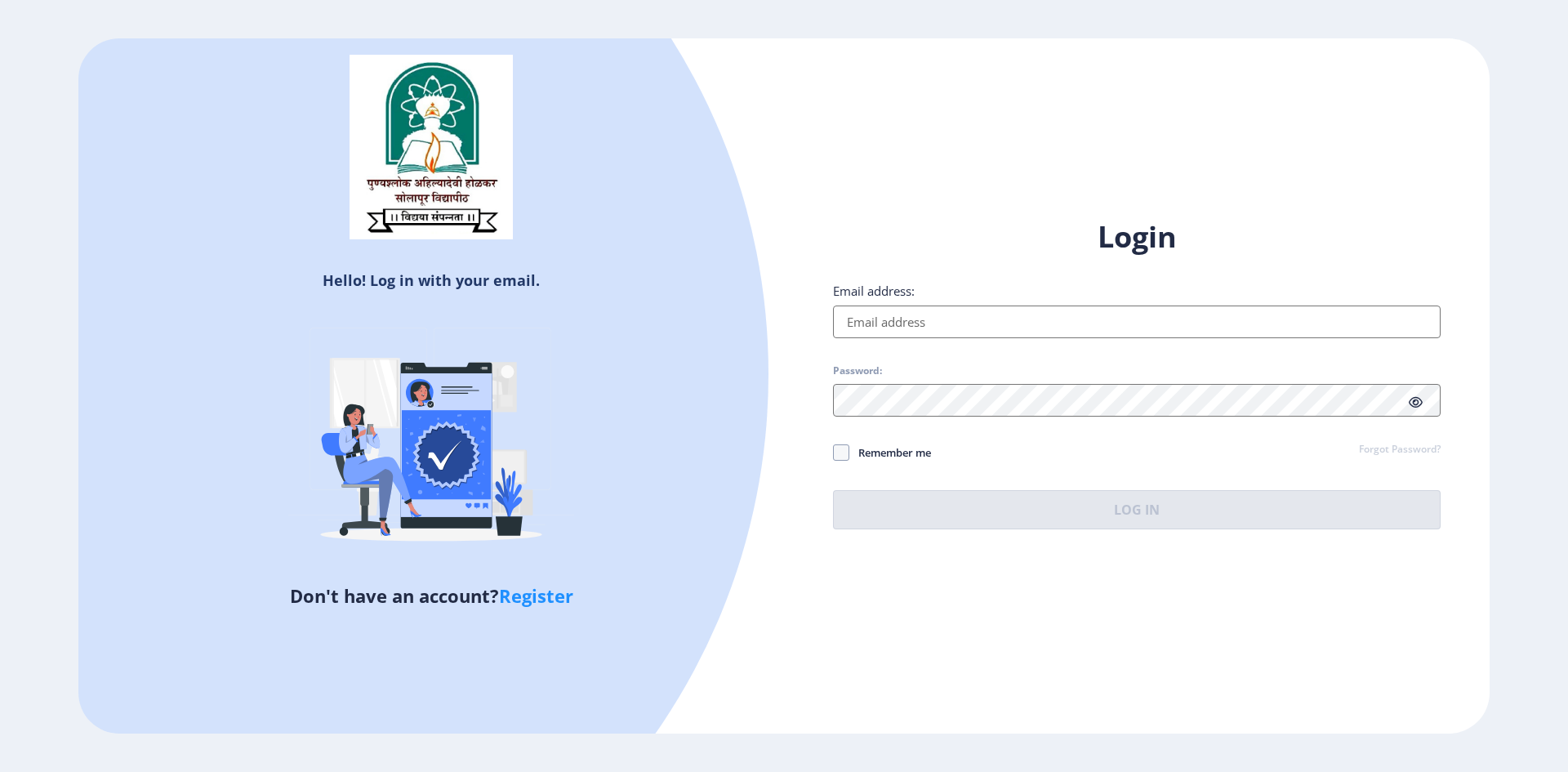
click at [908, 323] on input "Email address:" at bounding box center [1137, 322] width 608 height 32
type input "[EMAIL_ADDRESS][DOMAIN_NAME]"
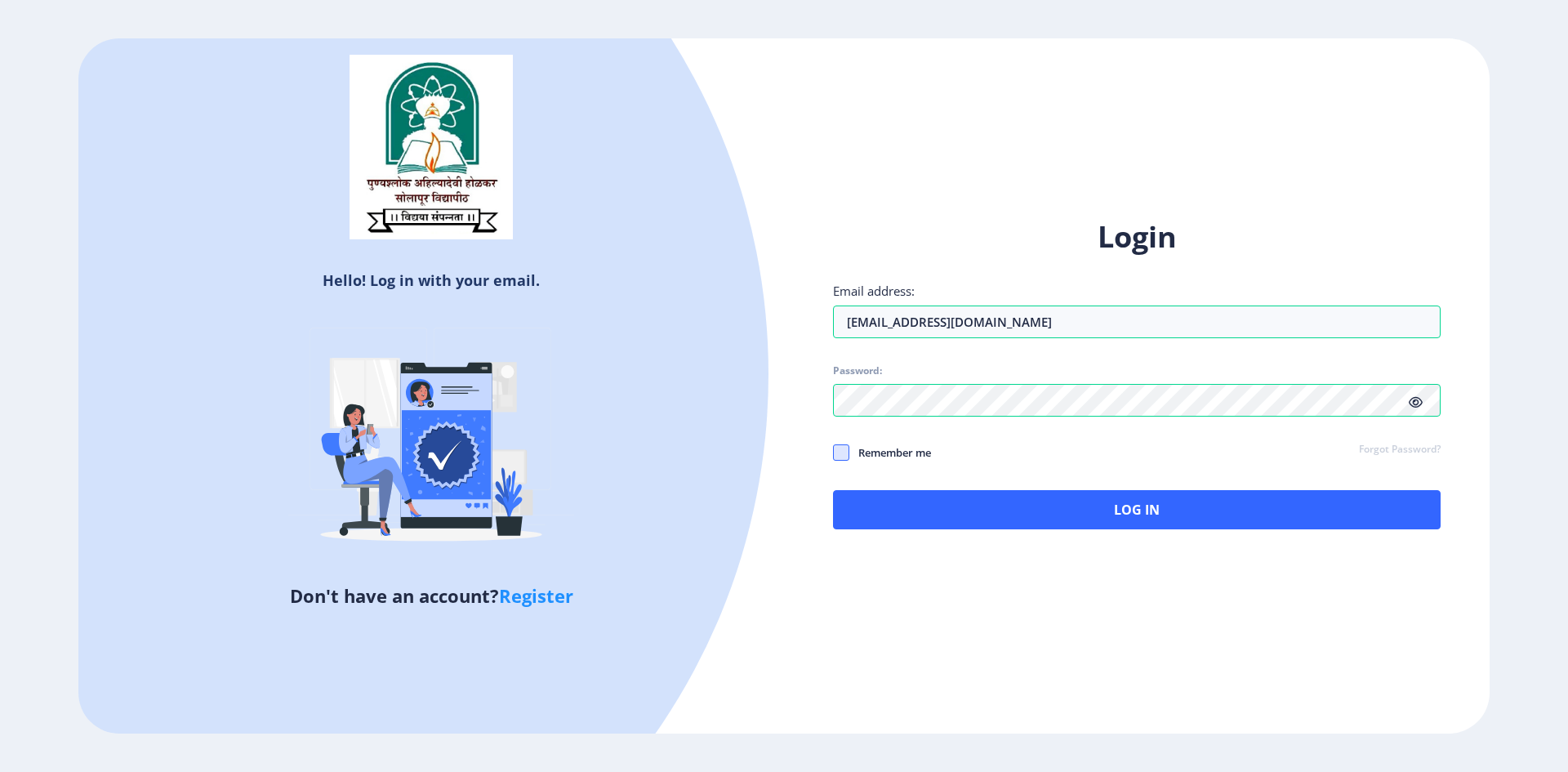
click at [843, 457] on span at bounding box center [840, 452] width 16 height 16
click at [834, 453] on input "Remember me" at bounding box center [833, 452] width 1 height 1
checkbox input "true"
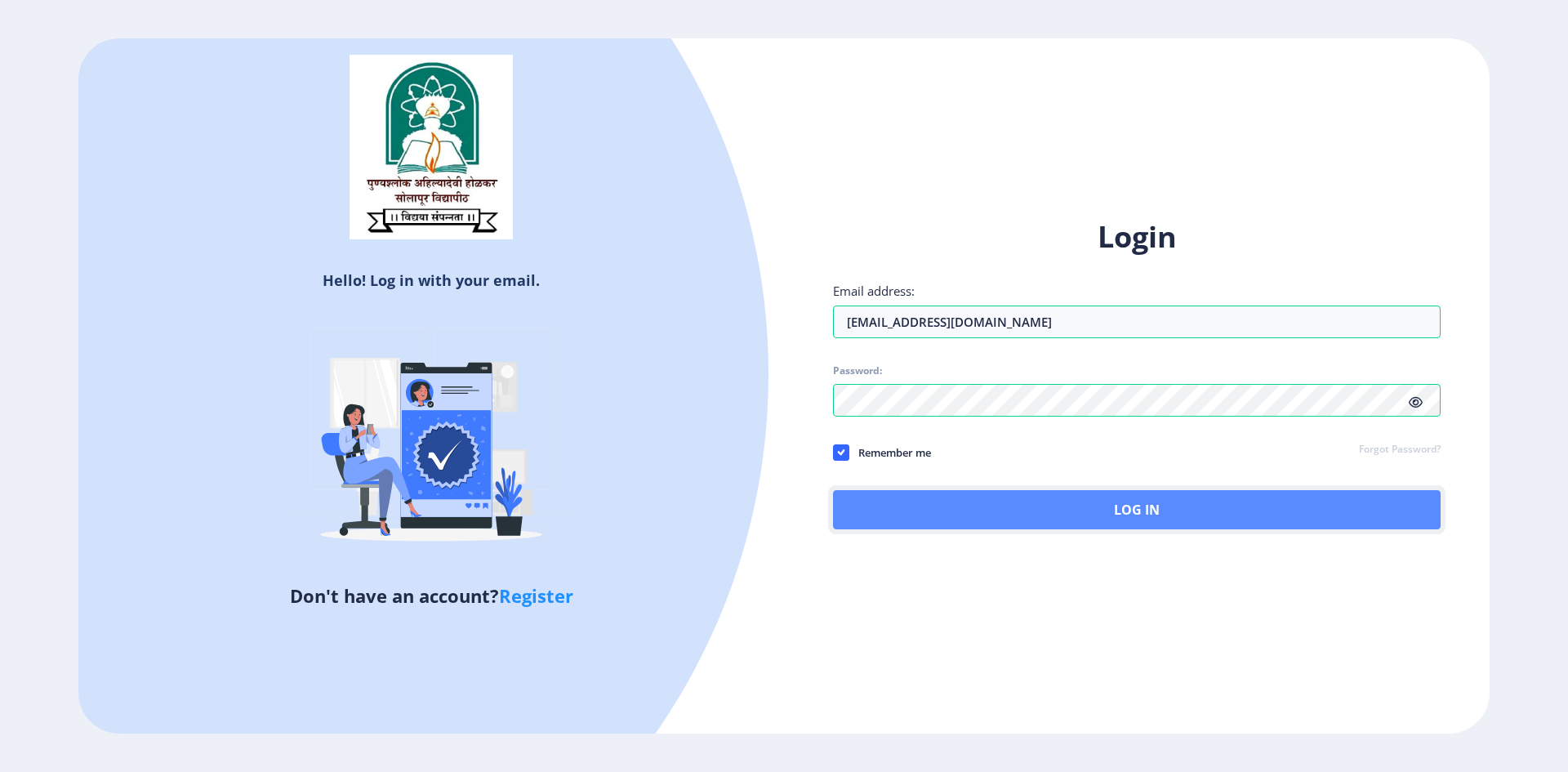
click at [896, 499] on button "Log In" at bounding box center [1137, 510] width 608 height 39
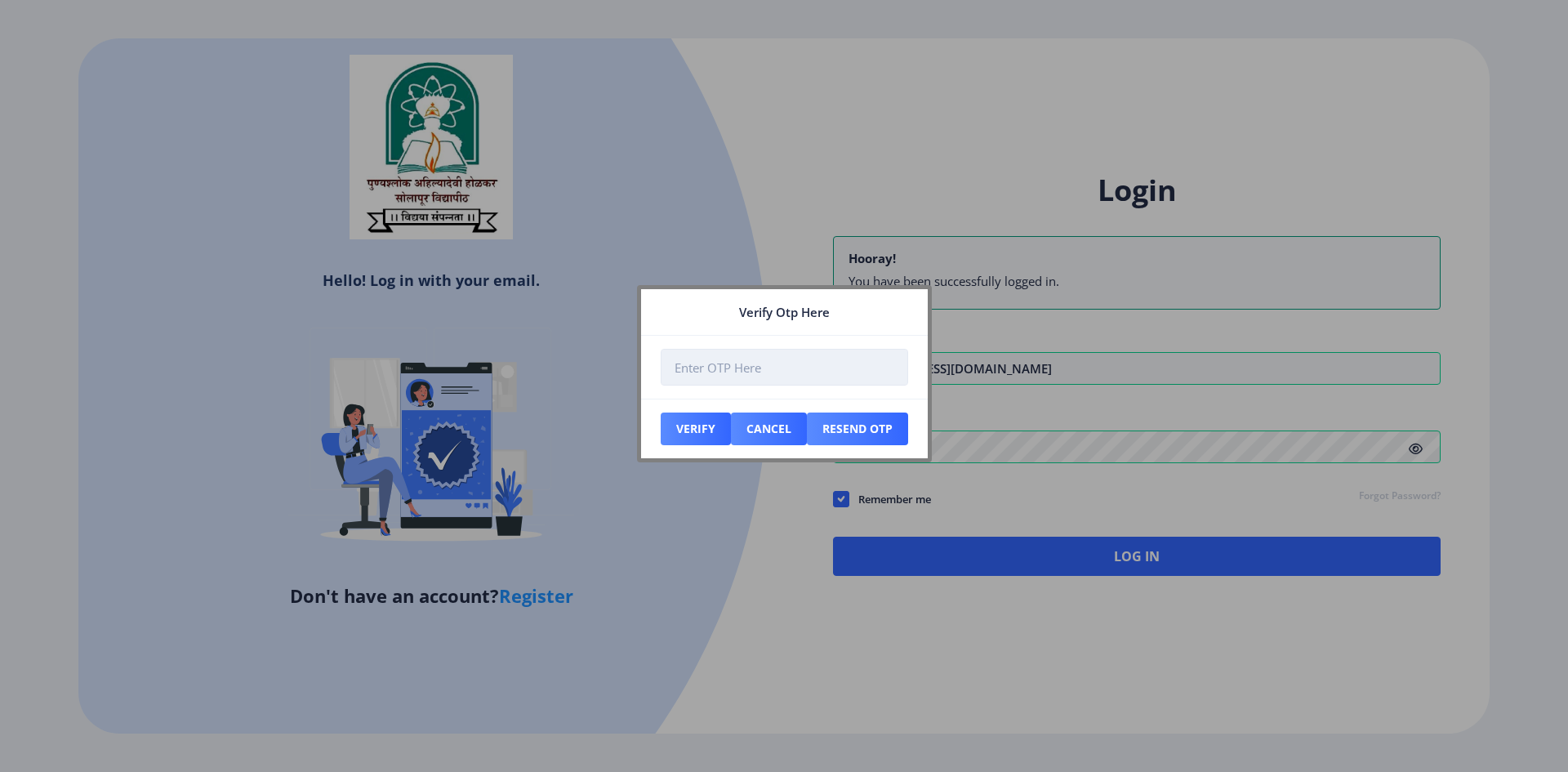
click at [696, 365] on input "number" at bounding box center [784, 367] width 248 height 37
type input "2"
type input "1"
type input "102384"
click at [693, 431] on button "Verify" at bounding box center [695, 429] width 70 height 32
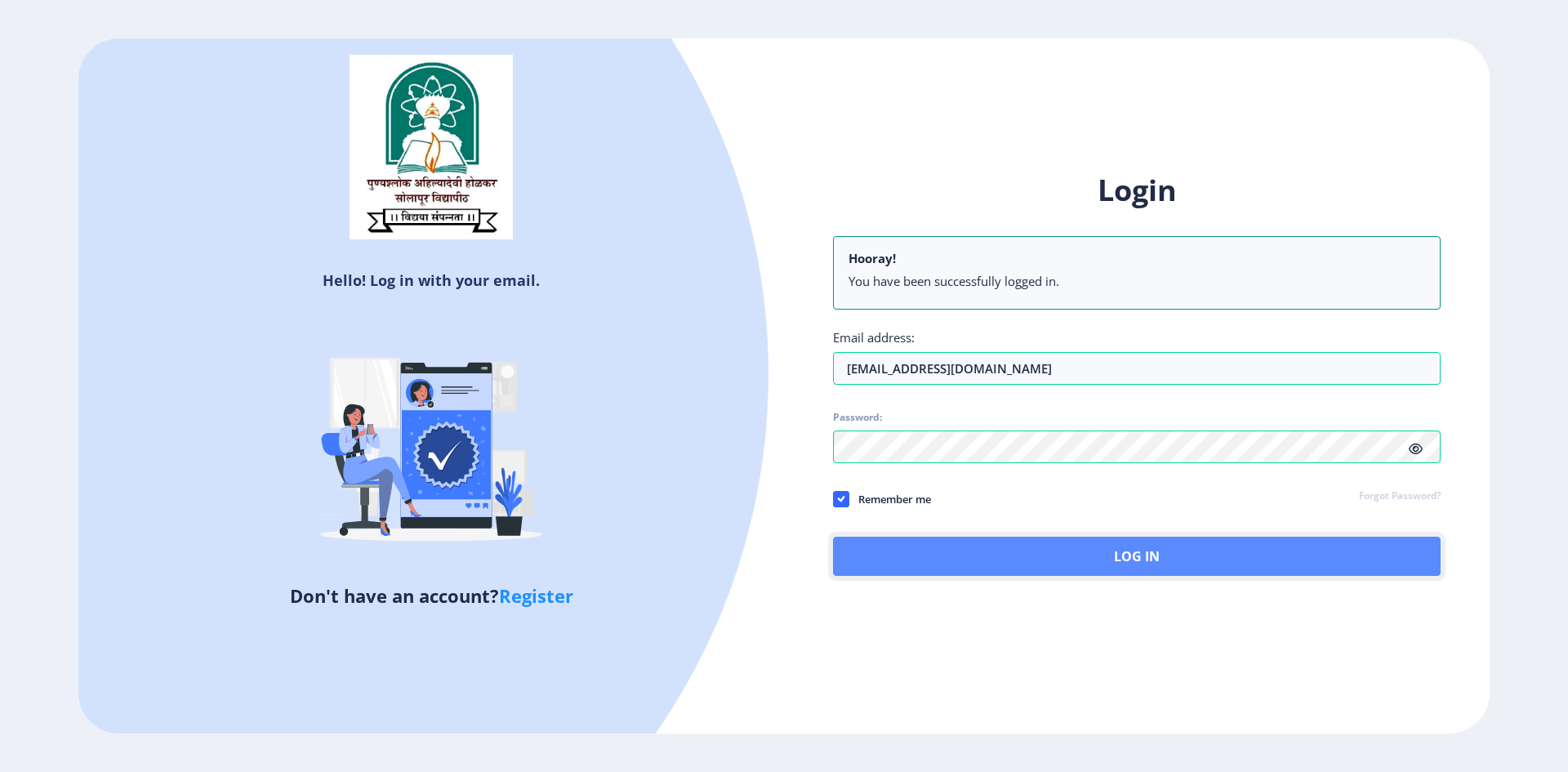
click at [955, 548] on button "Log In" at bounding box center [1137, 556] width 608 height 39
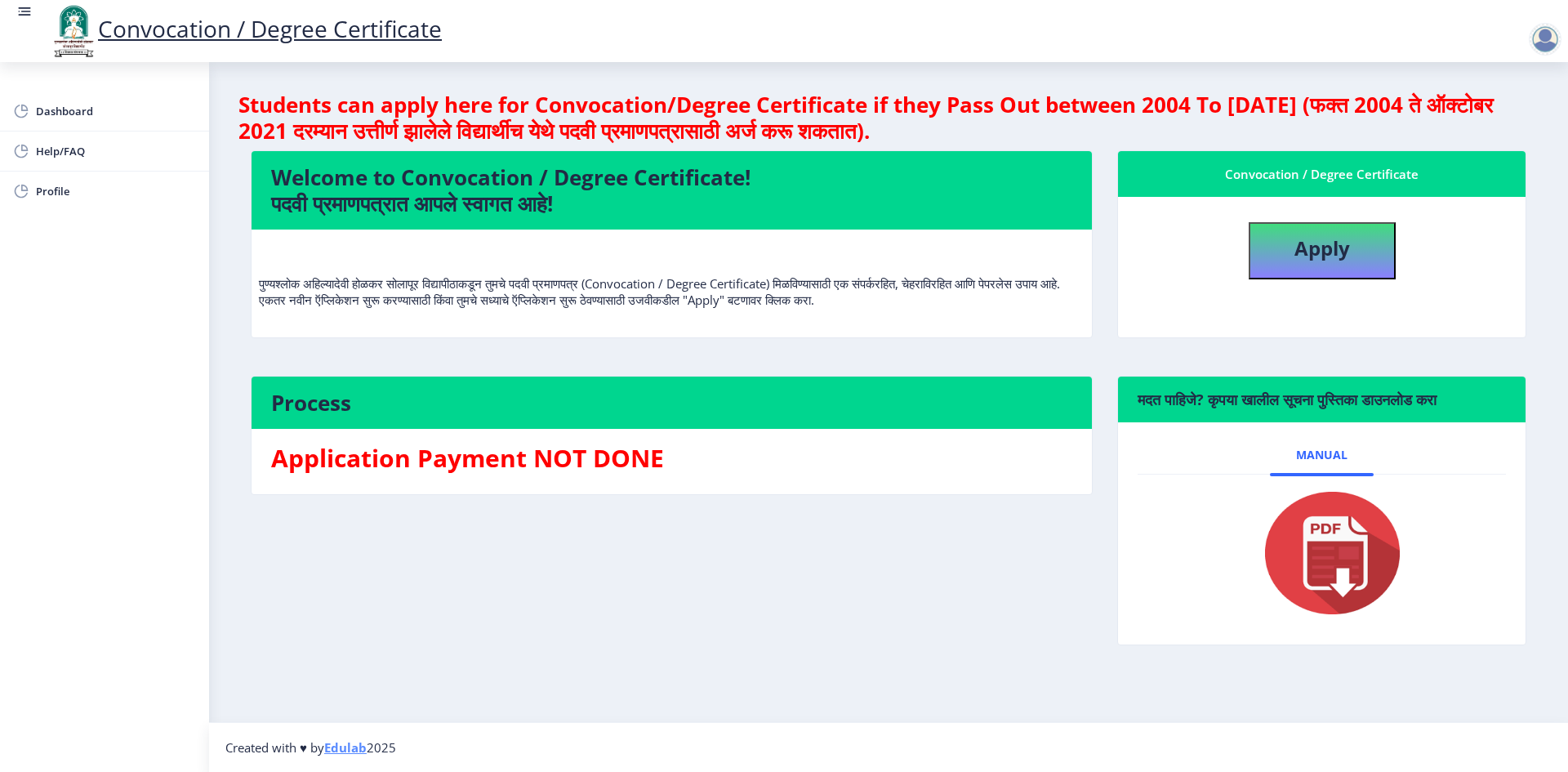
click at [1340, 554] on img at bounding box center [1323, 553] width 163 height 131
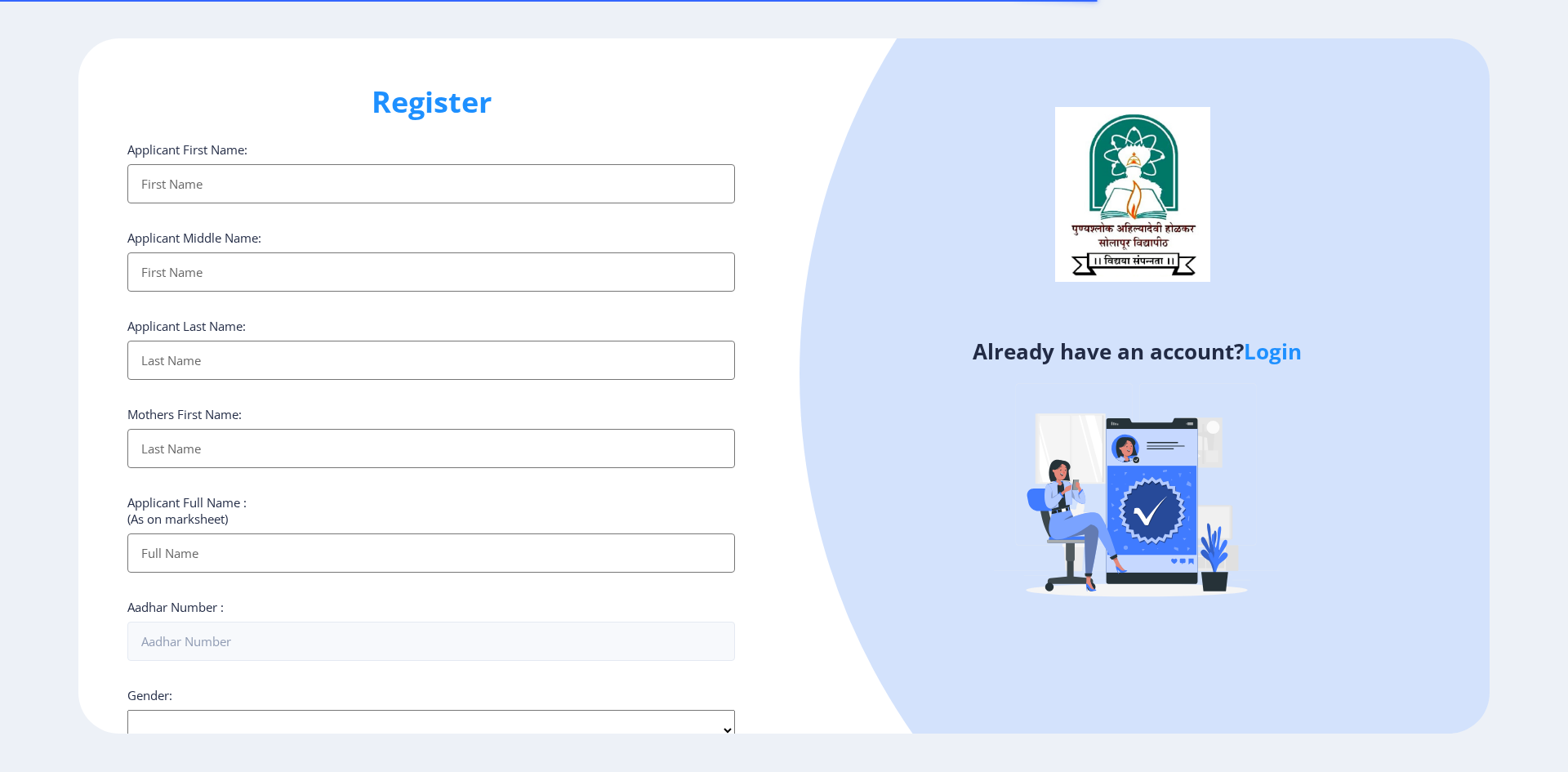
select select
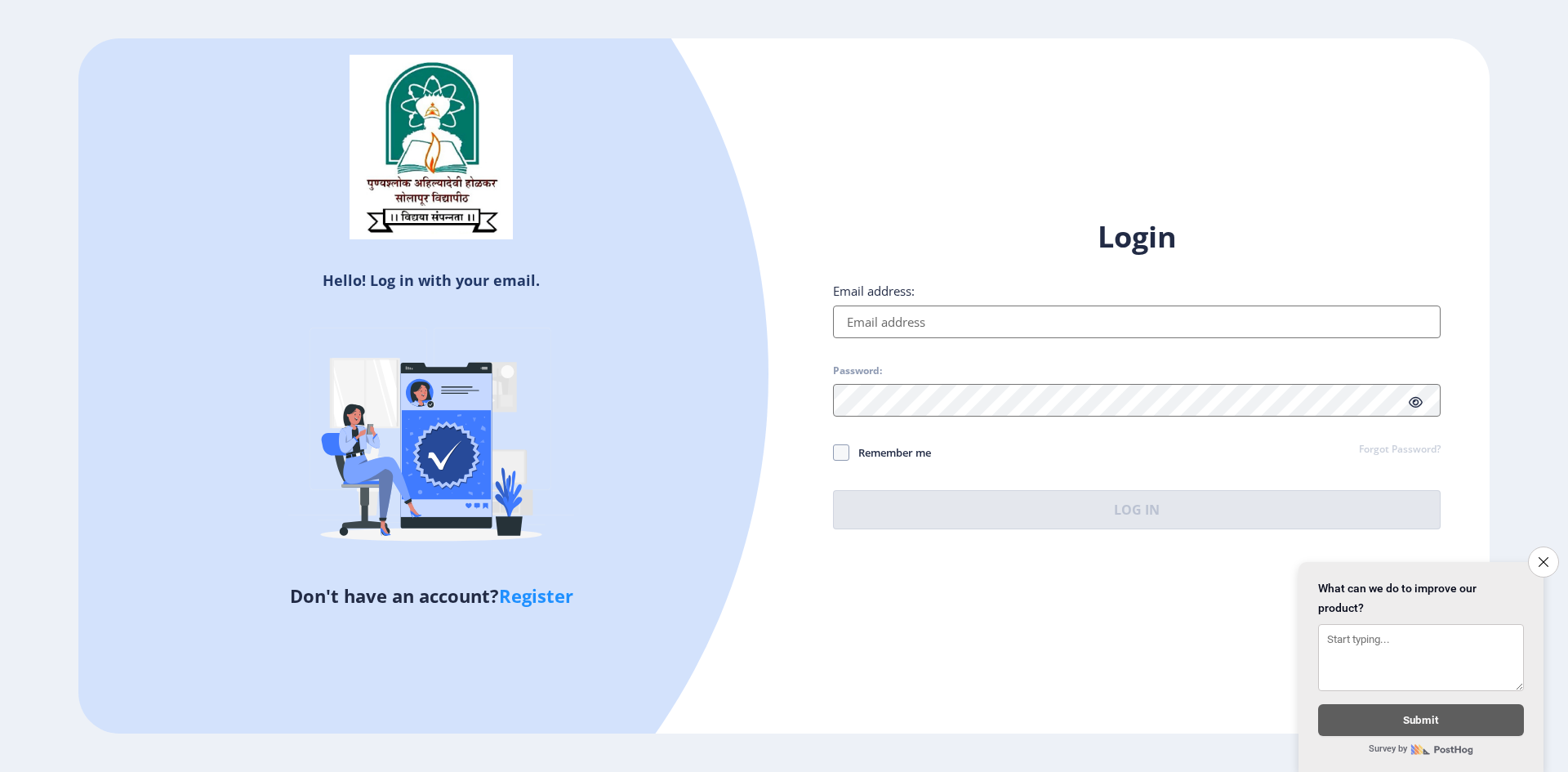
click at [922, 313] on input "Email address:" at bounding box center [1137, 322] width 608 height 32
type input "[EMAIL_ADDRESS][DOMAIN_NAME]"
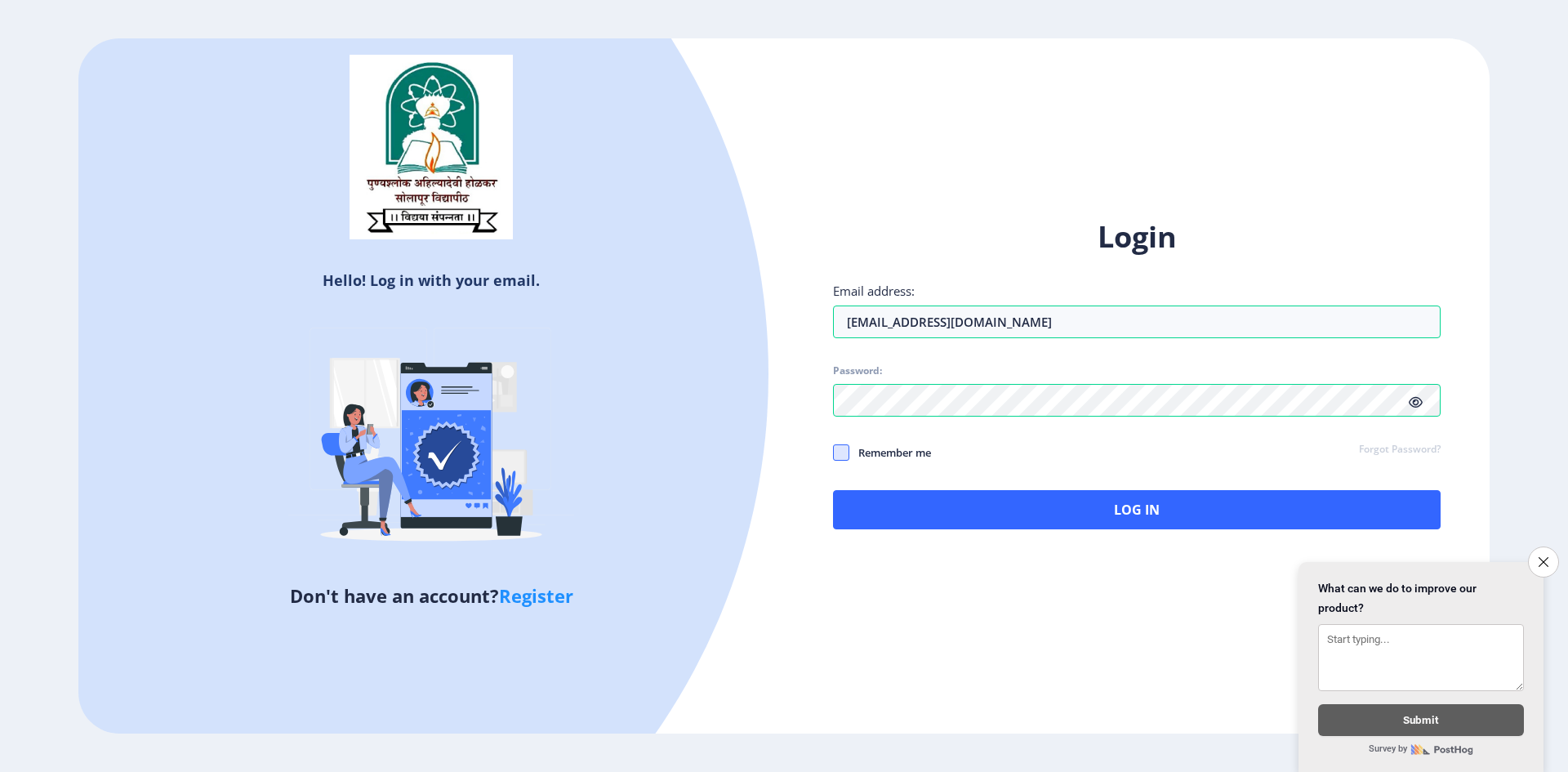
click at [840, 457] on span at bounding box center [840, 452] width 16 height 16
click at [834, 453] on input "Remember me" at bounding box center [833, 452] width 1 height 1
checkbox input "true"
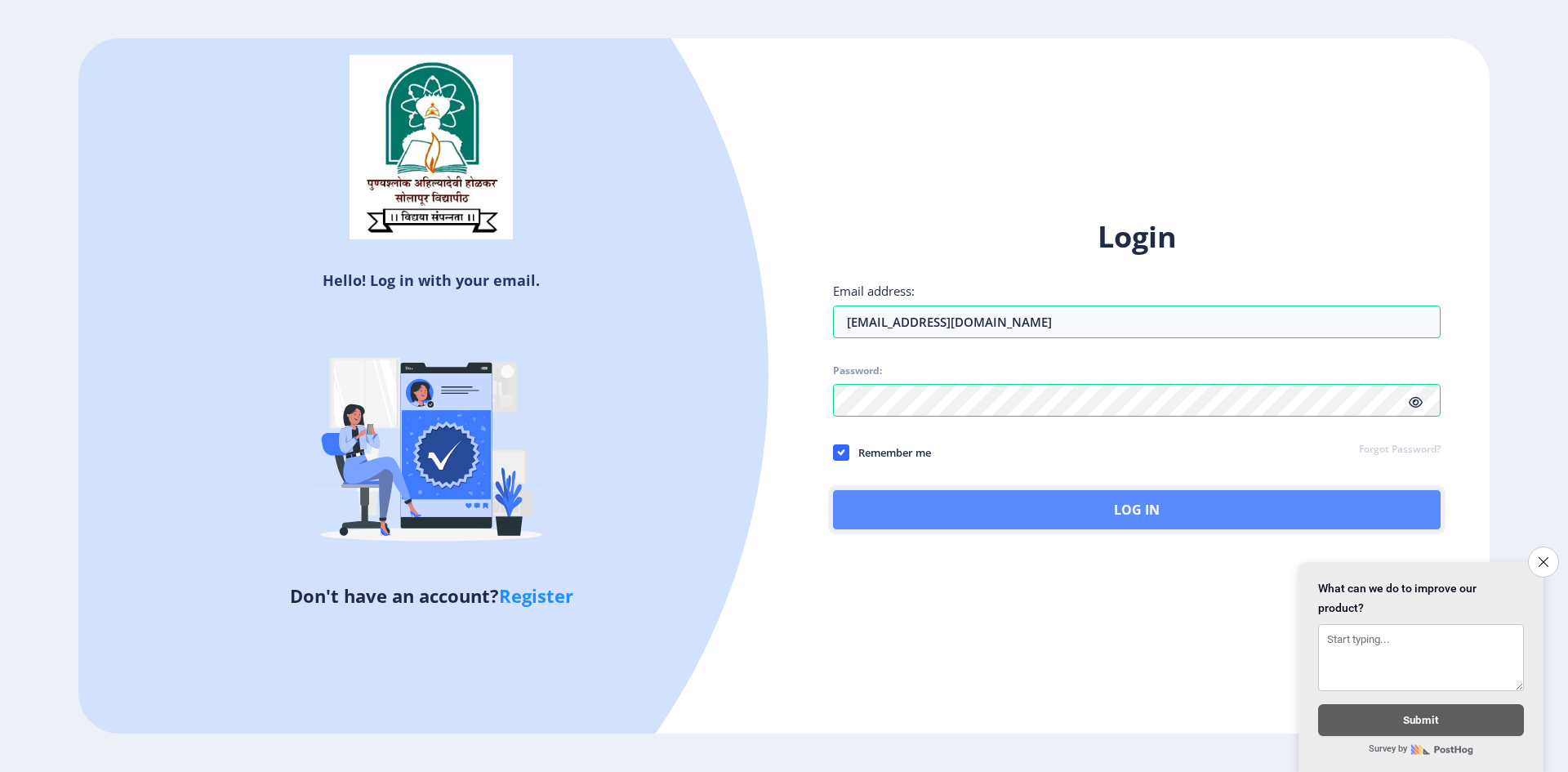
click at [900, 523] on button "Log In" at bounding box center [1137, 510] width 608 height 39
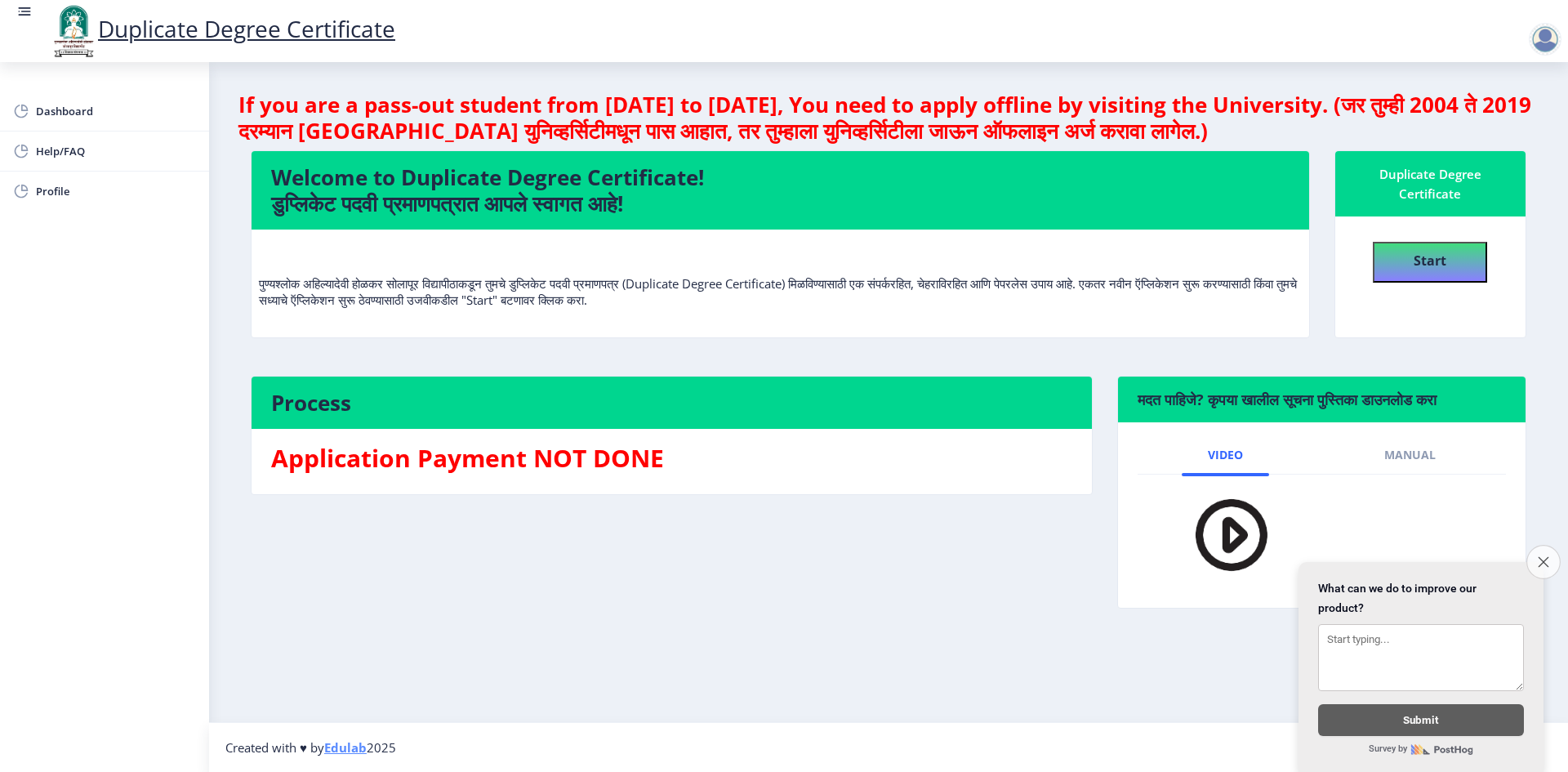
click at [1535, 555] on button "Close survey" at bounding box center [1543, 562] width 34 height 34
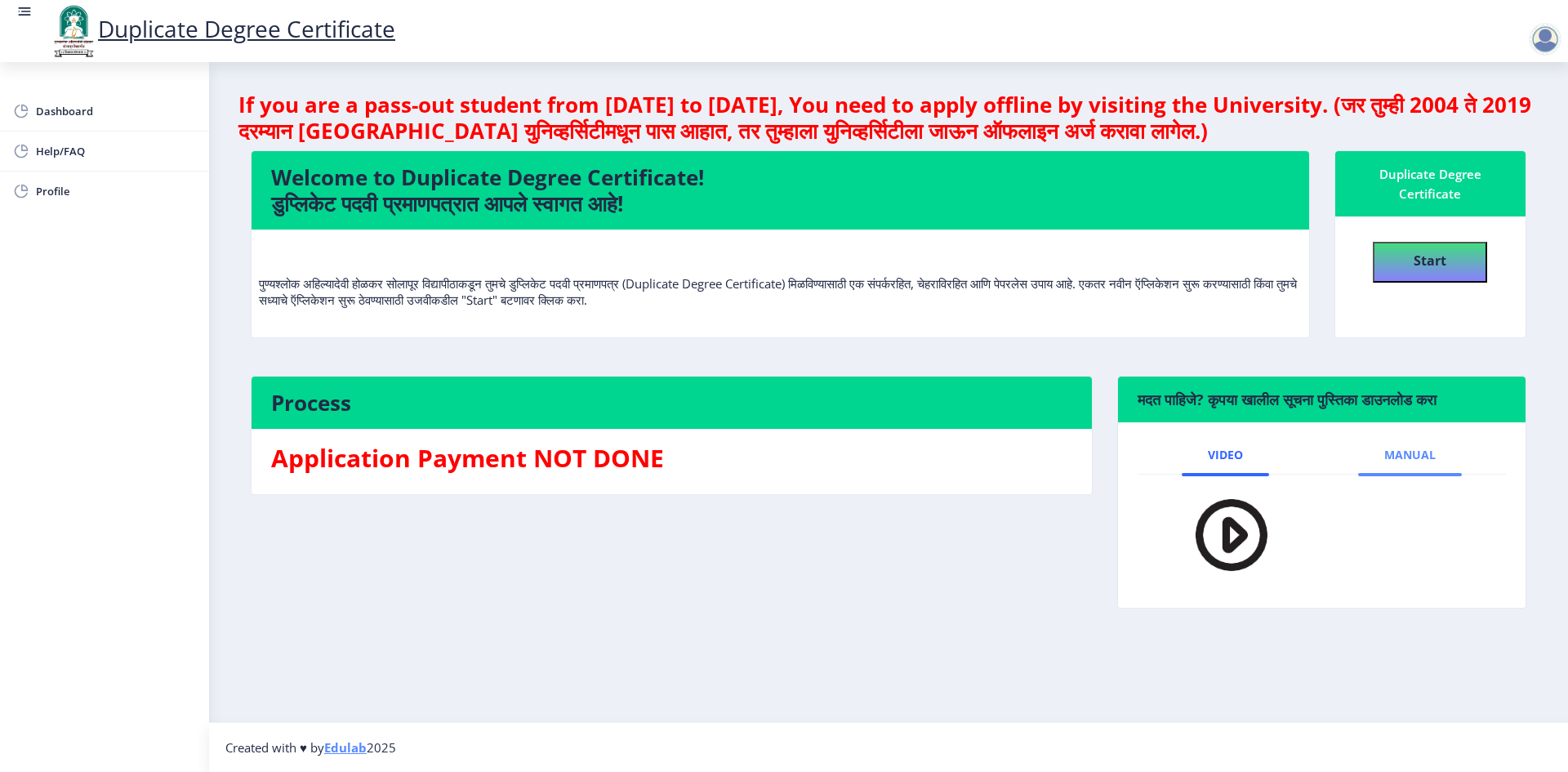
click at [1392, 458] on span "Manual" at bounding box center [1410, 454] width 52 height 13
click at [1226, 542] on img at bounding box center [1209, 536] width 90 height 98
